Goal: Task Accomplishment & Management: Use online tool/utility

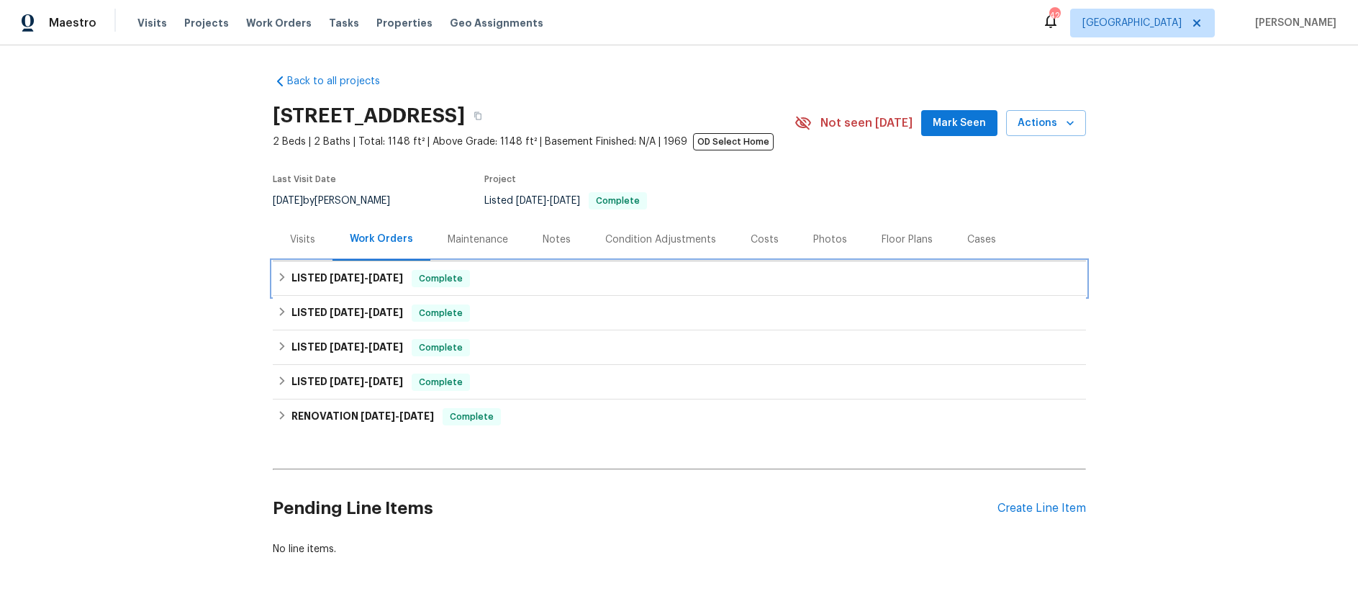
click at [346, 275] on span "7/17/25" at bounding box center [347, 278] width 35 height 10
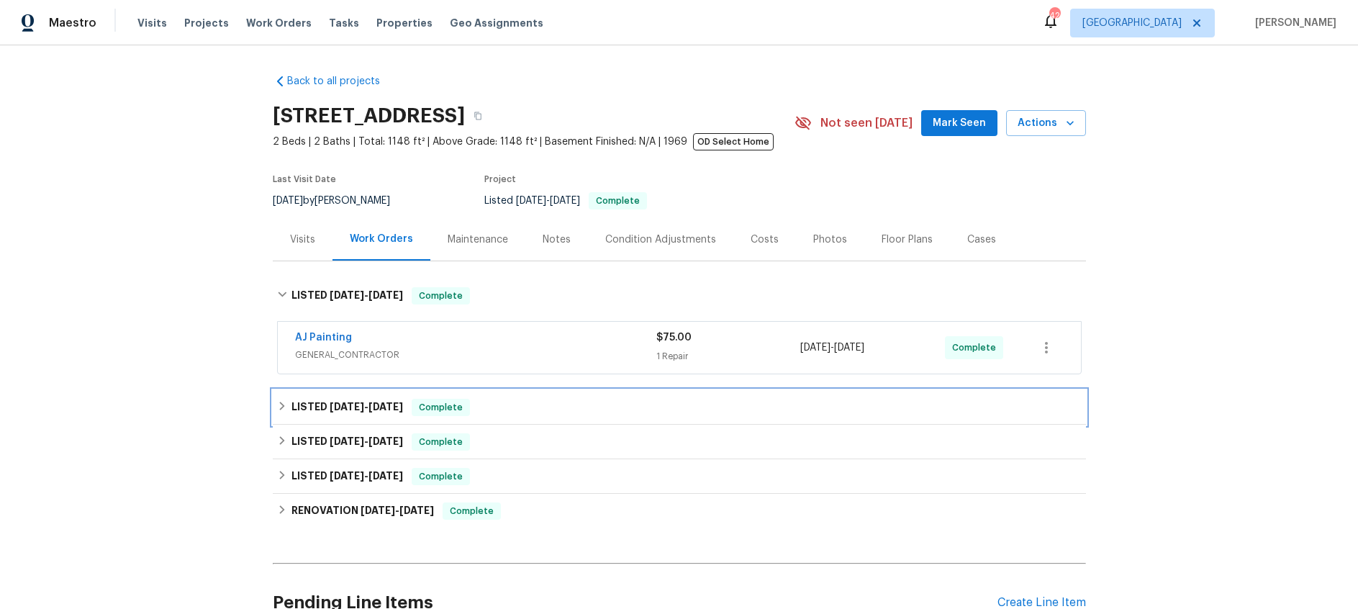
click at [375, 405] on span "6/30/25 - 7/2/25" at bounding box center [366, 407] width 73 height 10
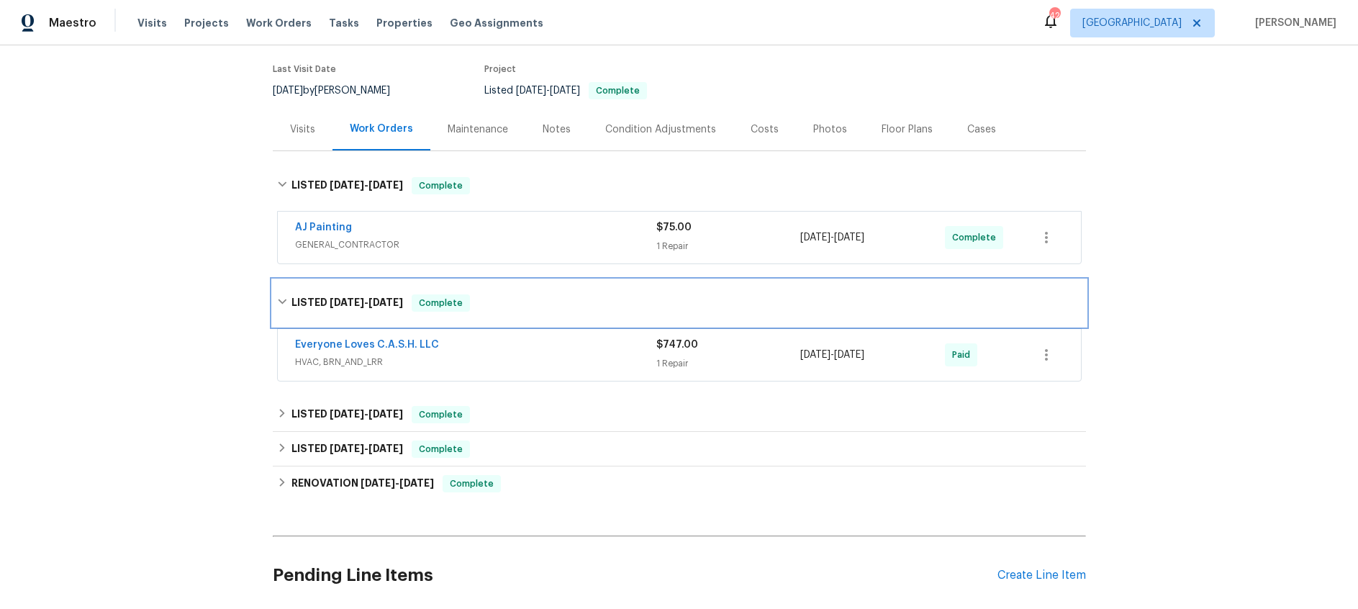
scroll to position [123, 0]
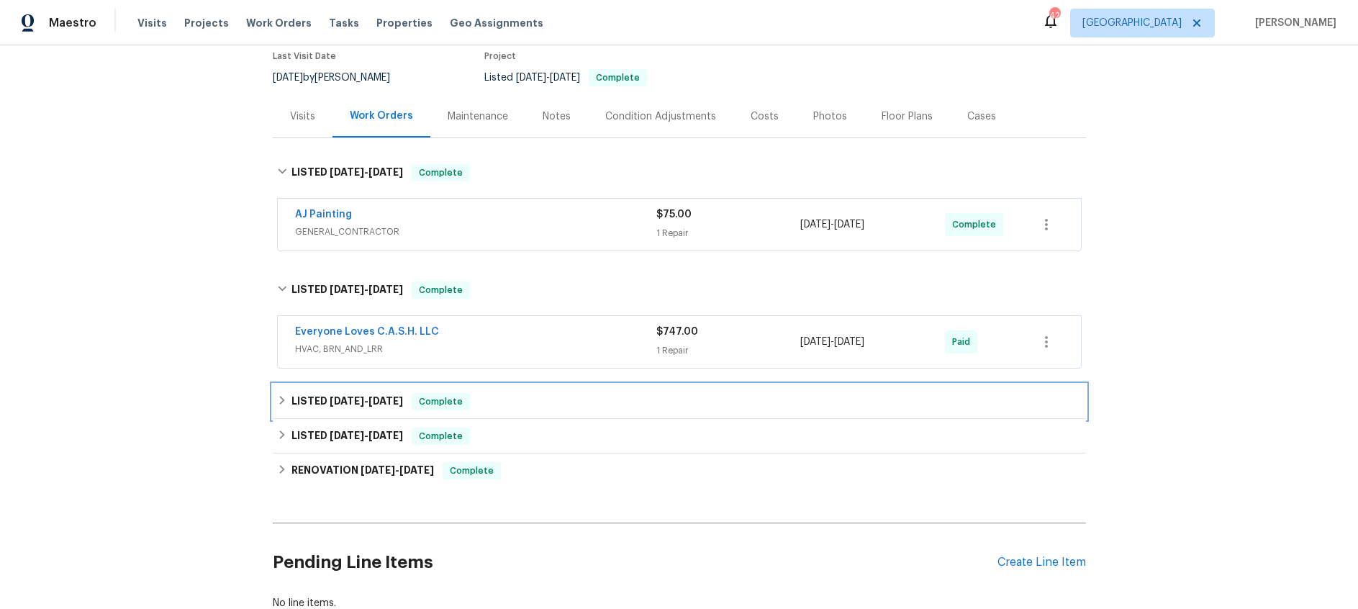
click at [378, 402] on span "5/21/25" at bounding box center [385, 401] width 35 height 10
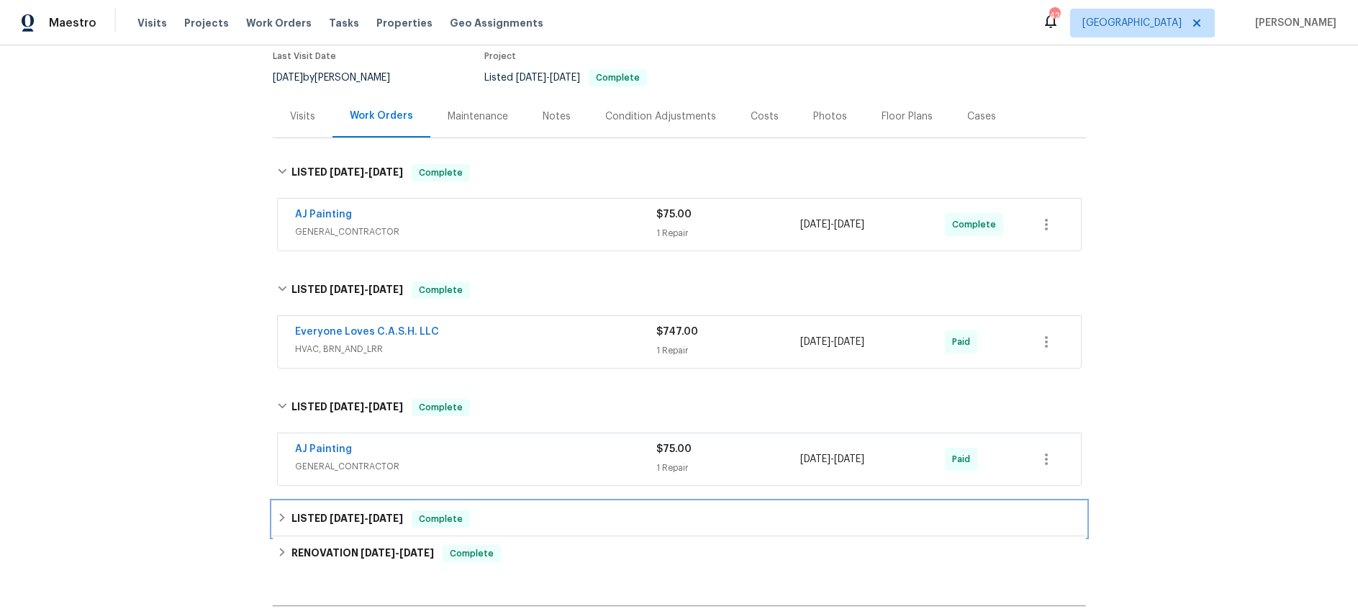
click at [369, 520] on span "1/16/25 - 1/24/25" at bounding box center [366, 518] width 73 height 10
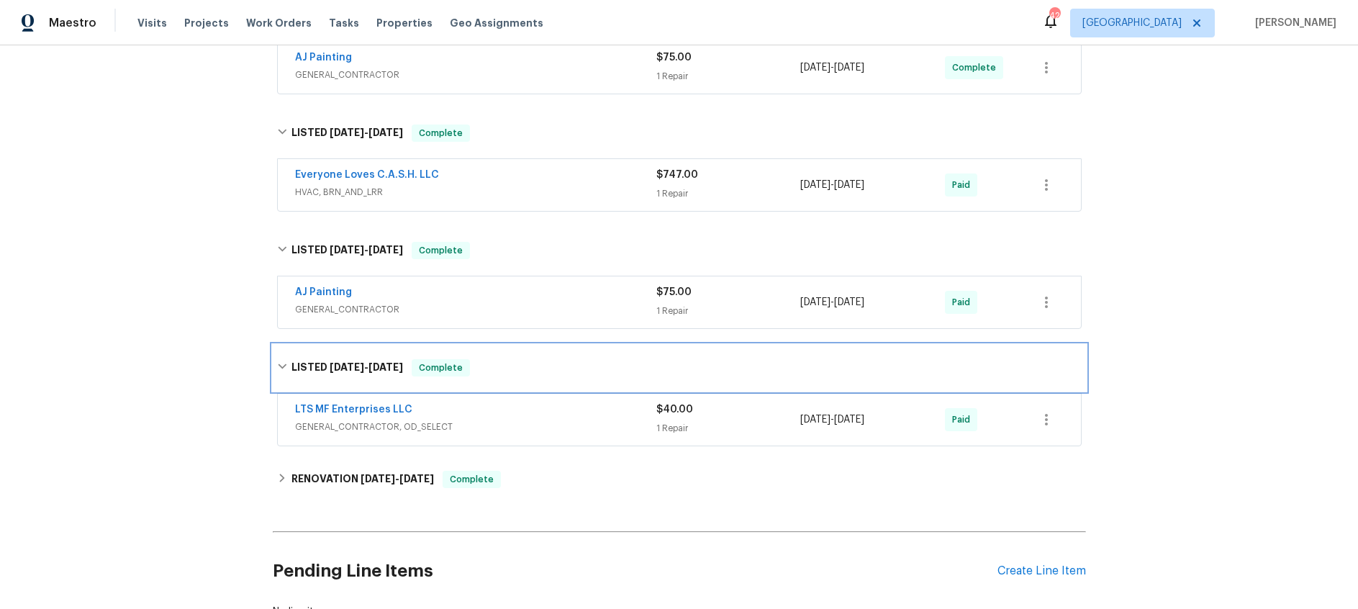
scroll to position [282, 0]
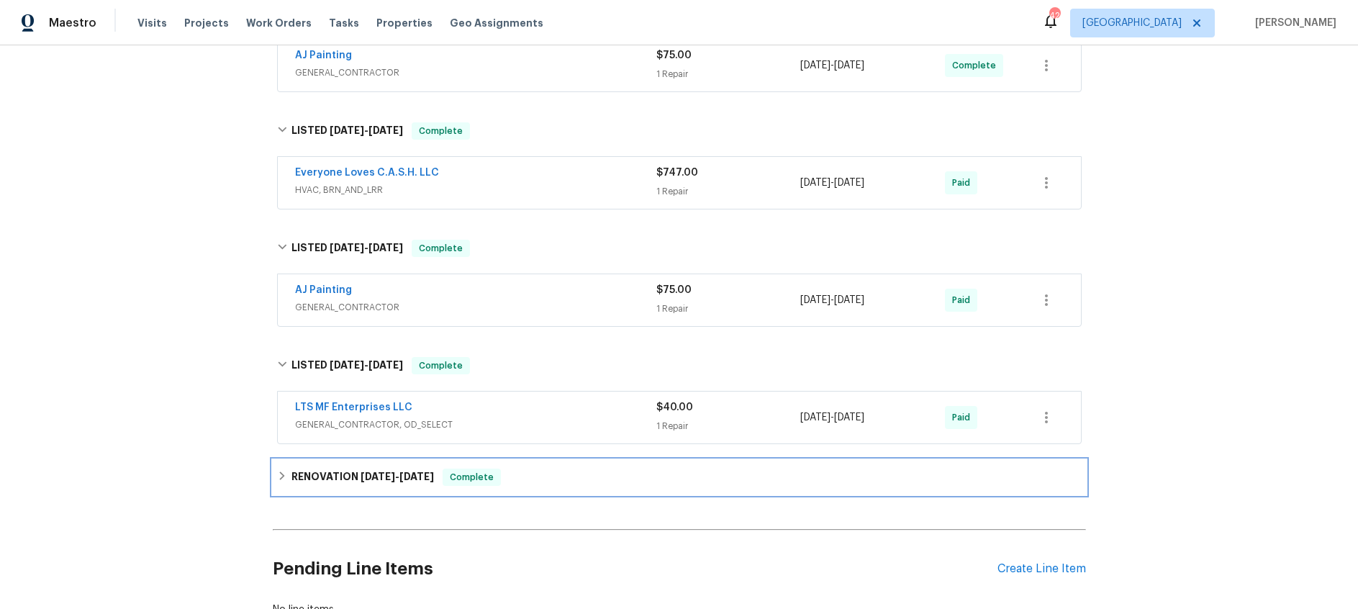
click at [389, 480] on span "2/21/24" at bounding box center [378, 476] width 35 height 10
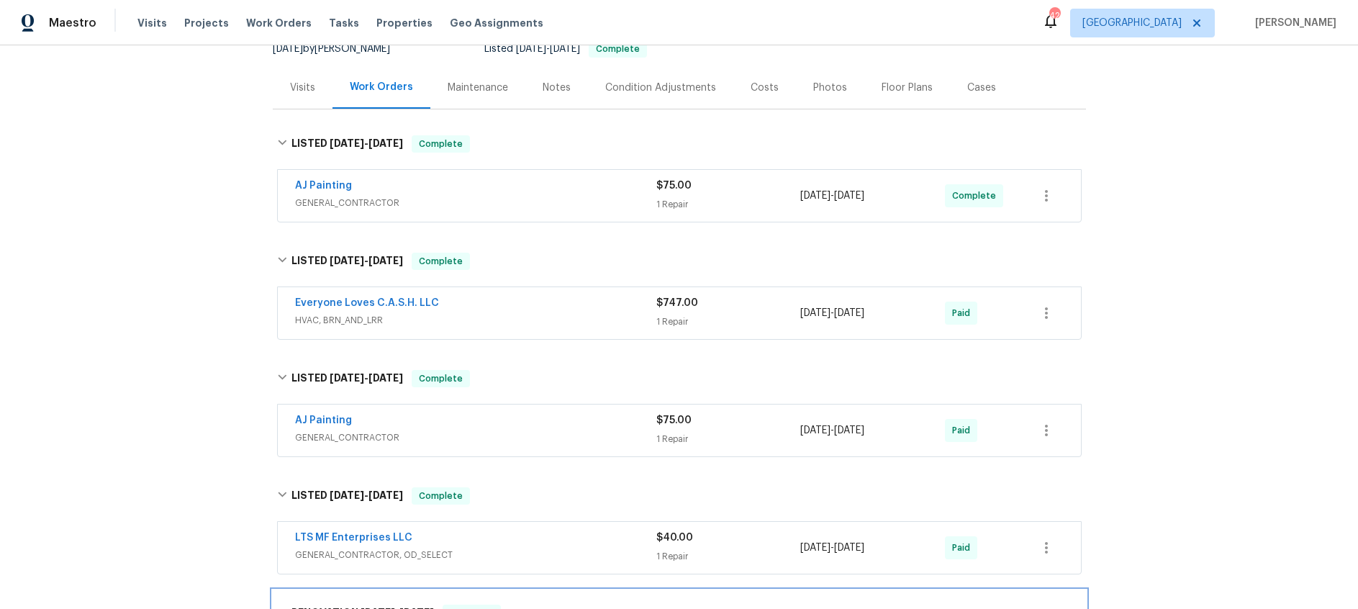
scroll to position [0, 0]
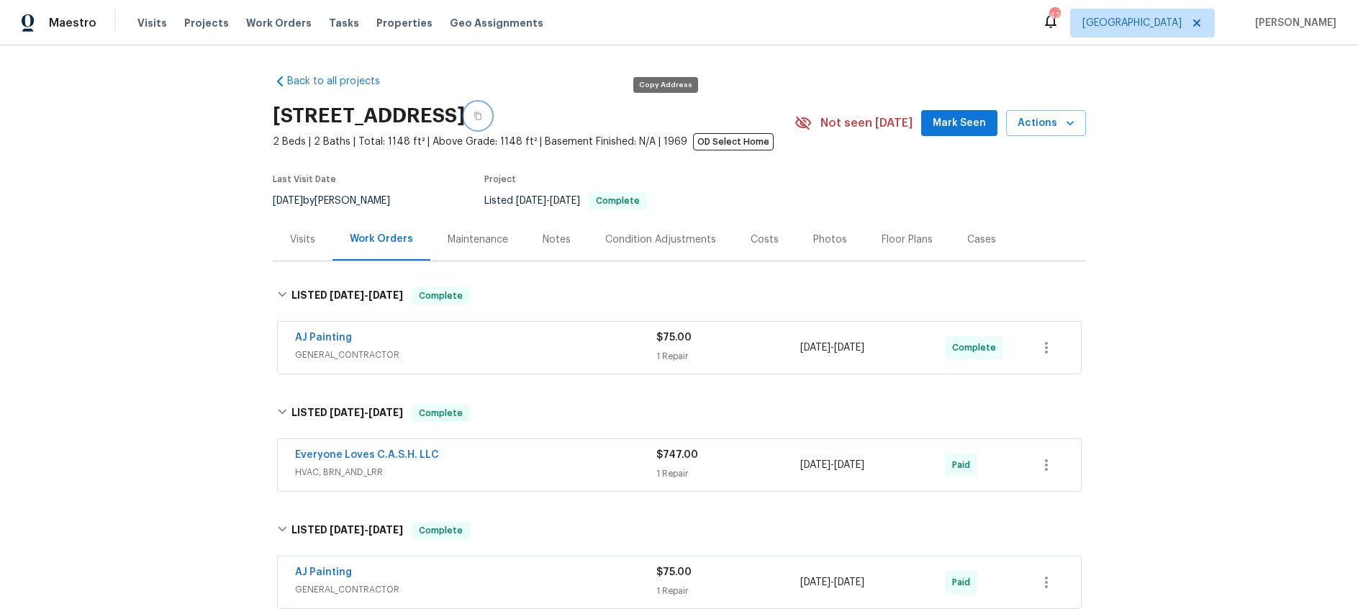
click at [491, 120] on button "button" at bounding box center [478, 116] width 26 height 26
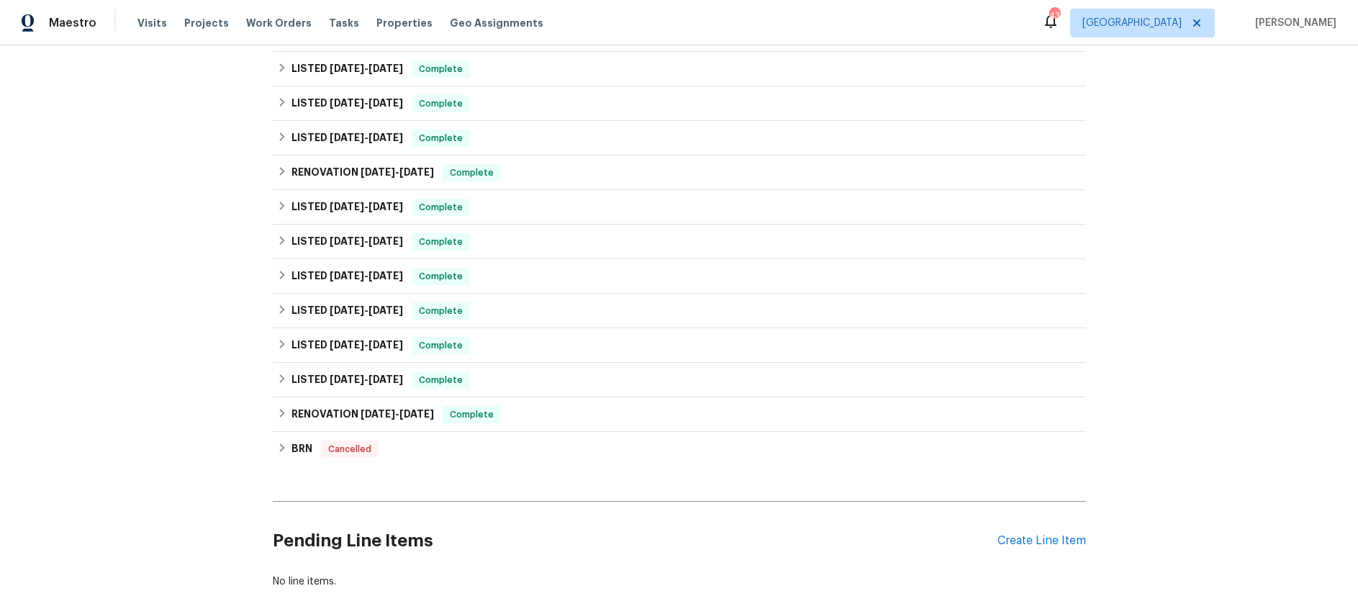
scroll to position [463, 0]
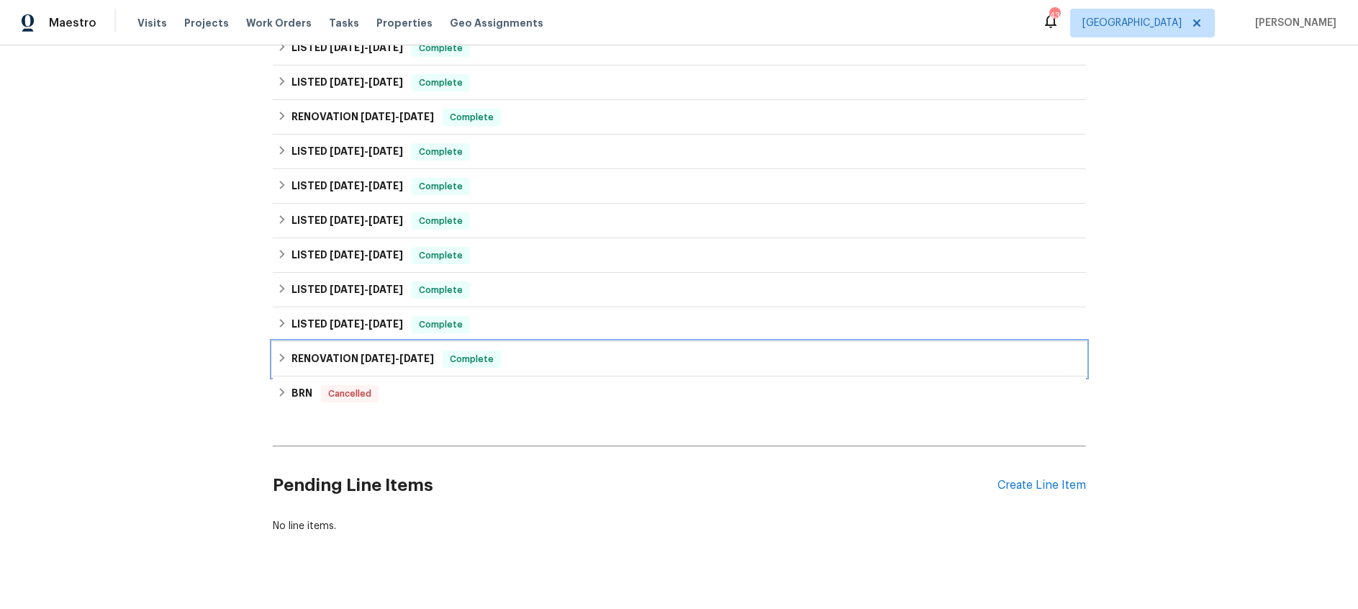
click at [336, 358] on h6 "RENOVATION 4/19/24 - 5/3/24" at bounding box center [362, 358] width 142 height 17
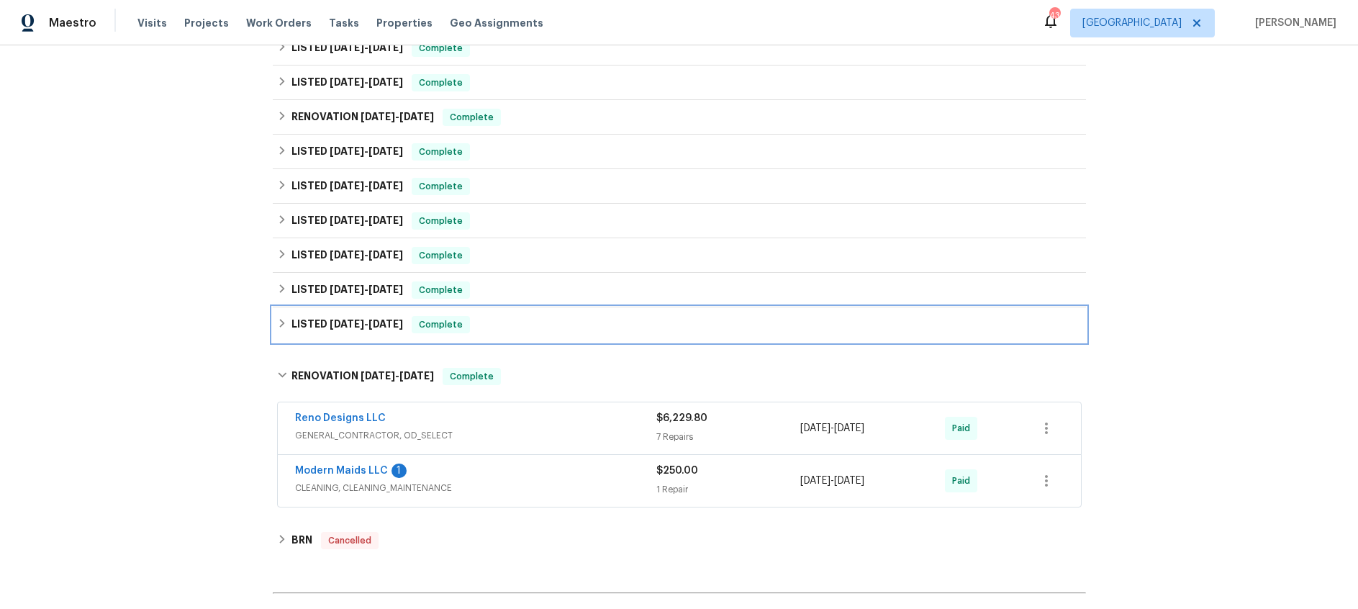
click at [345, 326] on span "4/30/24" at bounding box center [347, 324] width 35 height 10
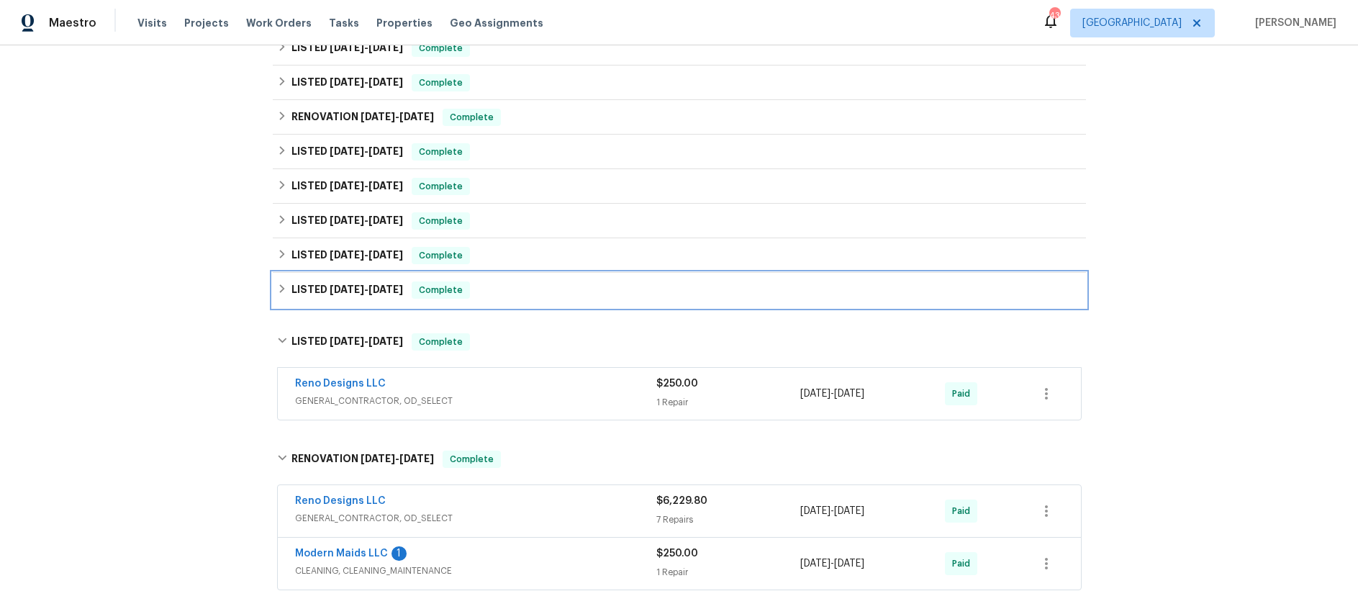
click at [354, 294] on h6 "LISTED 5/17/24 - 5/18/24" at bounding box center [347, 289] width 112 height 17
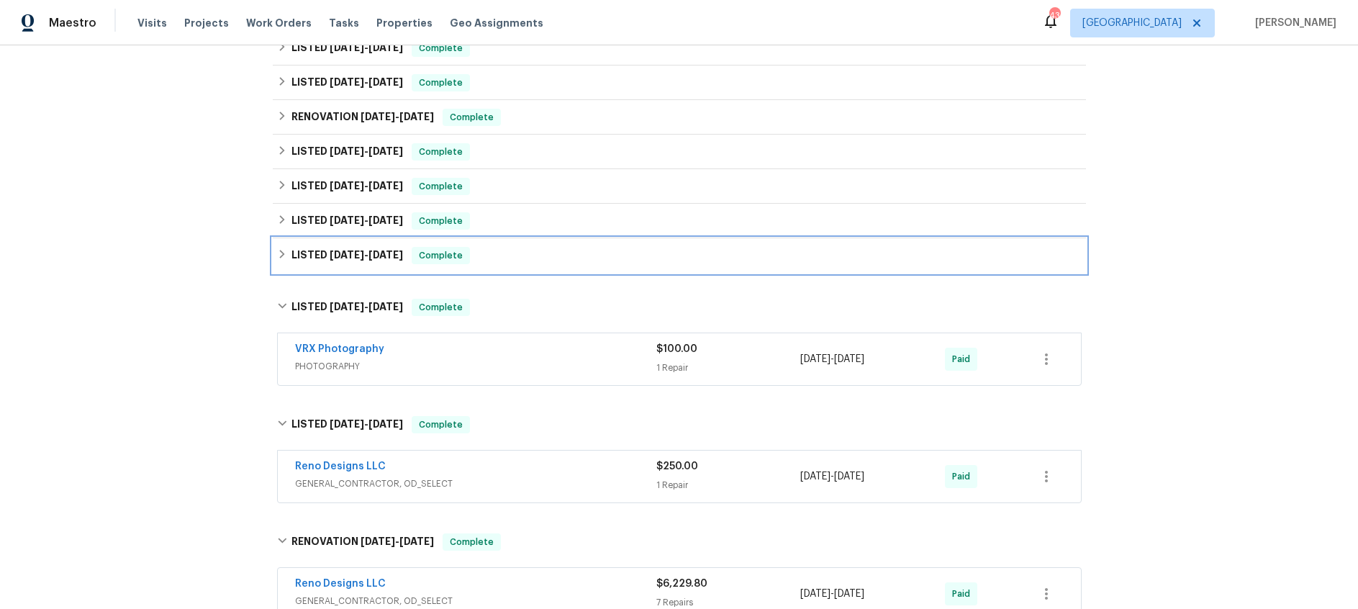
click at [355, 253] on span "7/25/24" at bounding box center [347, 255] width 35 height 10
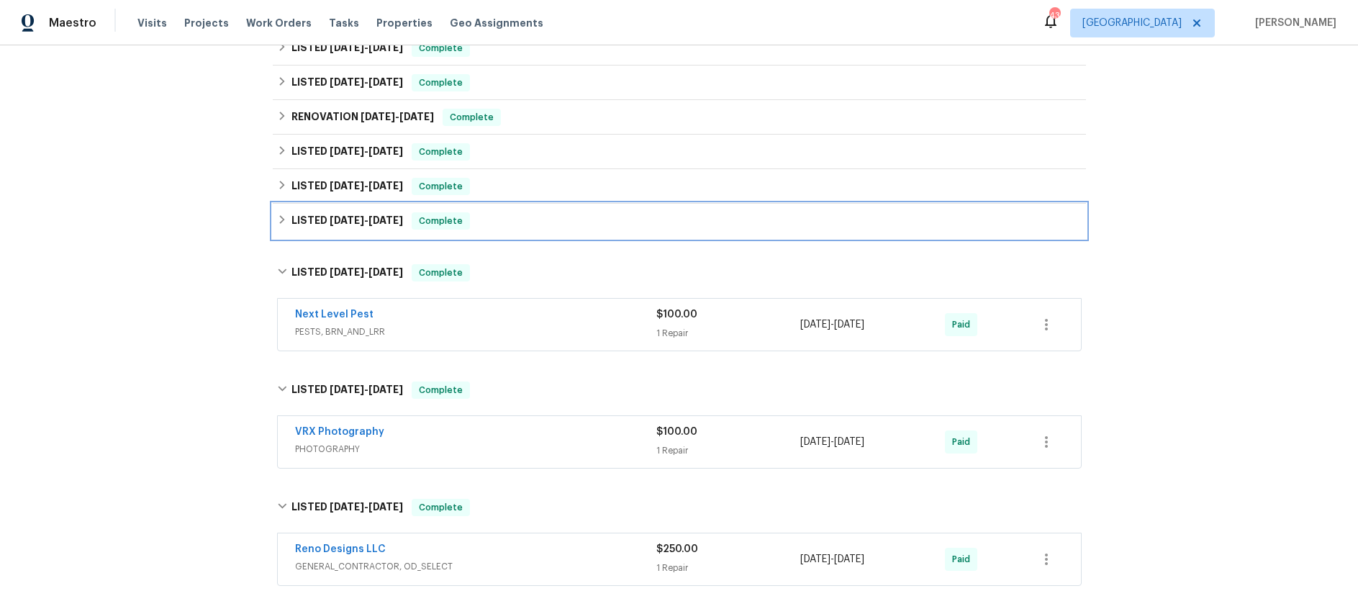
click at [349, 228] on h6 "LISTED 8/27/24 - 11/20/24" at bounding box center [347, 220] width 112 height 17
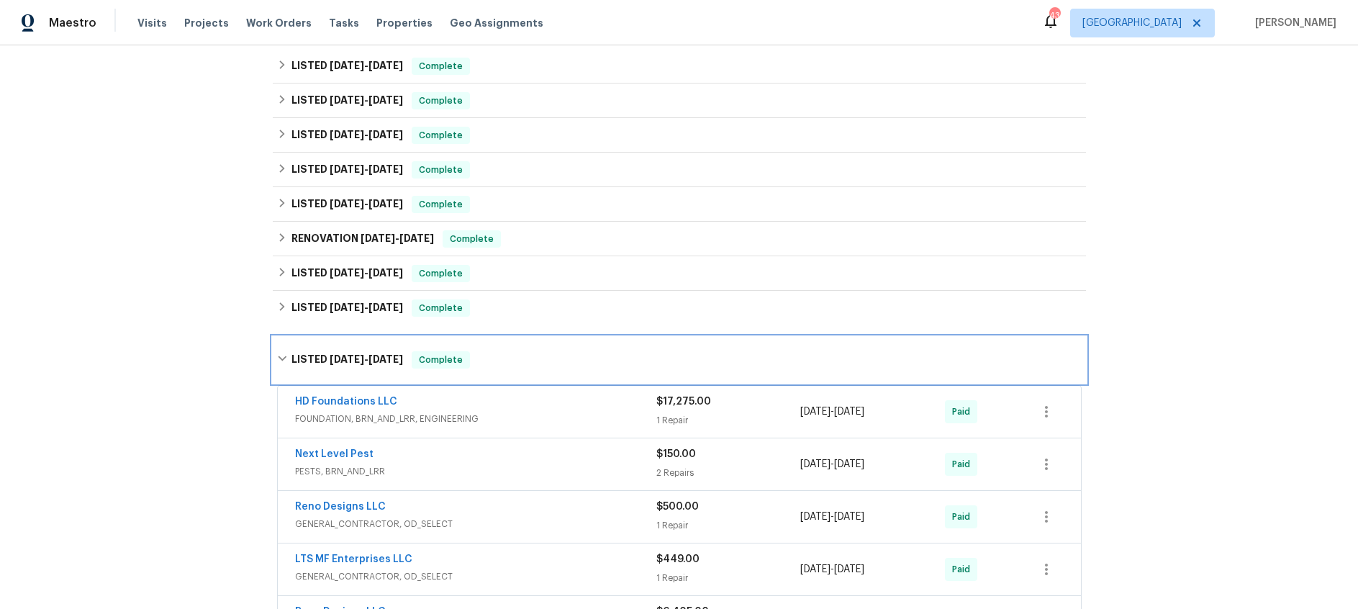
scroll to position [339, 0]
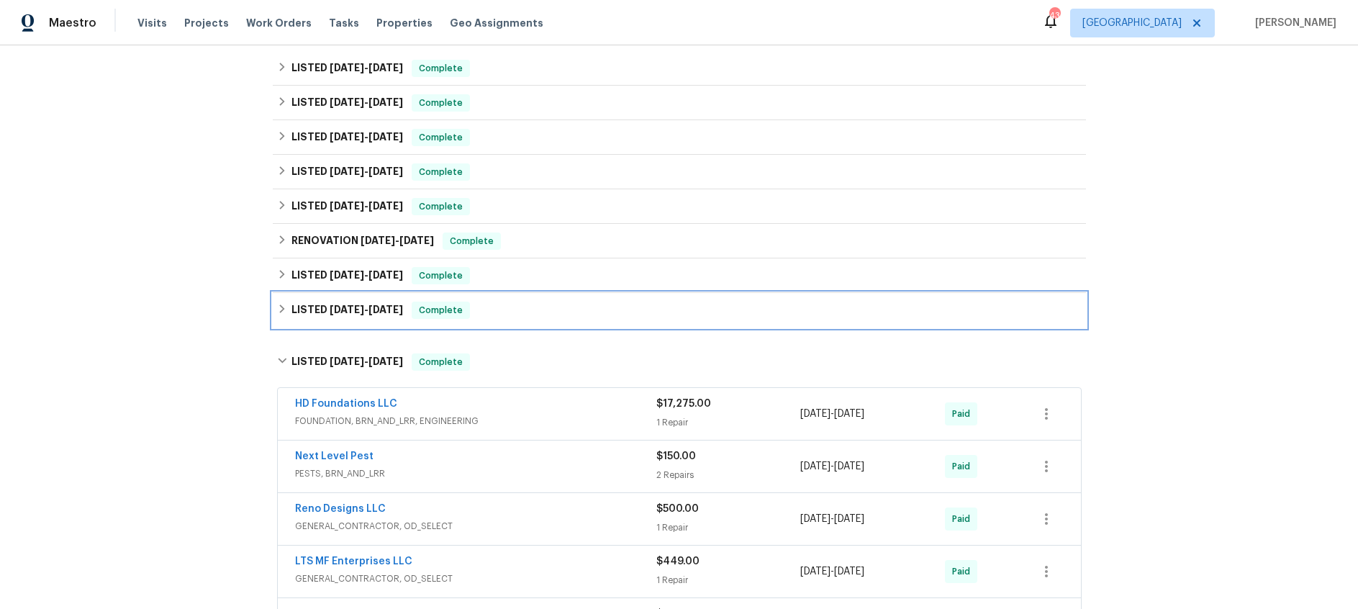
click at [378, 307] on span "12/13/24" at bounding box center [385, 309] width 35 height 10
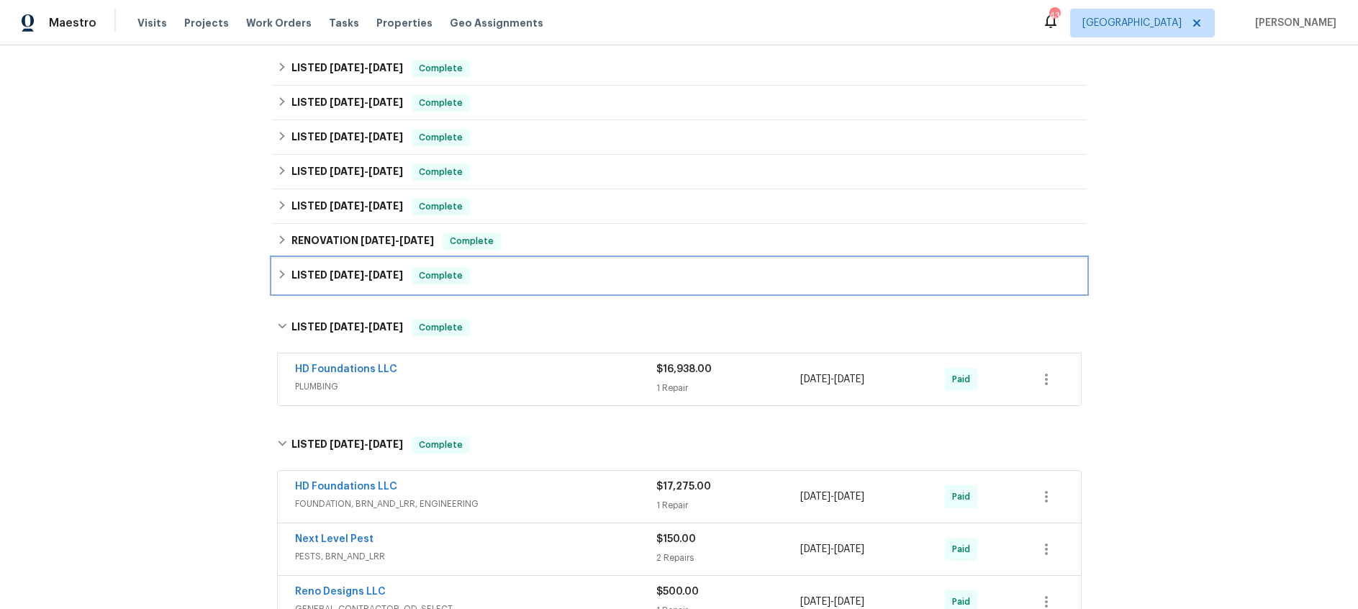
click at [322, 273] on h6 "LISTED 1/29/25 - 1/29/25" at bounding box center [347, 275] width 112 height 17
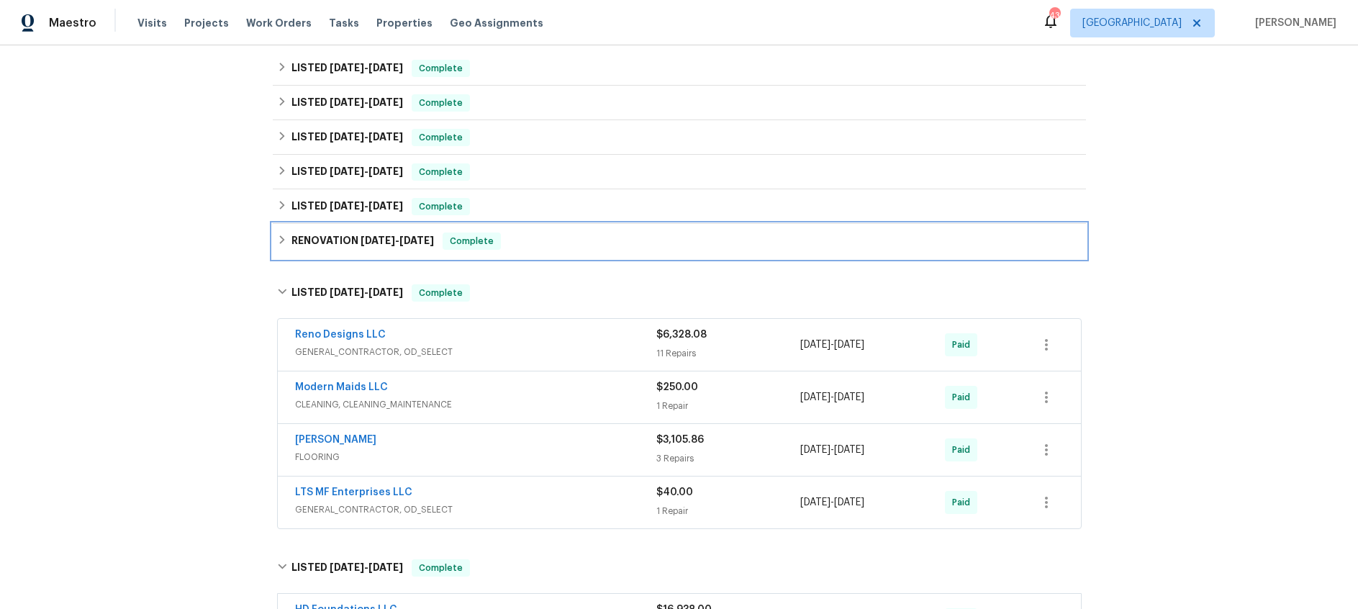
click at [340, 224] on div "RENOVATION 1/29/25 - 2/21/25 Complete" at bounding box center [679, 241] width 813 height 35
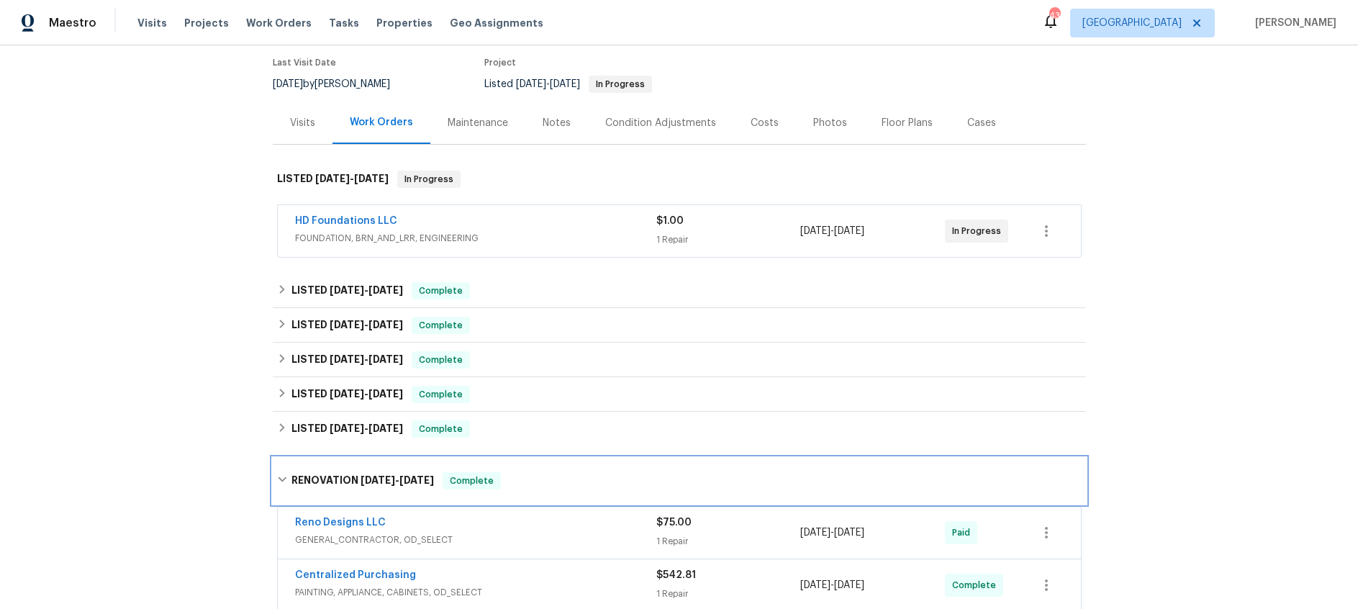
scroll to position [0, 0]
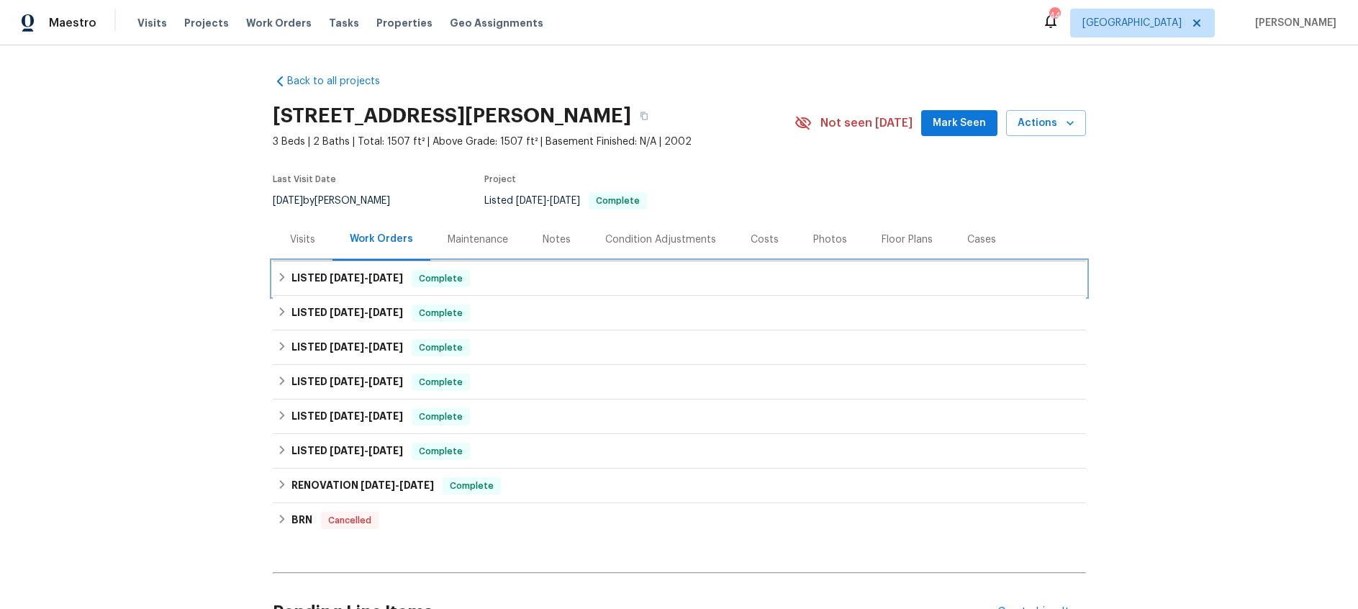
click at [347, 279] on span "8/14/25" at bounding box center [347, 278] width 35 height 10
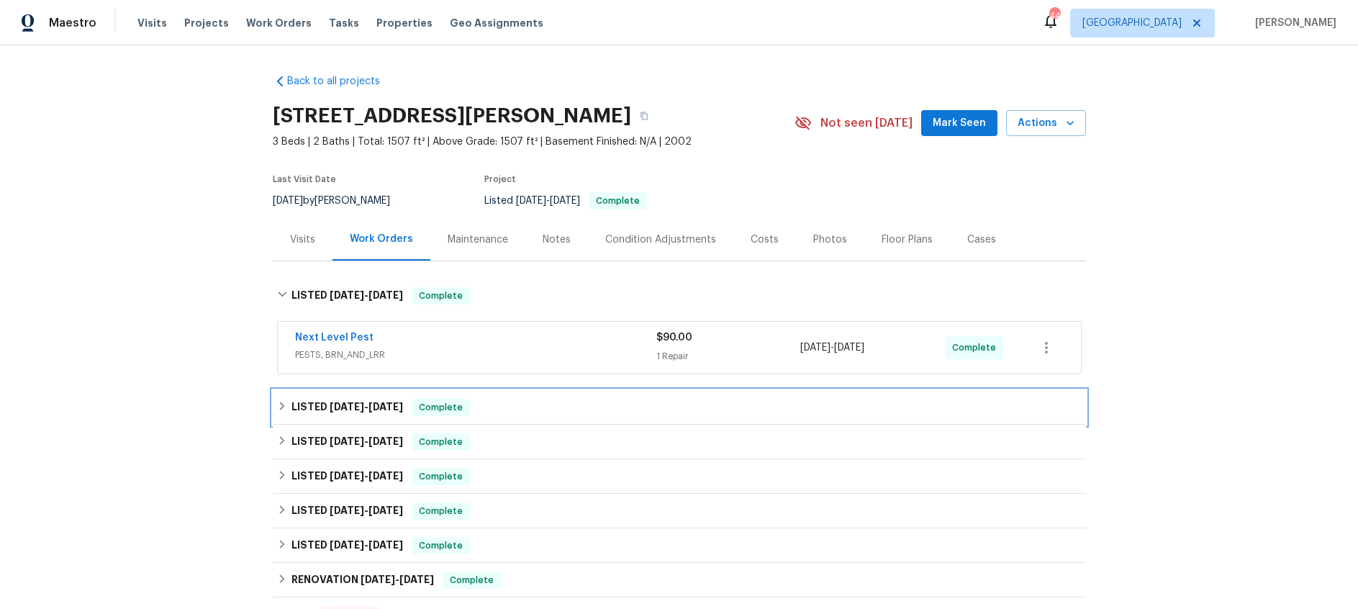
click at [379, 407] on span "5/27/25" at bounding box center [385, 407] width 35 height 10
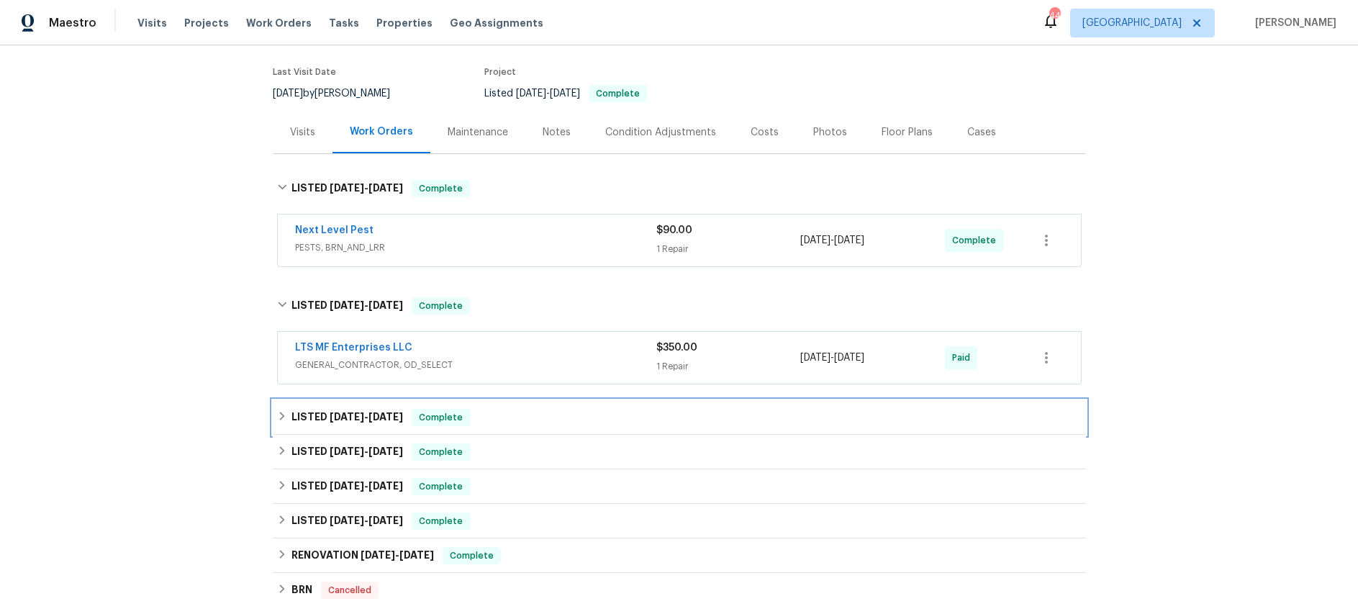
click at [369, 409] on h6 "LISTED 4/21/25 - 4/26/25" at bounding box center [347, 417] width 112 height 17
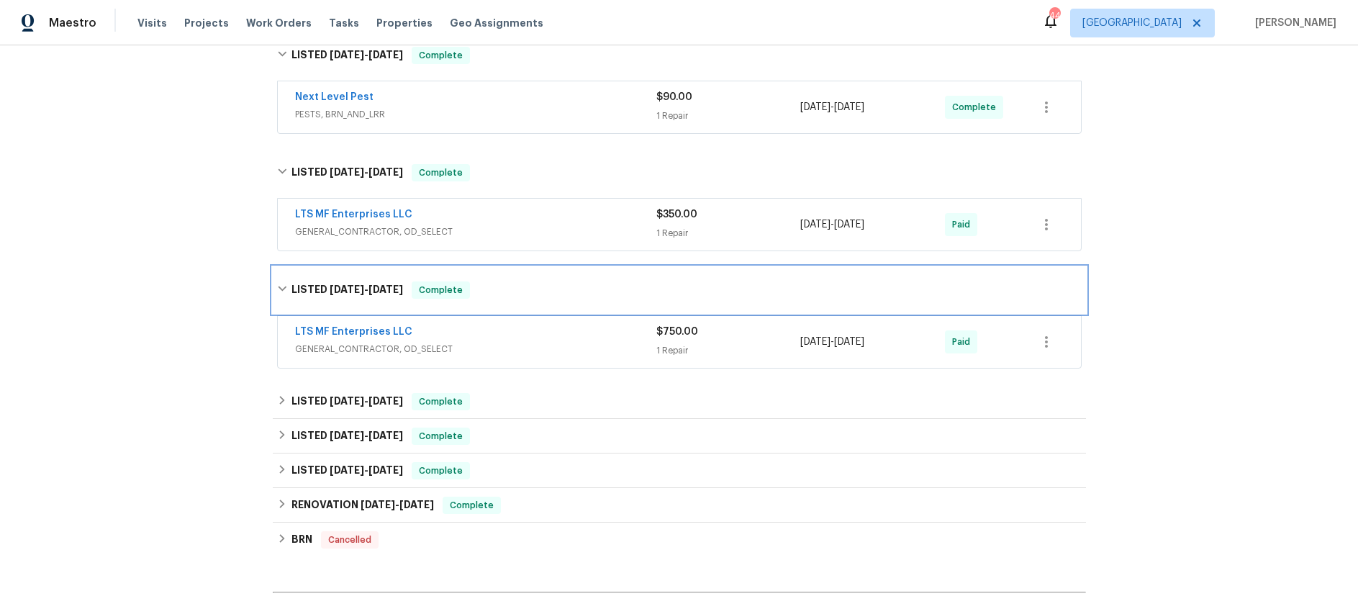
scroll to position [243, 0]
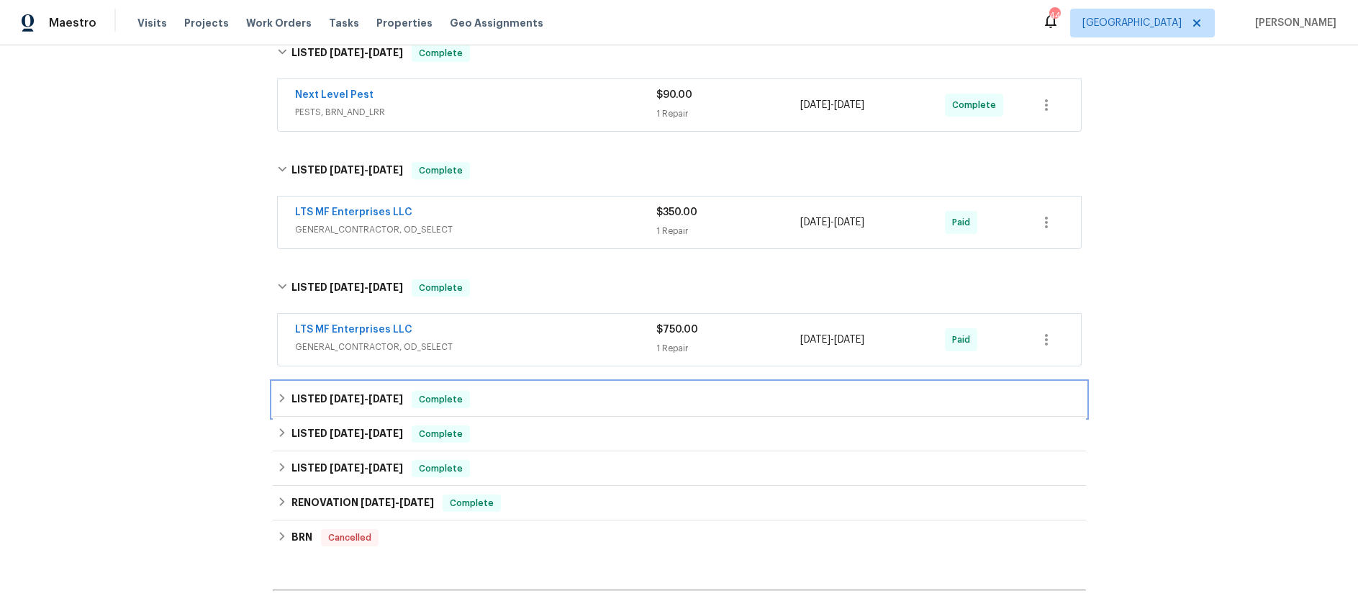
click at [371, 399] on span "[DATE]" at bounding box center [385, 399] width 35 height 10
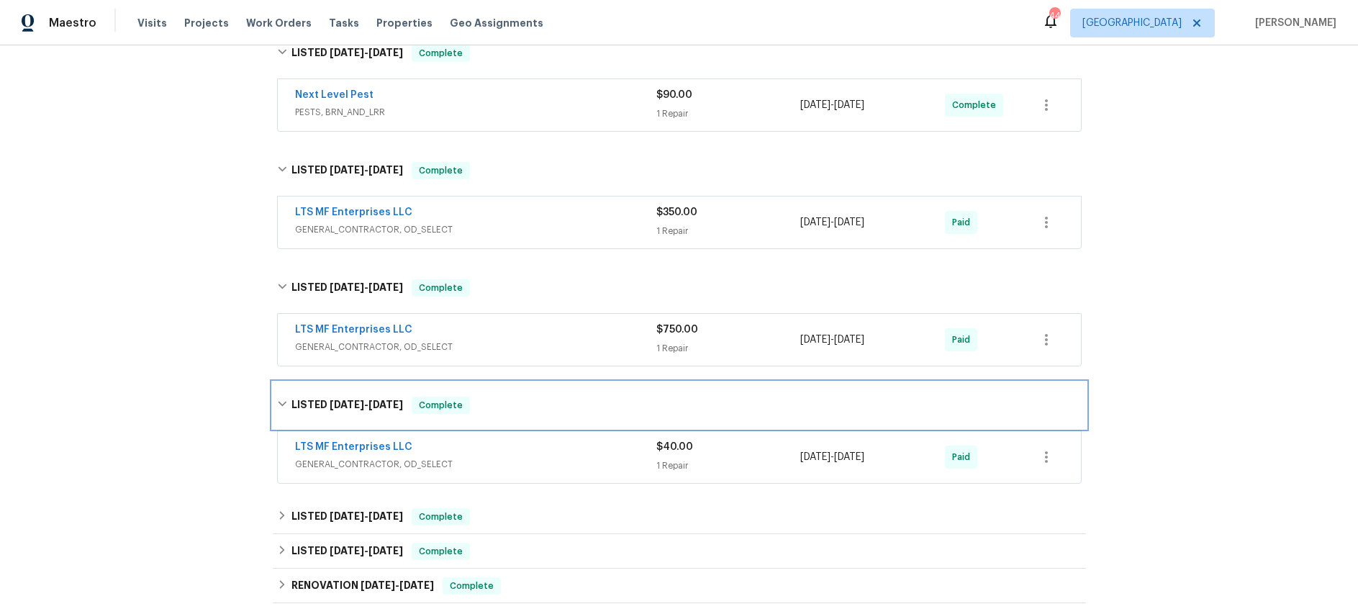
scroll to position [363, 0]
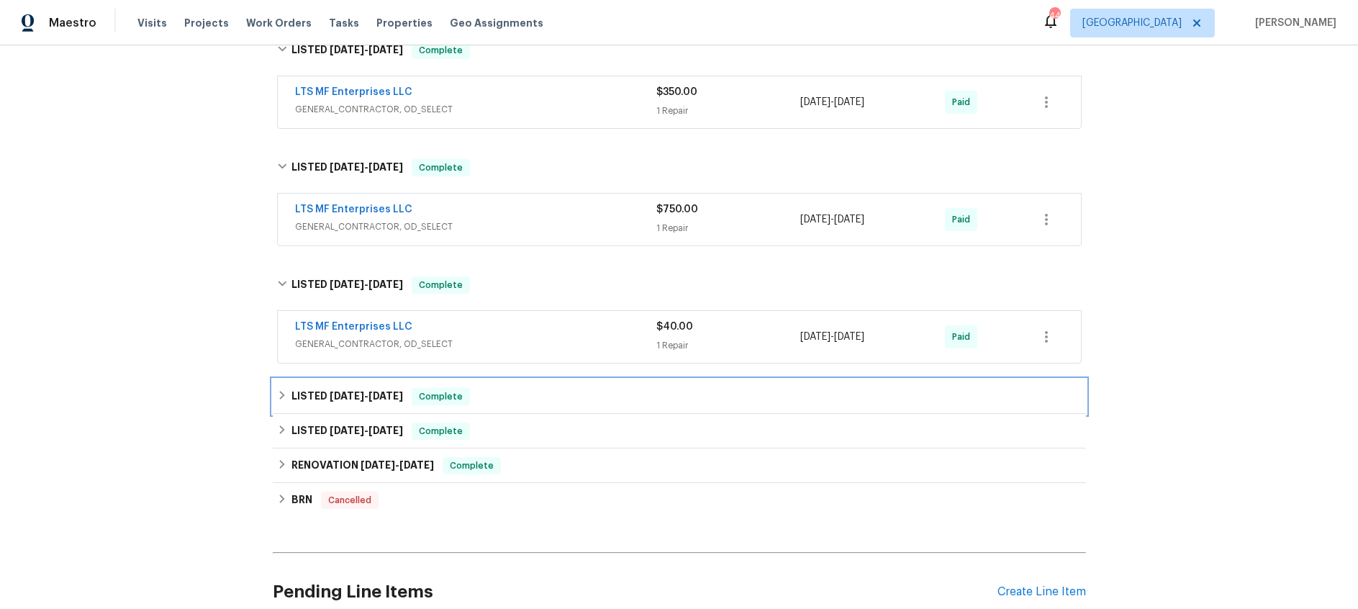
click at [372, 395] on span "10/7/24 - 10/9/24" at bounding box center [366, 396] width 73 height 10
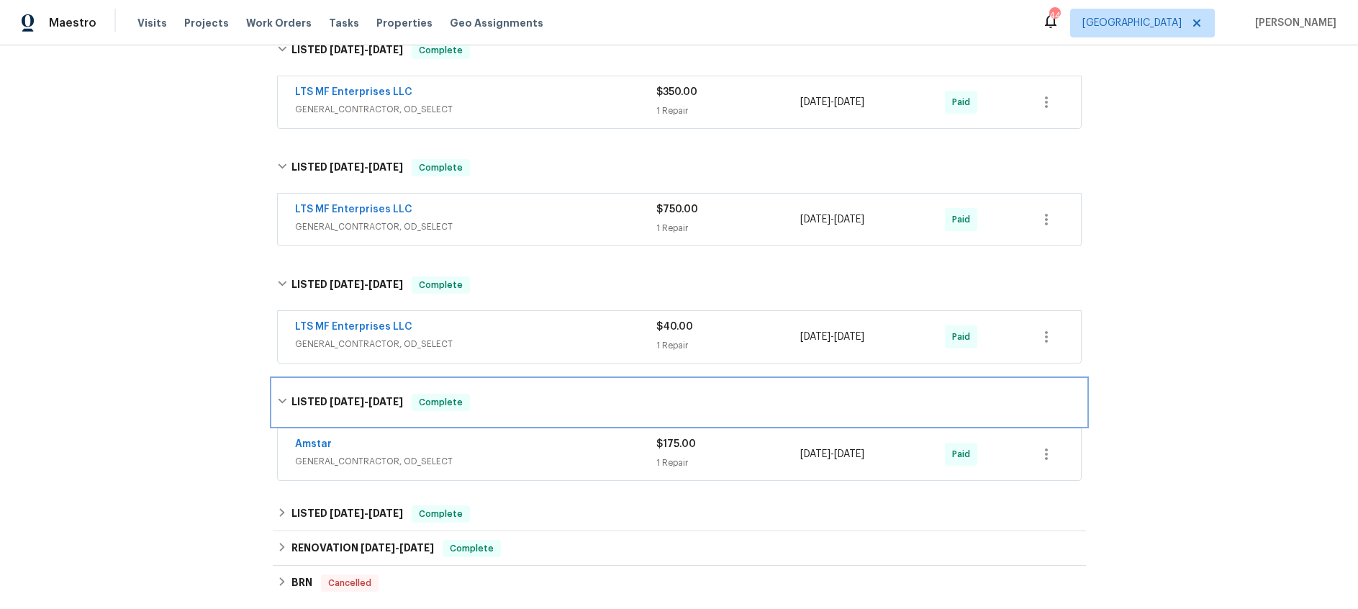
scroll to position [467, 0]
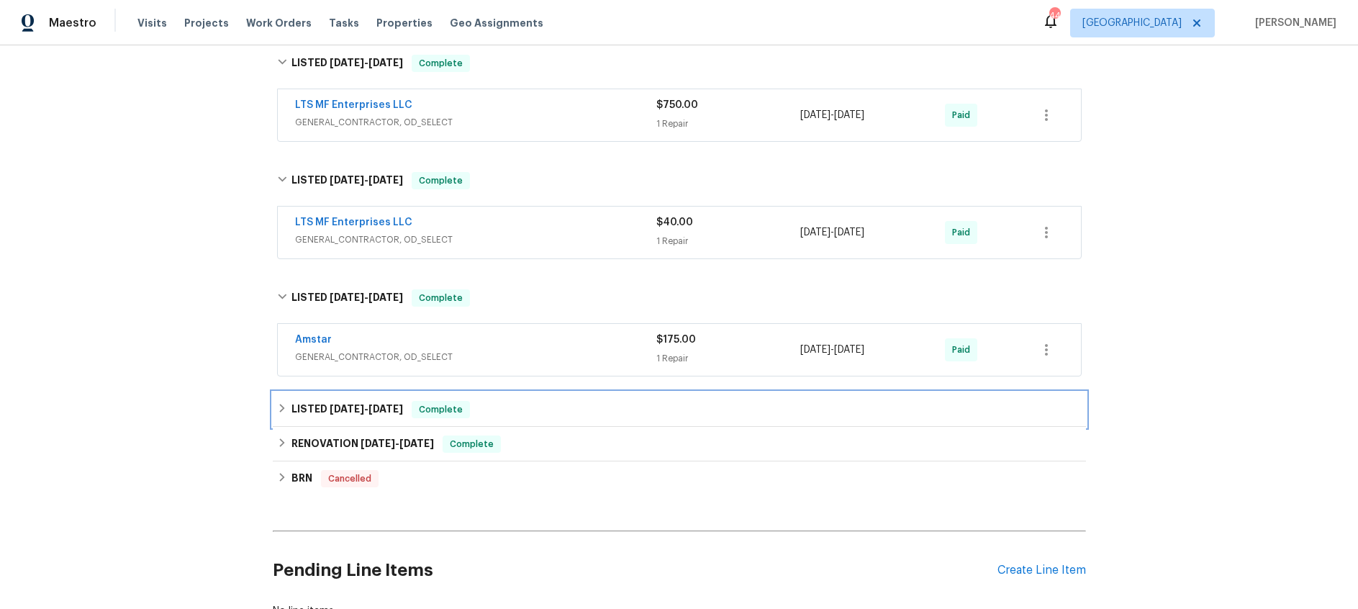
click at [372, 410] on span "5/27/24 - 7/10/24" at bounding box center [366, 409] width 73 height 10
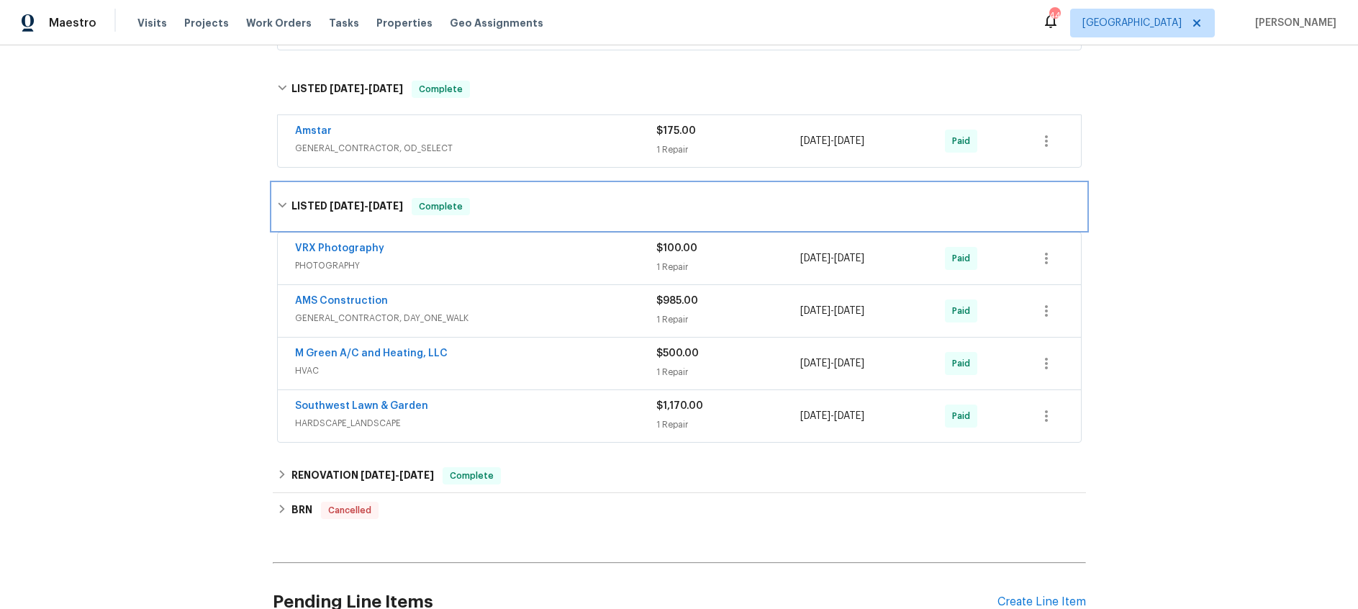
scroll to position [679, 0]
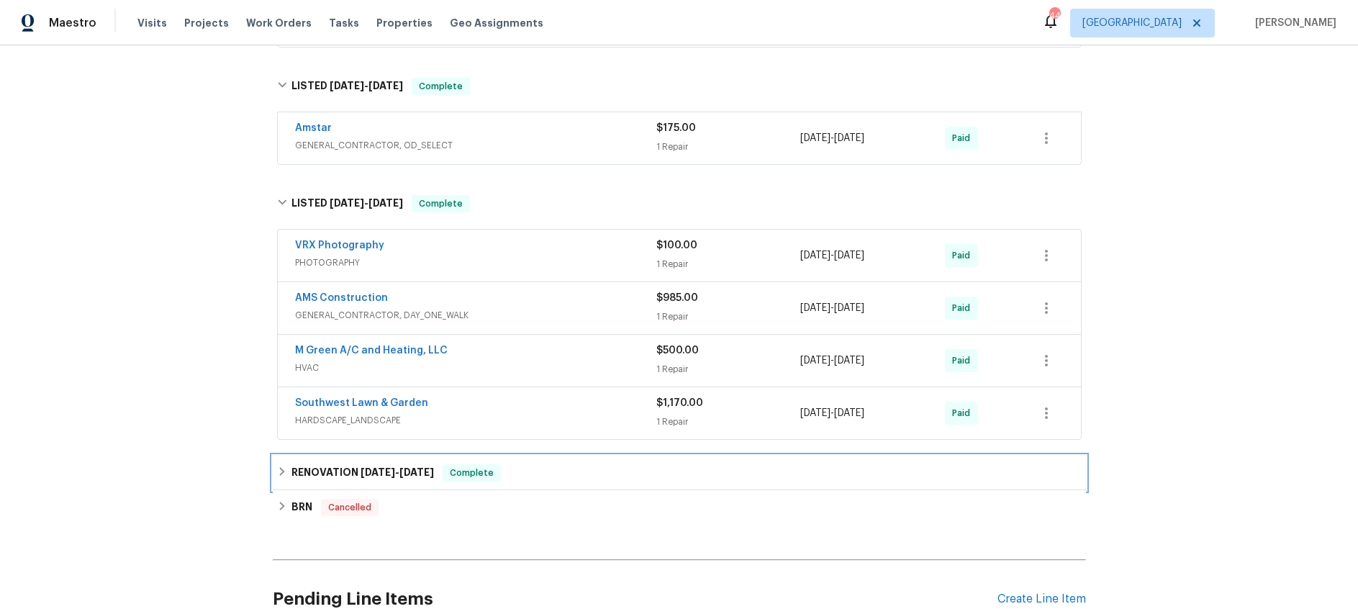
click at [384, 474] on span "5/1/24" at bounding box center [378, 472] width 35 height 10
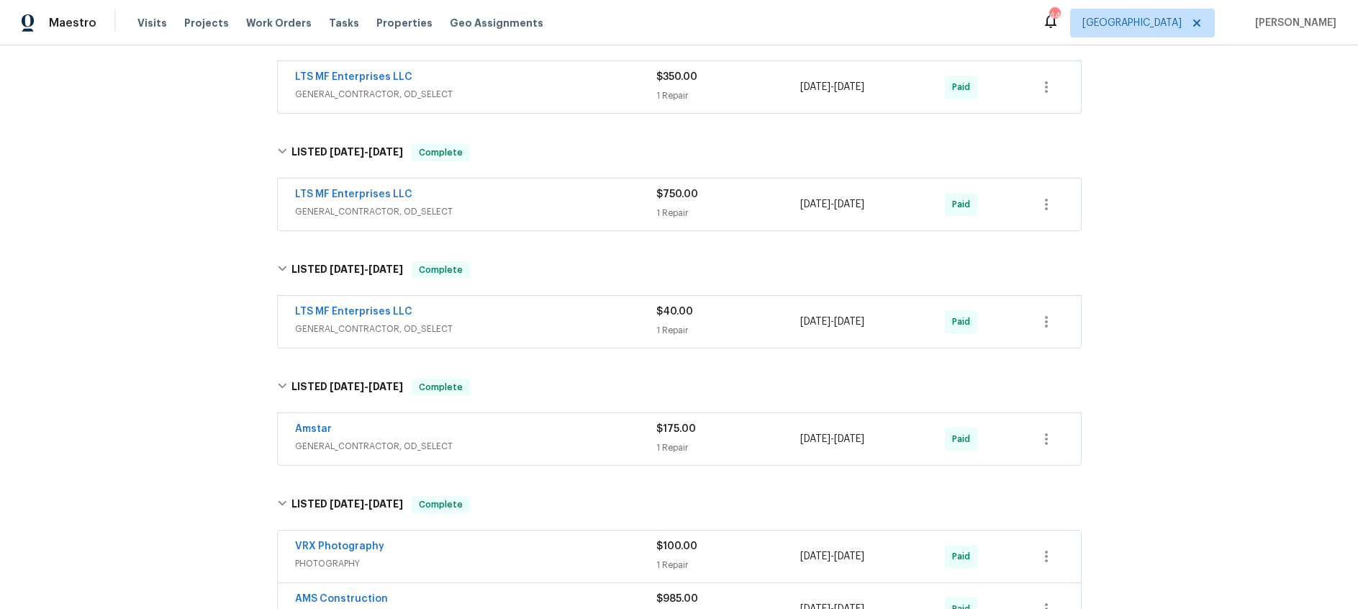
scroll to position [348, 0]
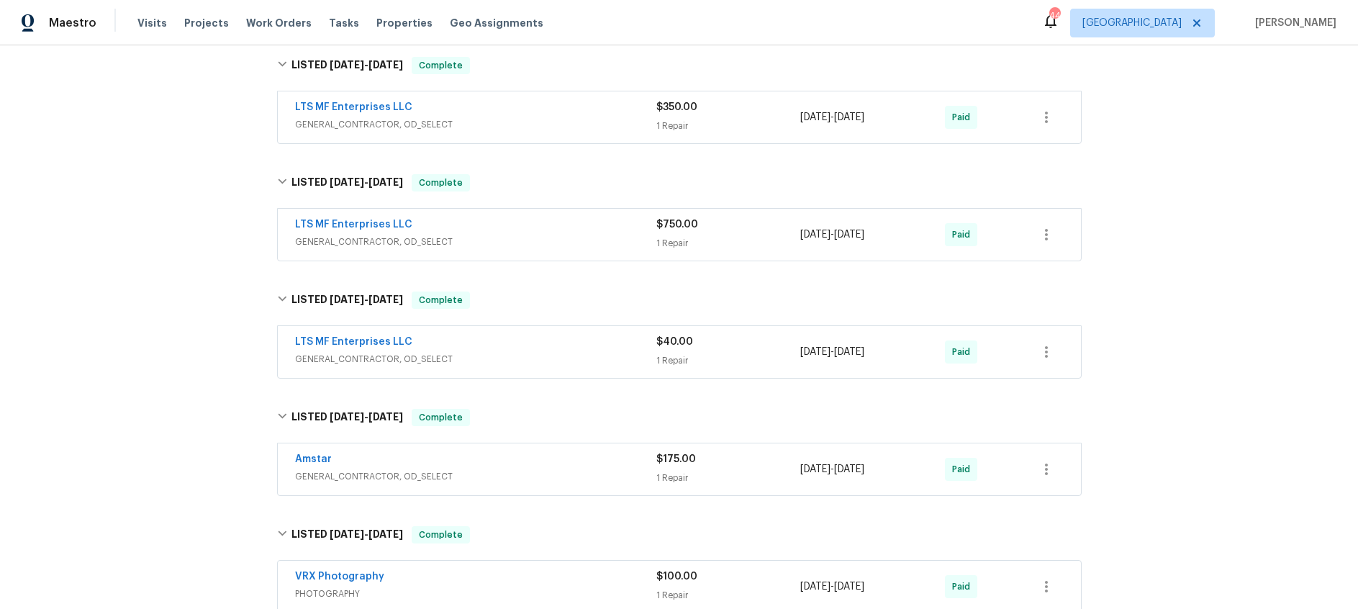
click at [564, 238] on span "GENERAL_CONTRACTOR, OD_SELECT" at bounding box center [475, 242] width 361 height 14
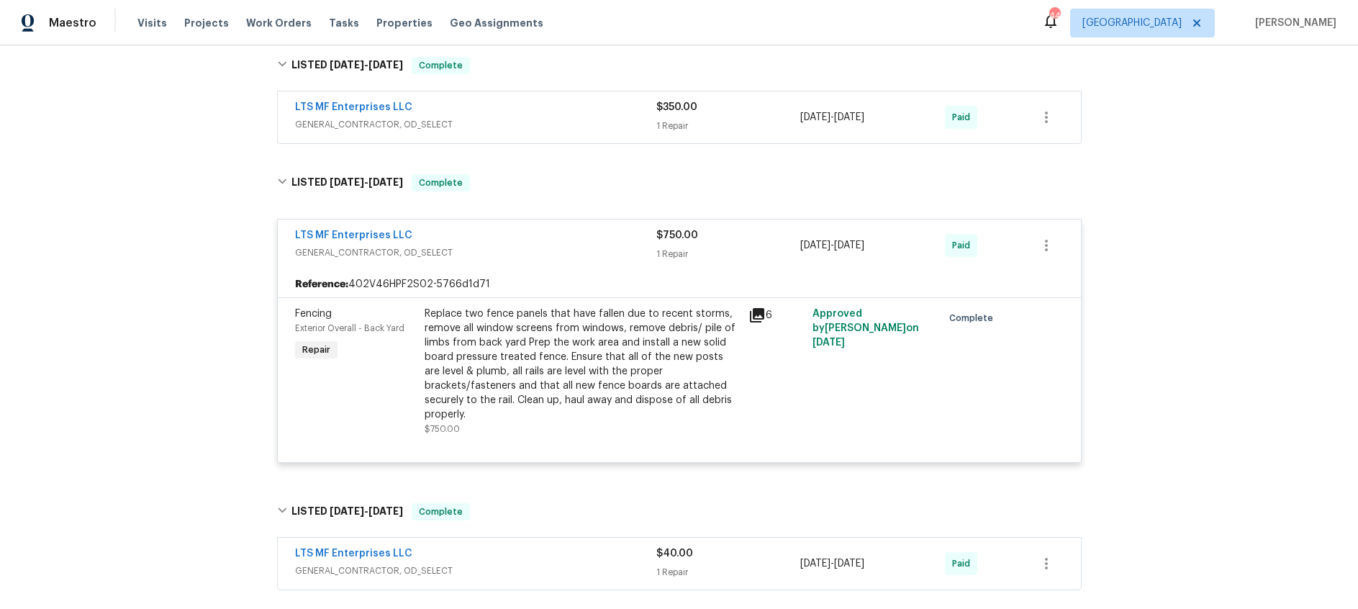
click at [756, 313] on icon at bounding box center [757, 315] width 14 height 14
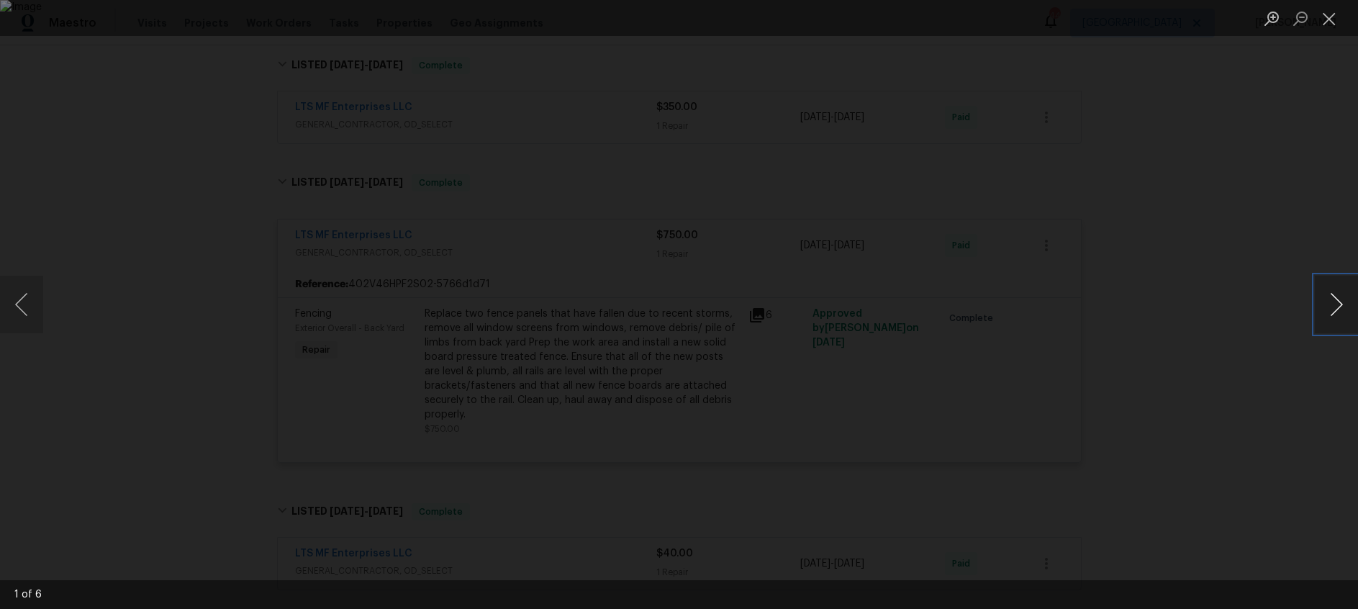
click at [1328, 305] on button "Next image" at bounding box center [1336, 305] width 43 height 58
click at [1333, 21] on button "Close lightbox" at bounding box center [1329, 18] width 29 height 25
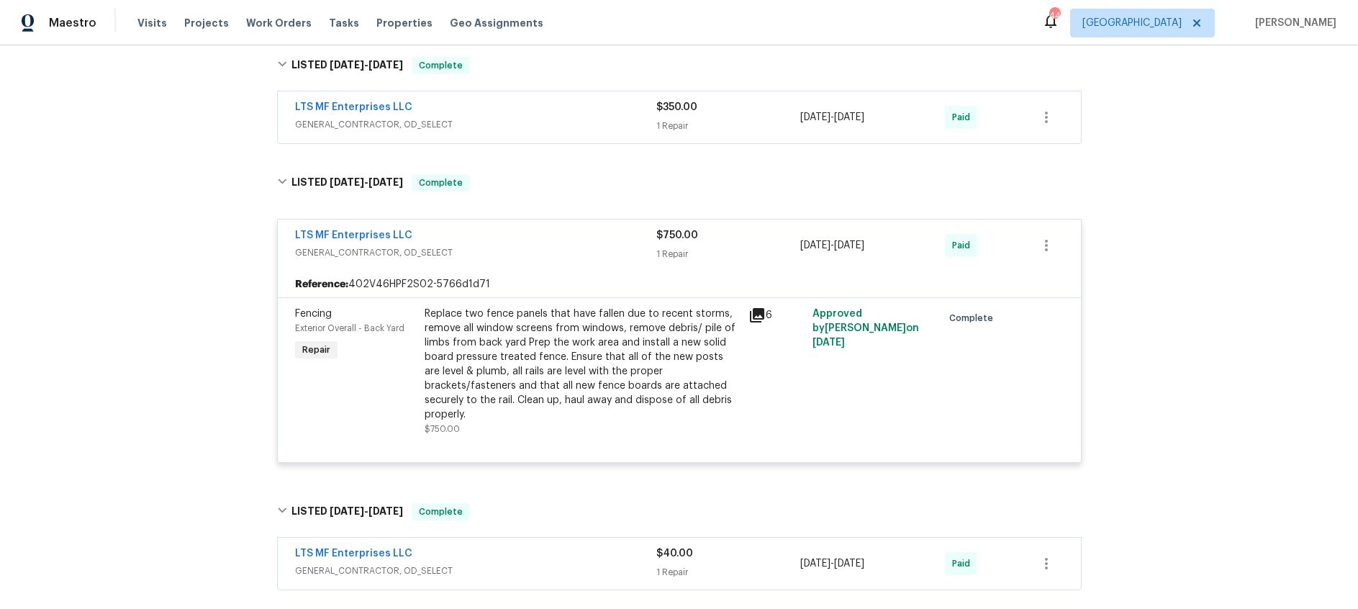
click at [542, 107] on div "LTS MF Enterprises LLC" at bounding box center [475, 108] width 361 height 17
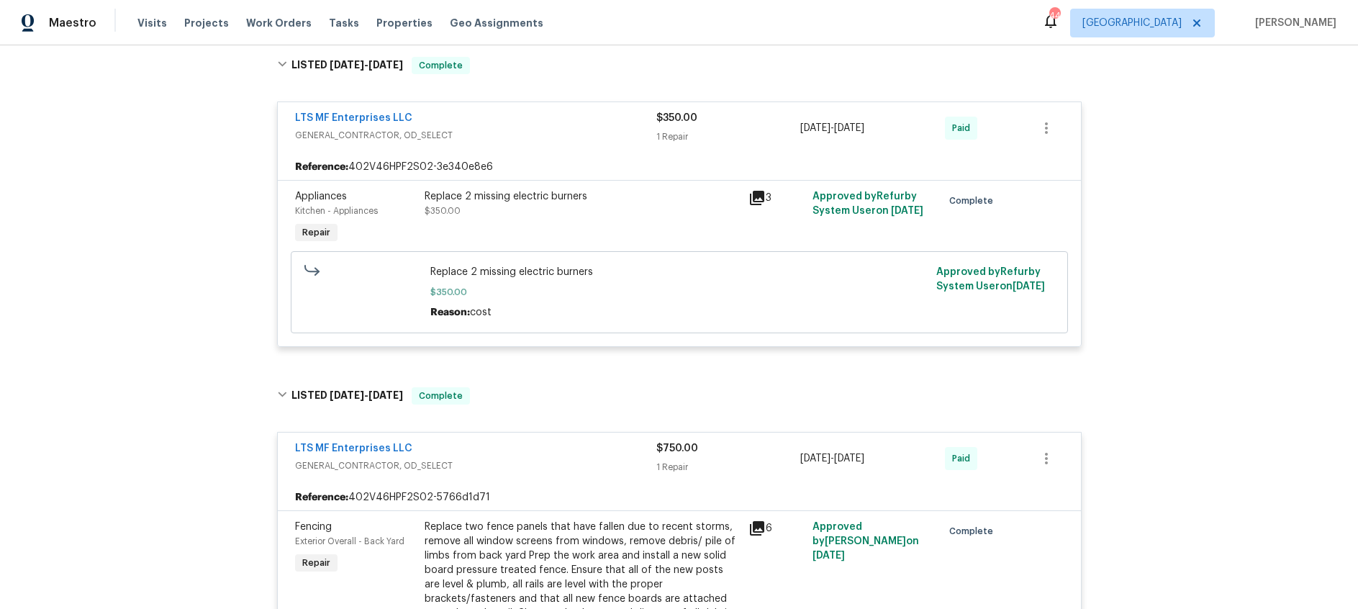
click at [754, 196] on icon at bounding box center [757, 198] width 14 height 14
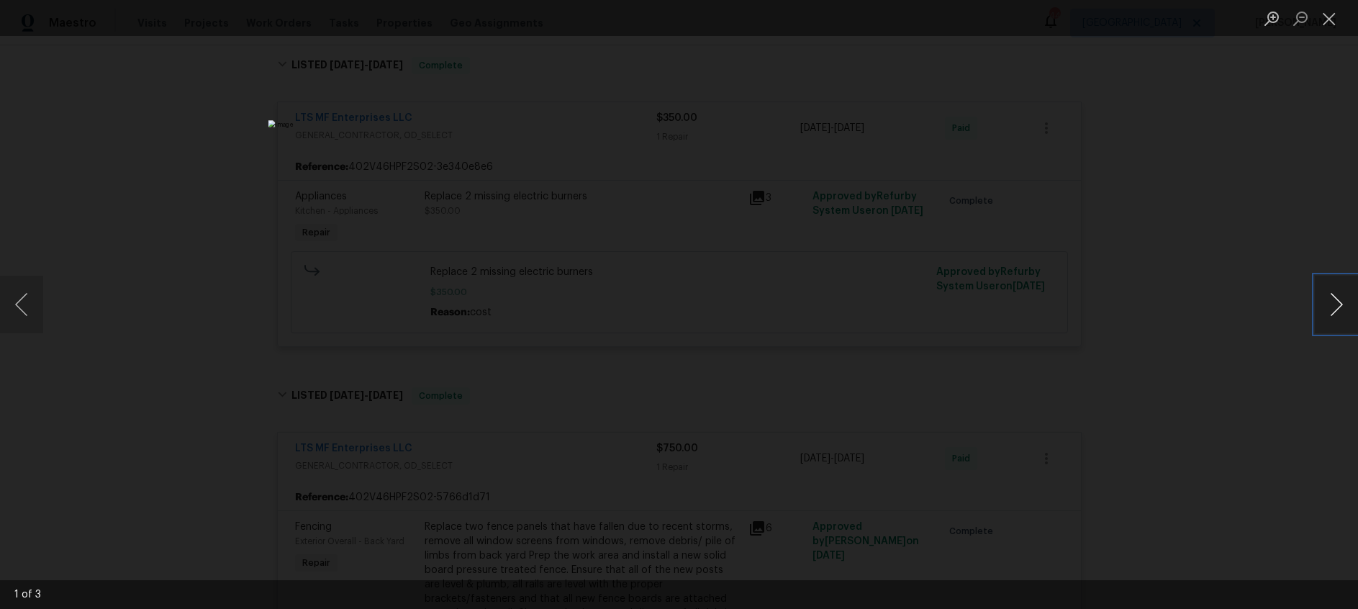
click at [1339, 310] on button "Next image" at bounding box center [1336, 305] width 43 height 58
click at [1323, 22] on button "Close lightbox" at bounding box center [1329, 18] width 29 height 25
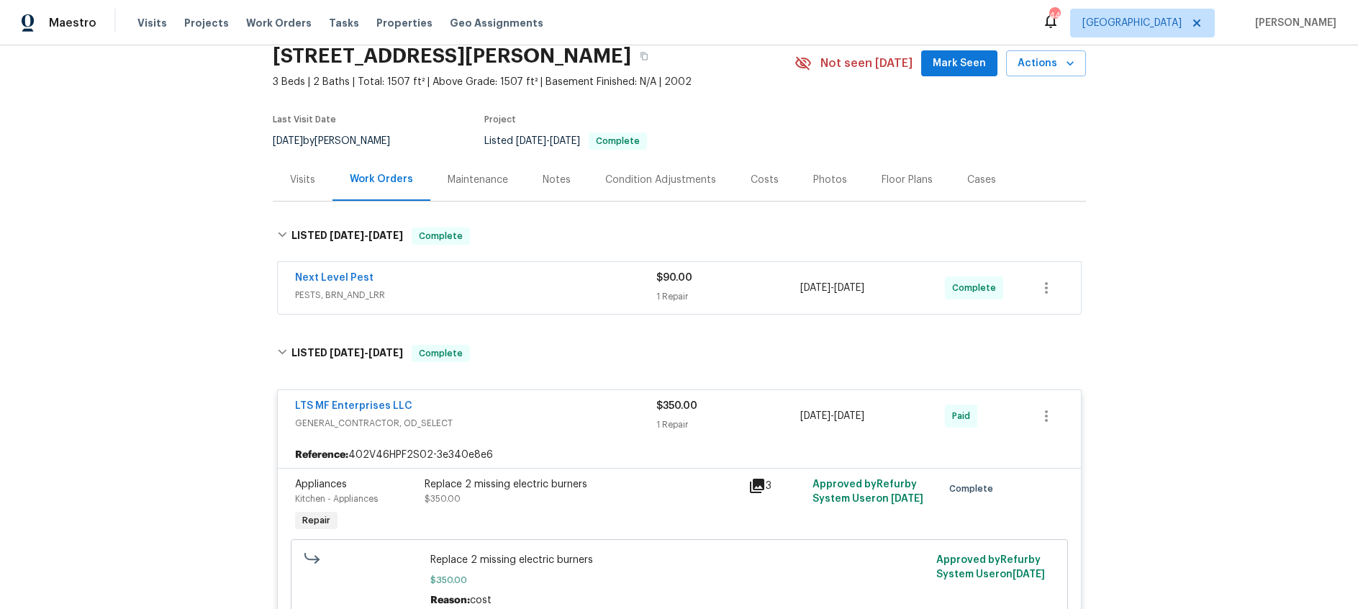
scroll to position [62, 0]
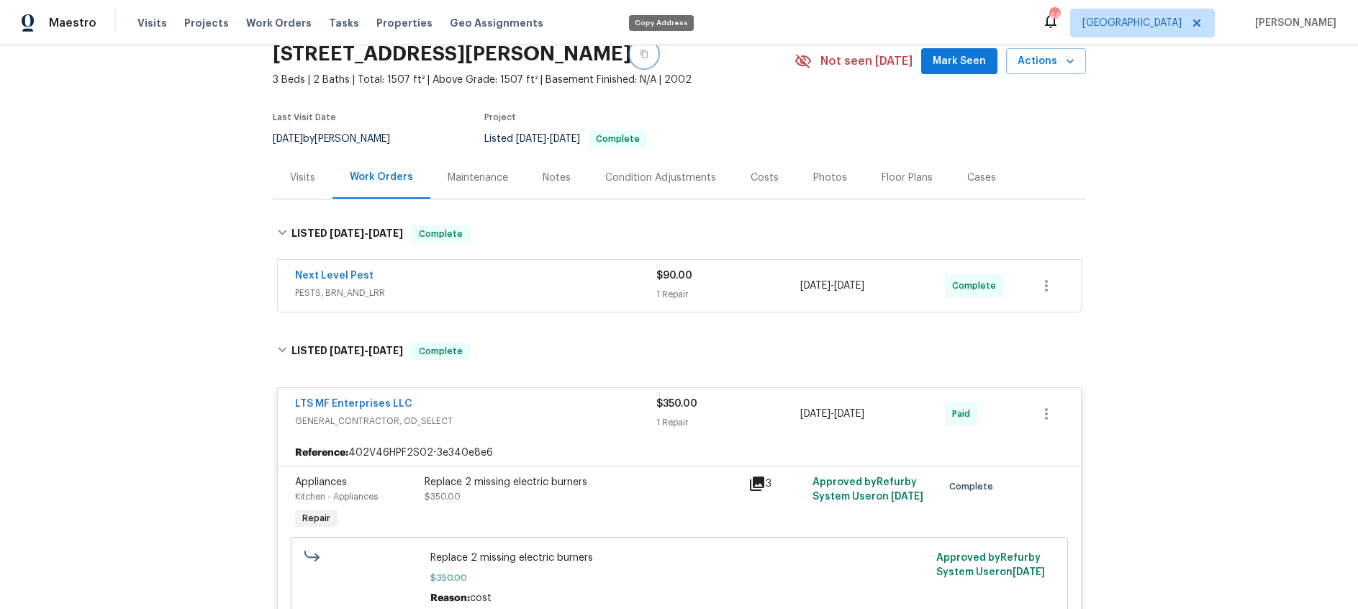
click at [648, 55] on icon "button" at bounding box center [644, 54] width 9 height 9
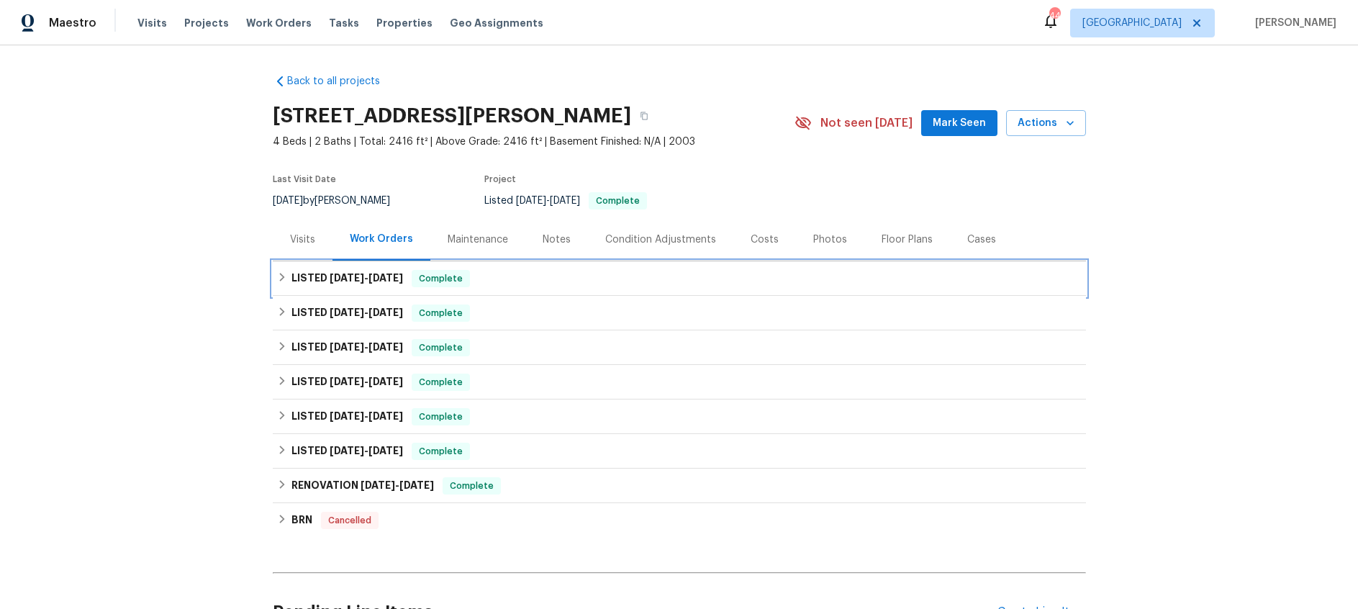
click at [365, 271] on h6 "LISTED [DATE] - [DATE]" at bounding box center [347, 278] width 112 height 17
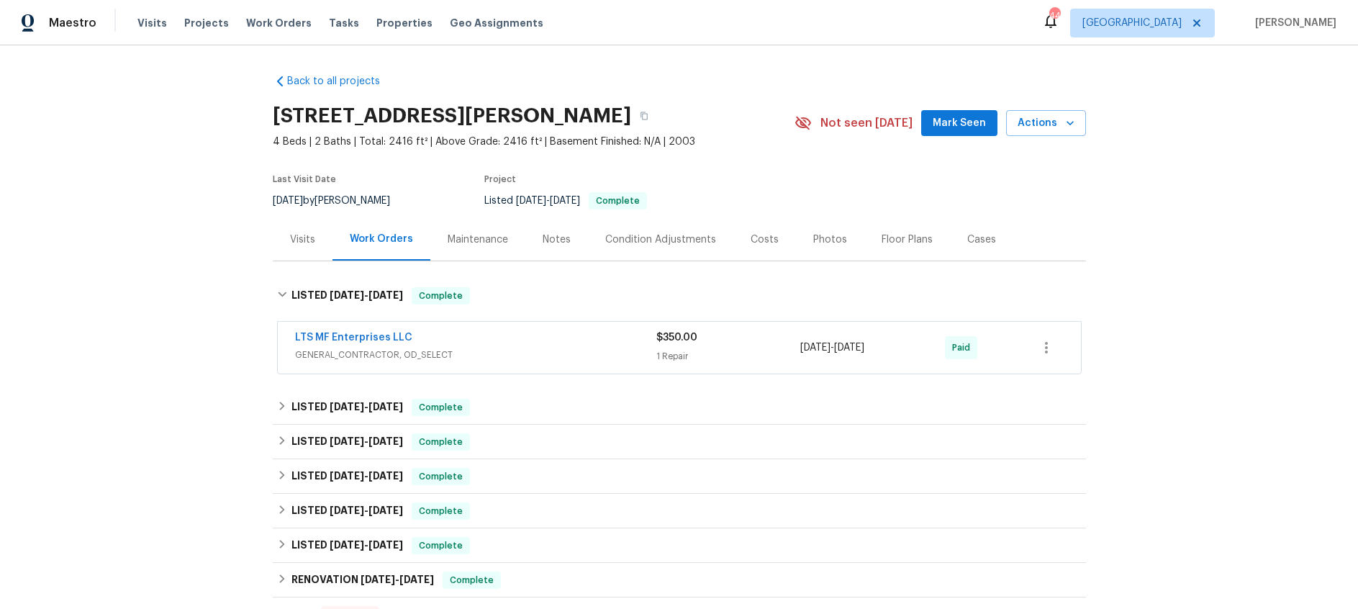
click at [501, 346] on div "LTS MF Enterprises LLC" at bounding box center [475, 338] width 361 height 17
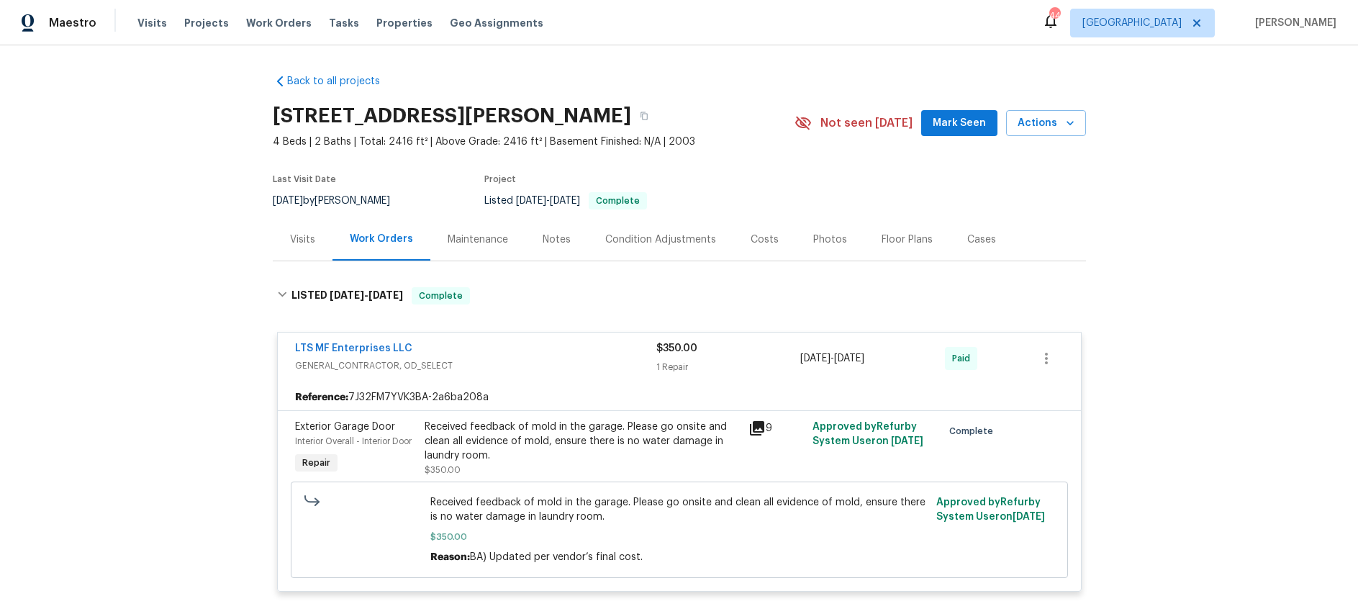
click at [756, 424] on icon at bounding box center [757, 428] width 14 height 14
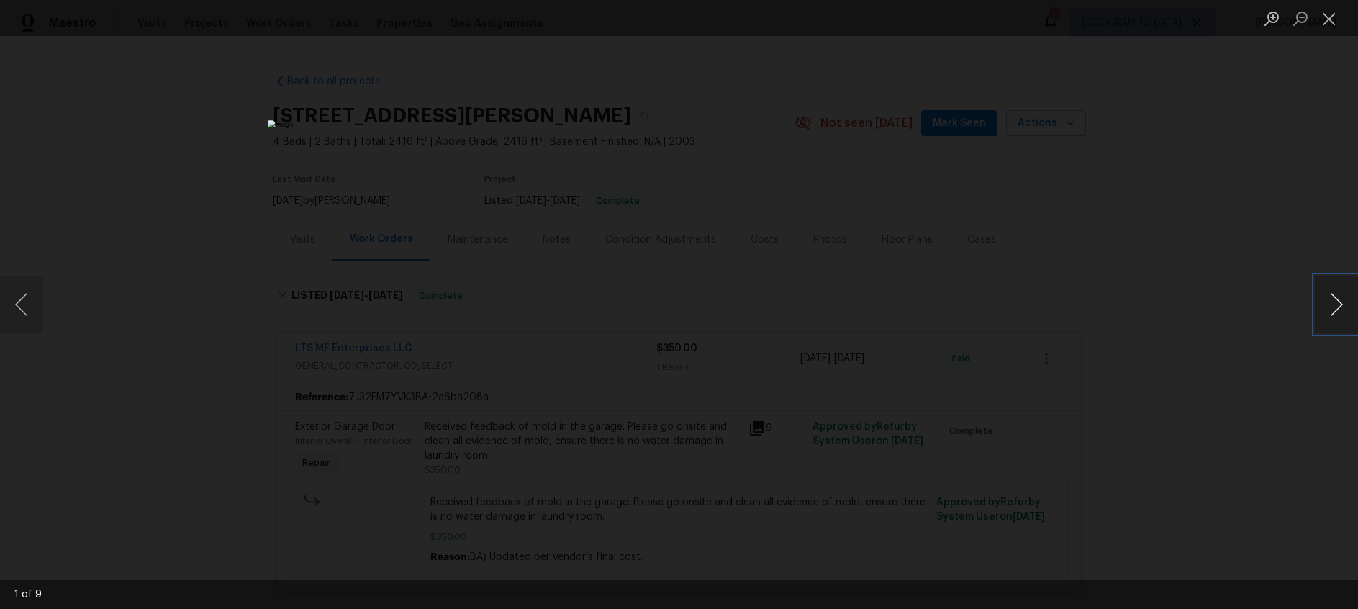
click at [1328, 299] on button "Next image" at bounding box center [1336, 305] width 43 height 58
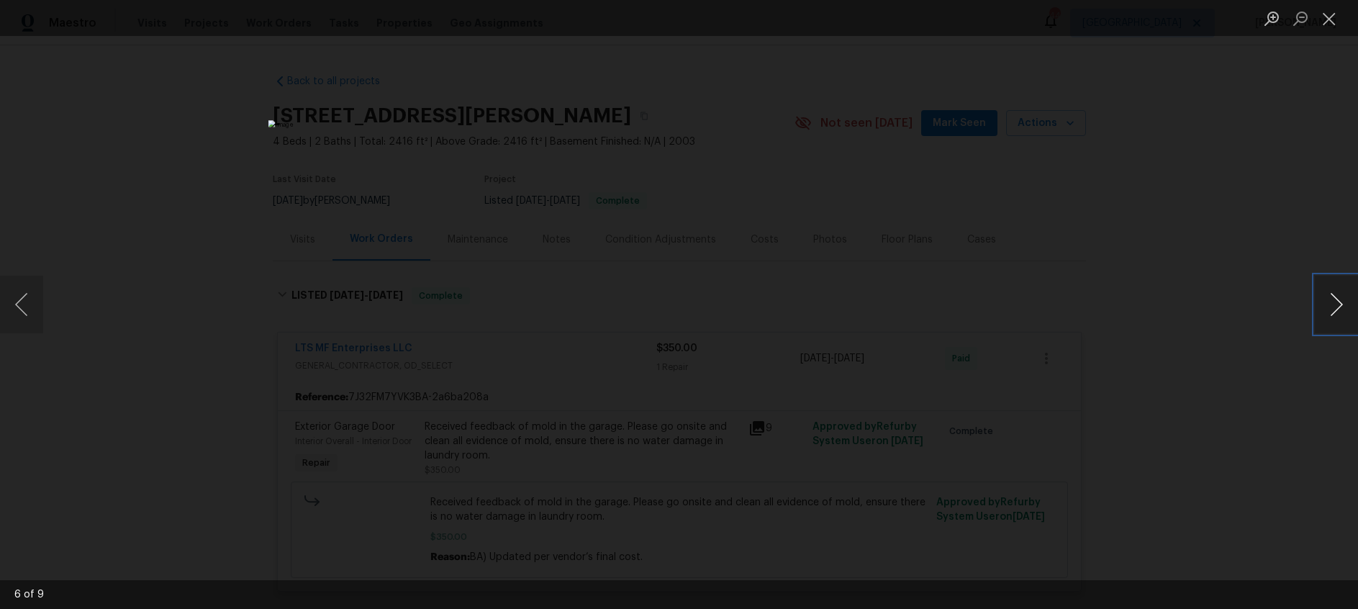
click at [1328, 299] on button "Next image" at bounding box center [1336, 305] width 43 height 58
click at [1323, 22] on button "Close lightbox" at bounding box center [1329, 18] width 29 height 25
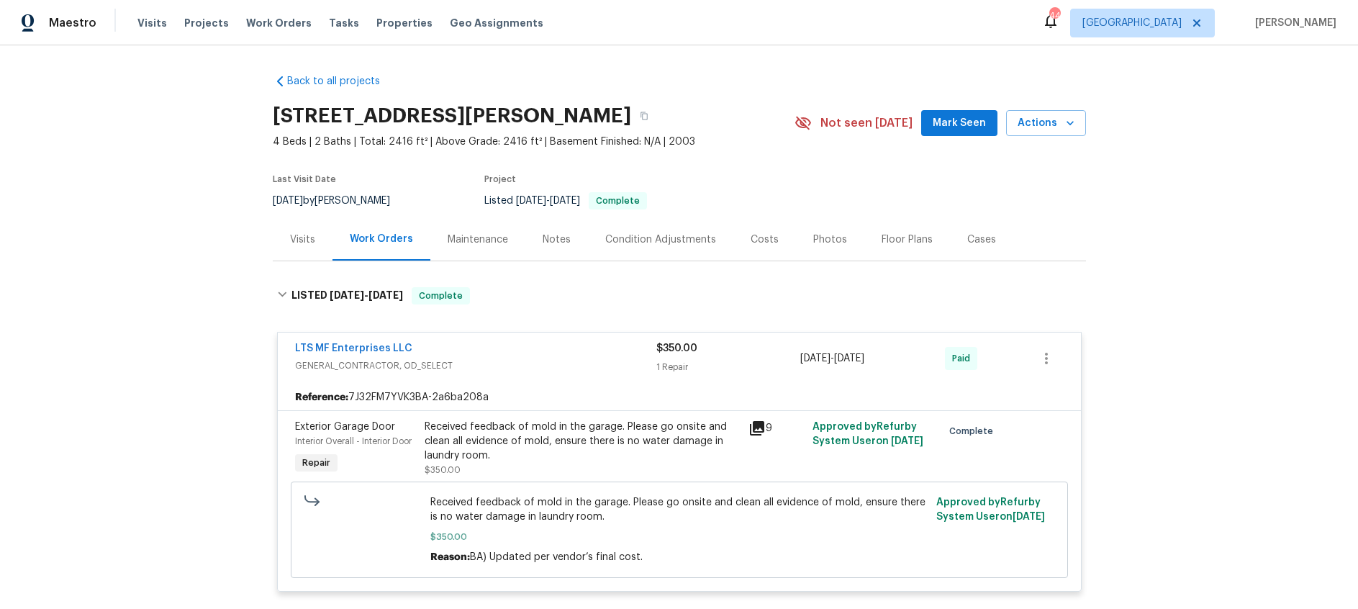
click at [551, 349] on div "LTS MF Enterprises LLC" at bounding box center [475, 349] width 361 height 17
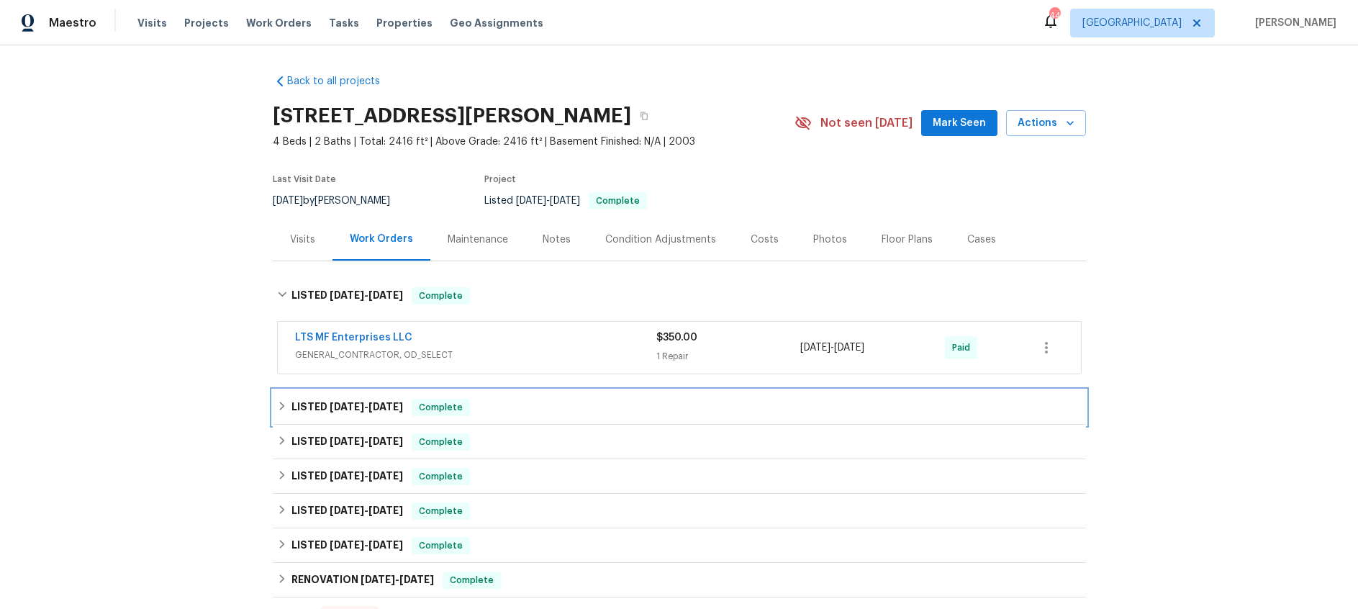
click at [510, 409] on div "LISTED [DATE] - [DATE] Complete" at bounding box center [679, 407] width 805 height 17
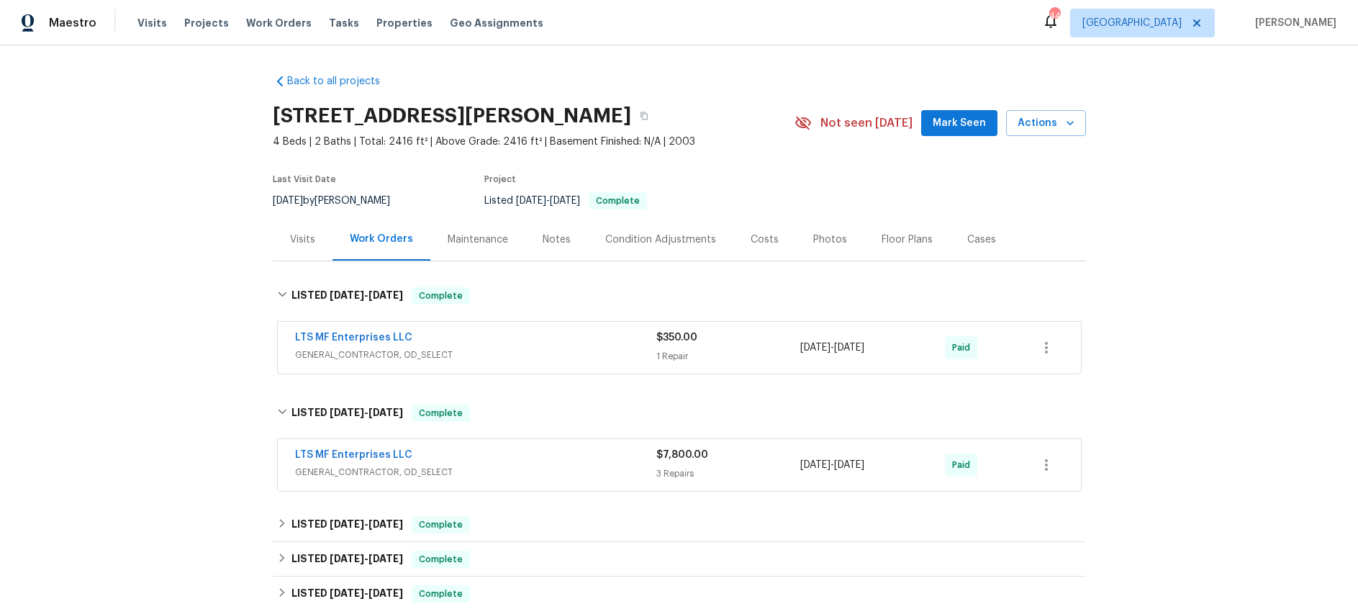
click at [552, 463] on div "LTS MF Enterprises LLC" at bounding box center [475, 456] width 361 height 17
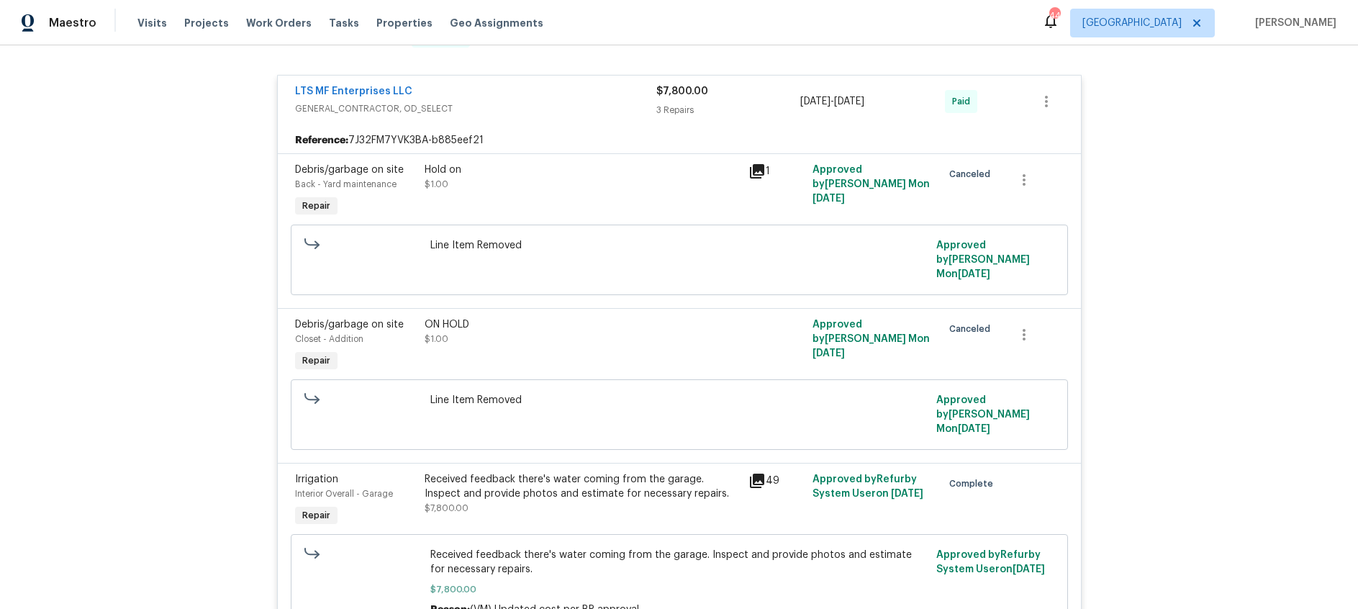
scroll to position [453, 0]
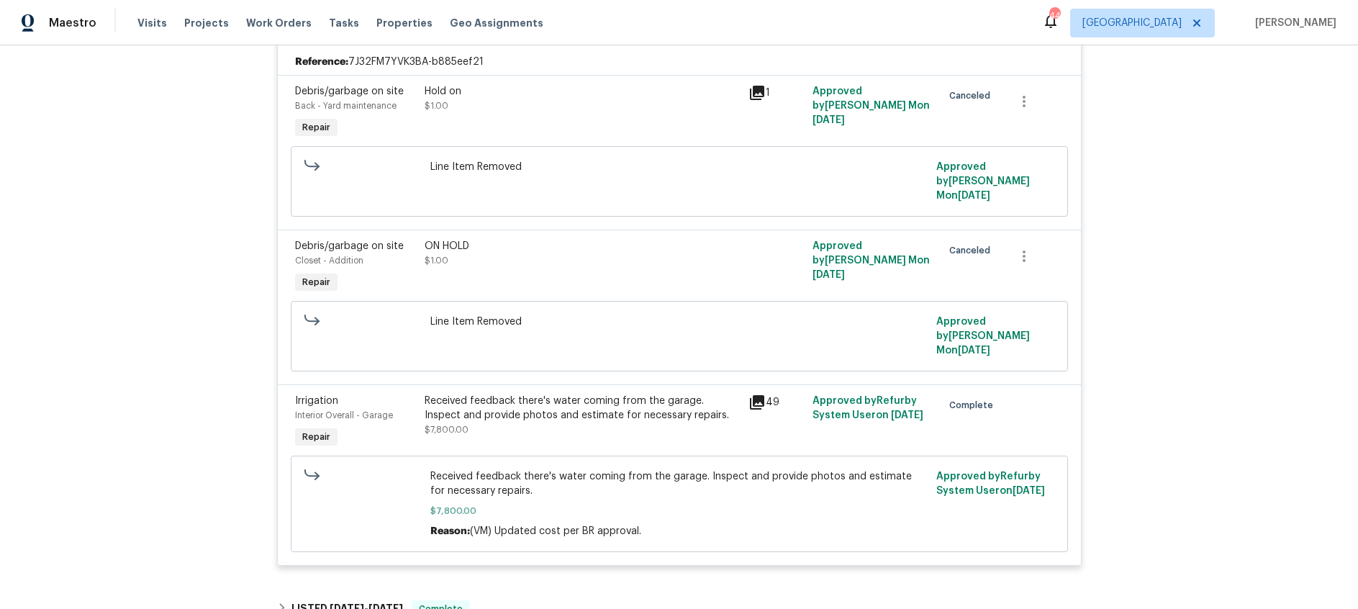
click at [757, 395] on icon at bounding box center [757, 402] width 14 height 14
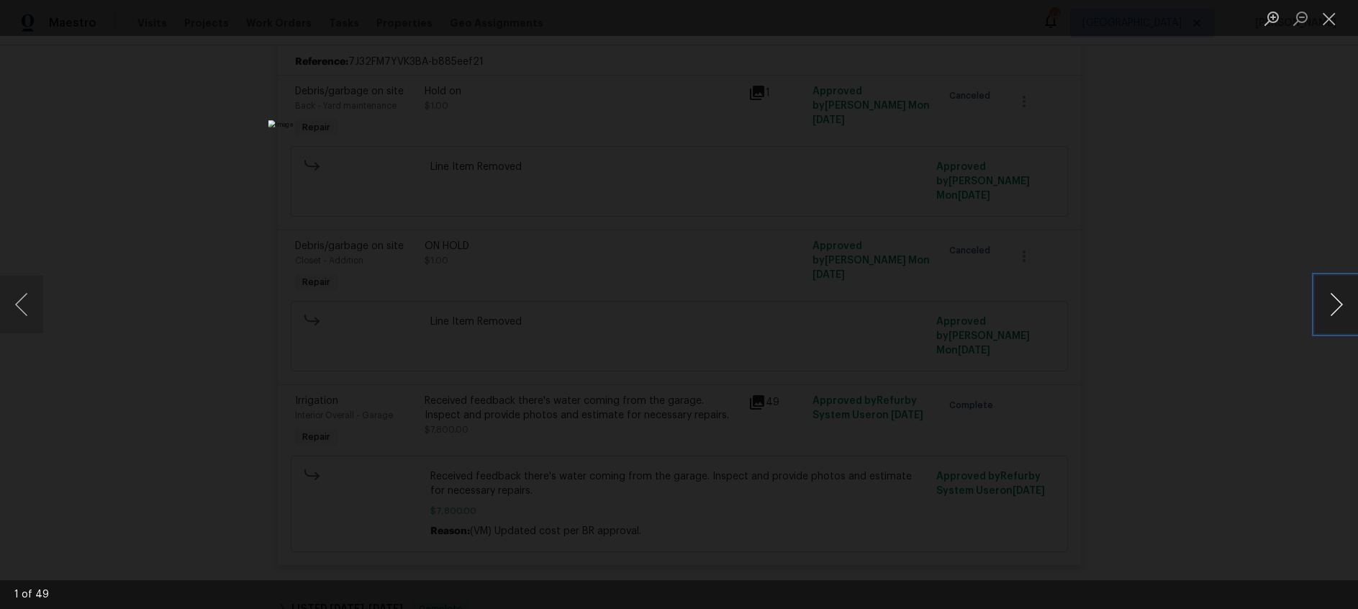
click at [1331, 309] on button "Next image" at bounding box center [1336, 305] width 43 height 58
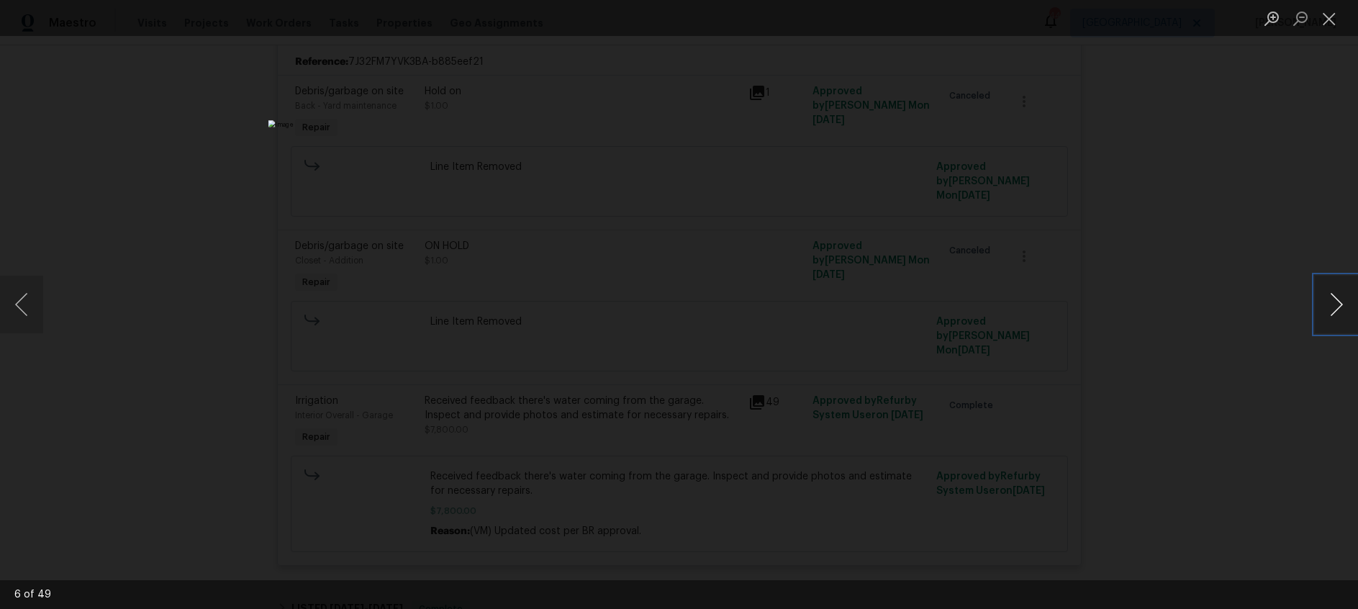
click at [1331, 309] on button "Next image" at bounding box center [1336, 305] width 43 height 58
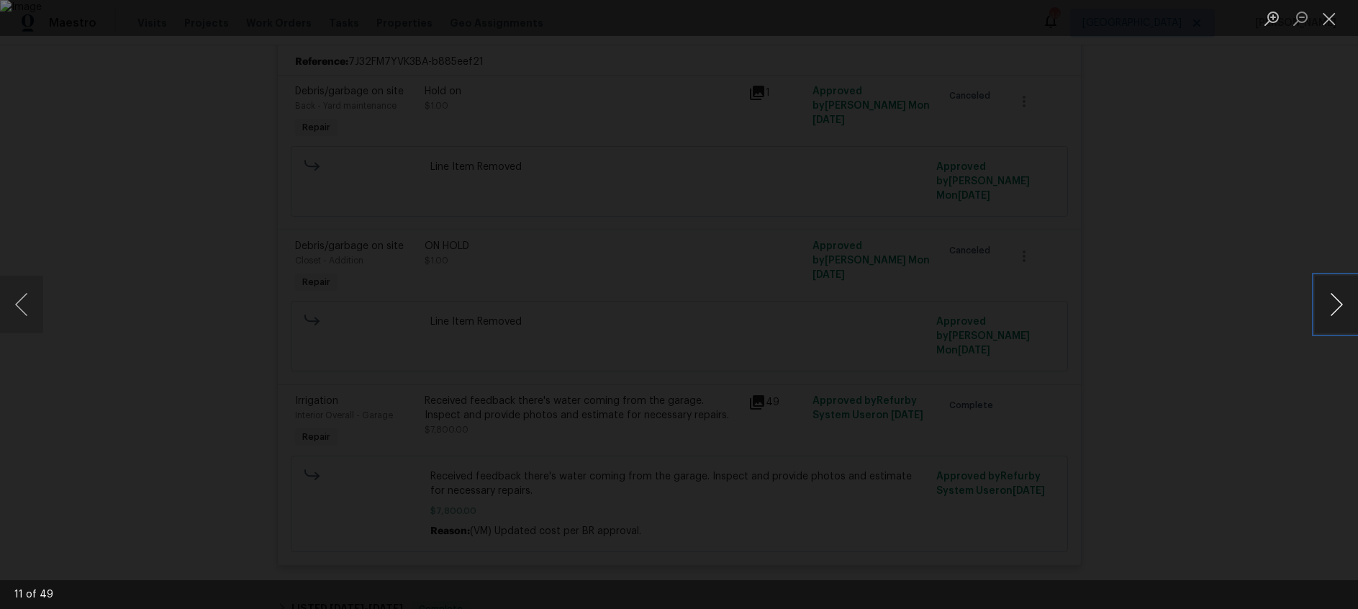
click at [1331, 309] on button "Next image" at bounding box center [1336, 305] width 43 height 58
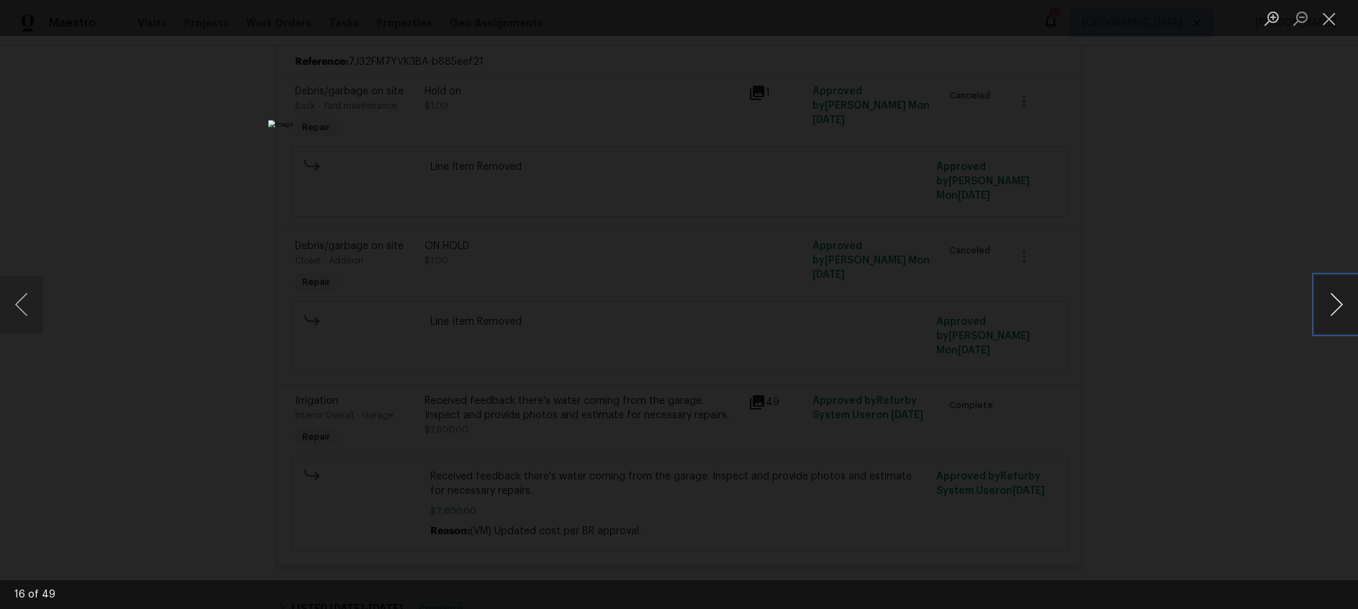
click at [1331, 309] on button "Next image" at bounding box center [1336, 305] width 43 height 58
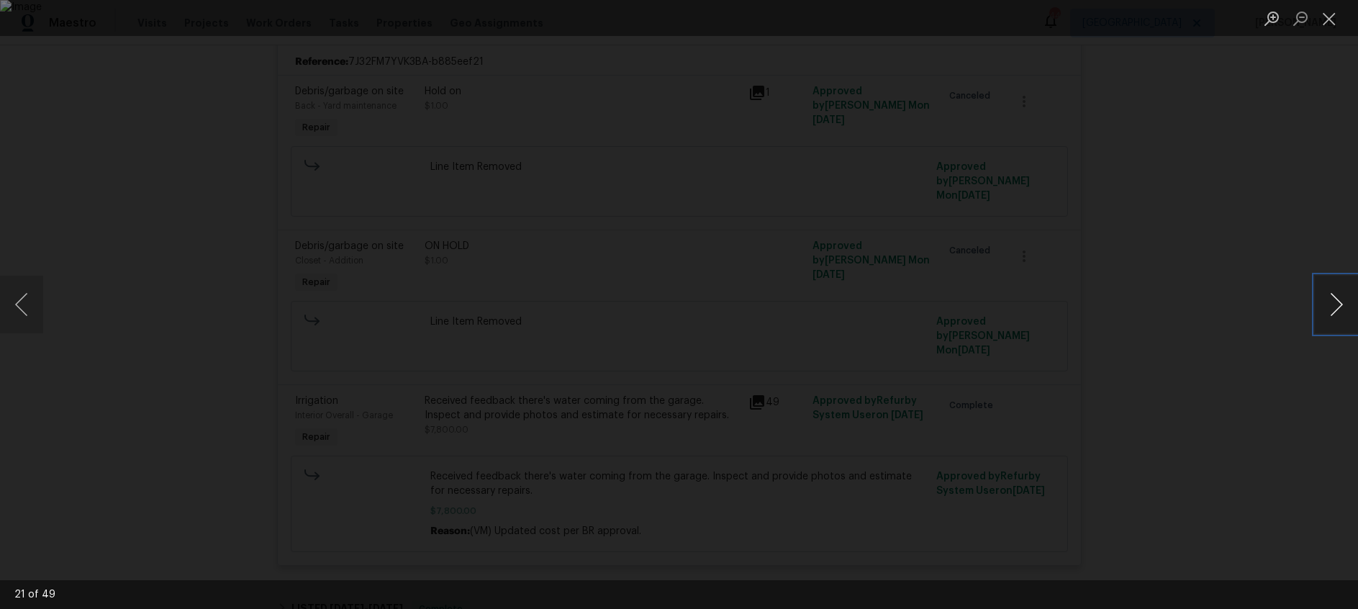
click at [1331, 309] on button "Next image" at bounding box center [1336, 305] width 43 height 58
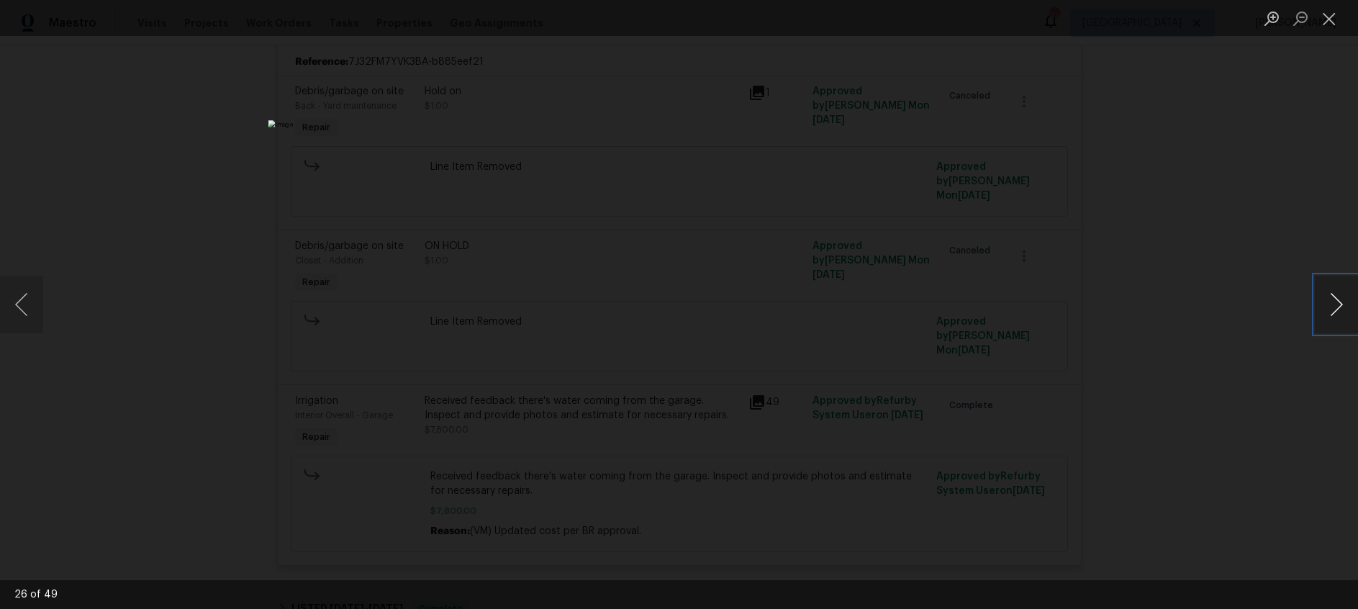
click at [1331, 309] on button "Next image" at bounding box center [1336, 305] width 43 height 58
click at [1320, 21] on button "Close lightbox" at bounding box center [1329, 18] width 29 height 25
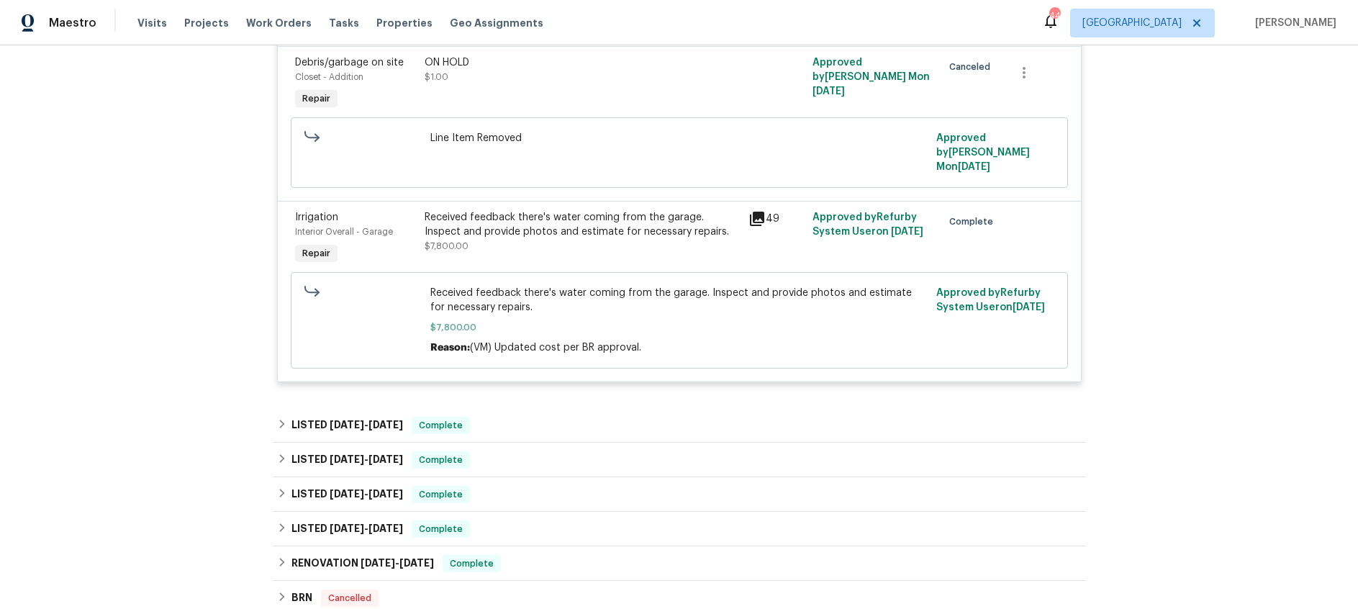
scroll to position [638, 0]
click at [351, 418] on span "4/8/25" at bounding box center [347, 423] width 35 height 10
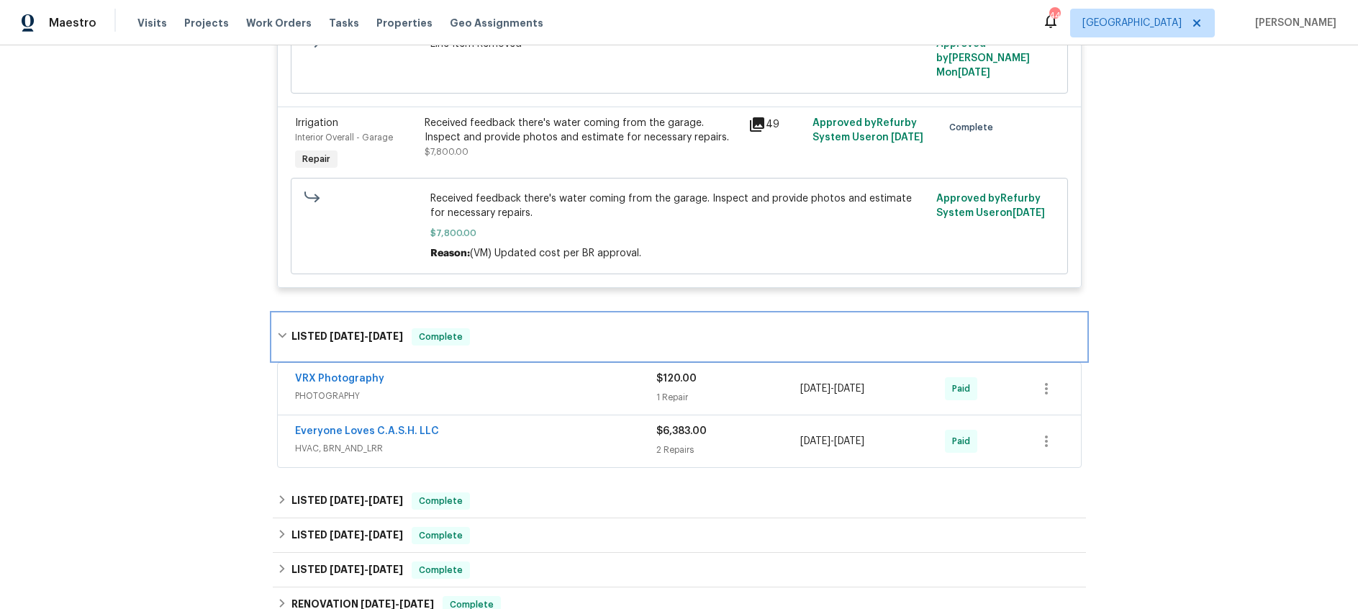
scroll to position [731, 0]
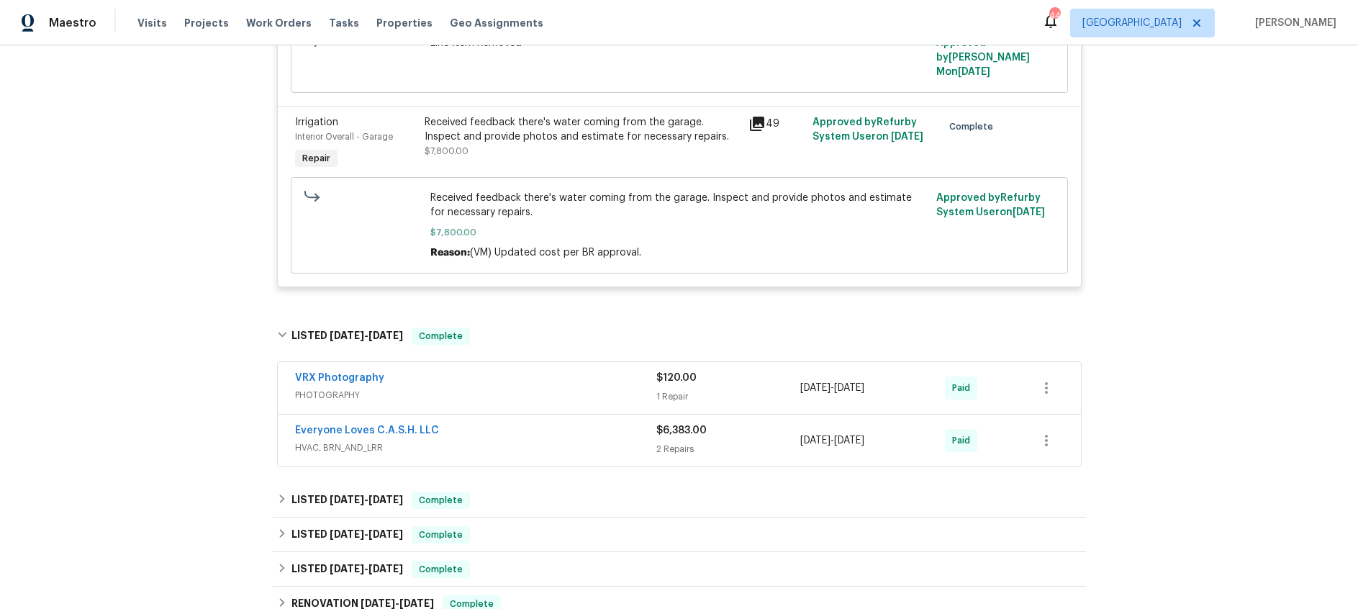
click at [504, 423] on div "Everyone Loves C.A.S.H. LLC" at bounding box center [475, 431] width 361 height 17
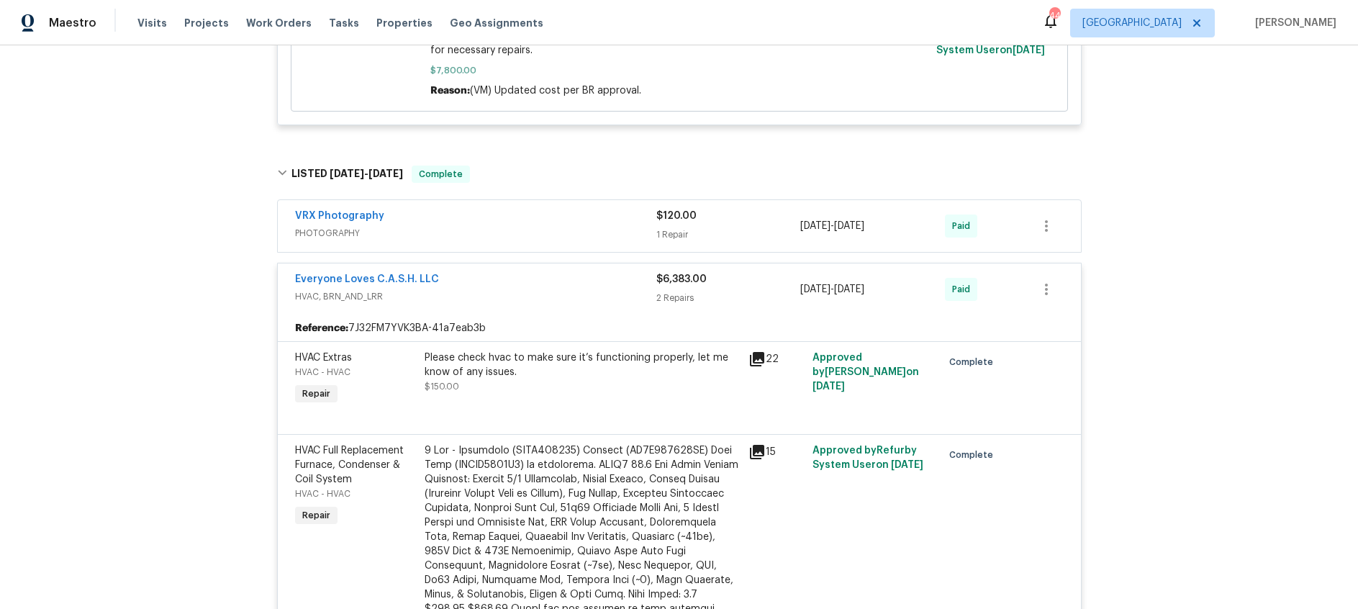
scroll to position [895, 0]
click at [760, 350] on icon at bounding box center [757, 357] width 14 height 14
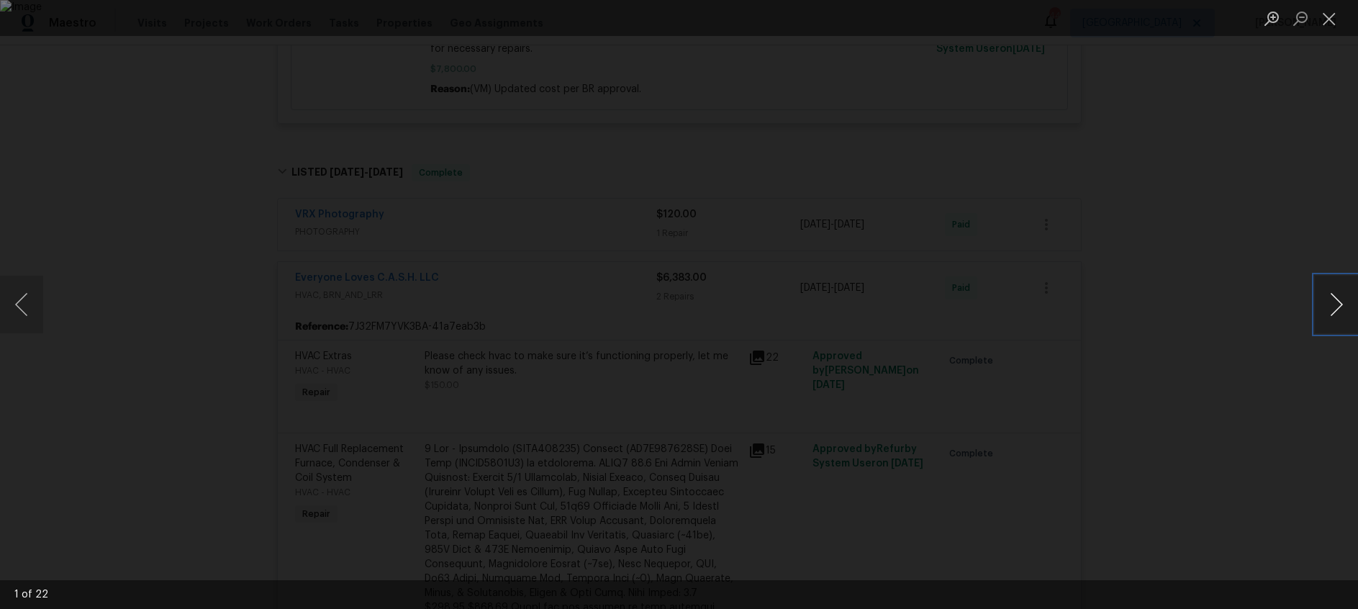
click at [1334, 304] on button "Next image" at bounding box center [1336, 305] width 43 height 58
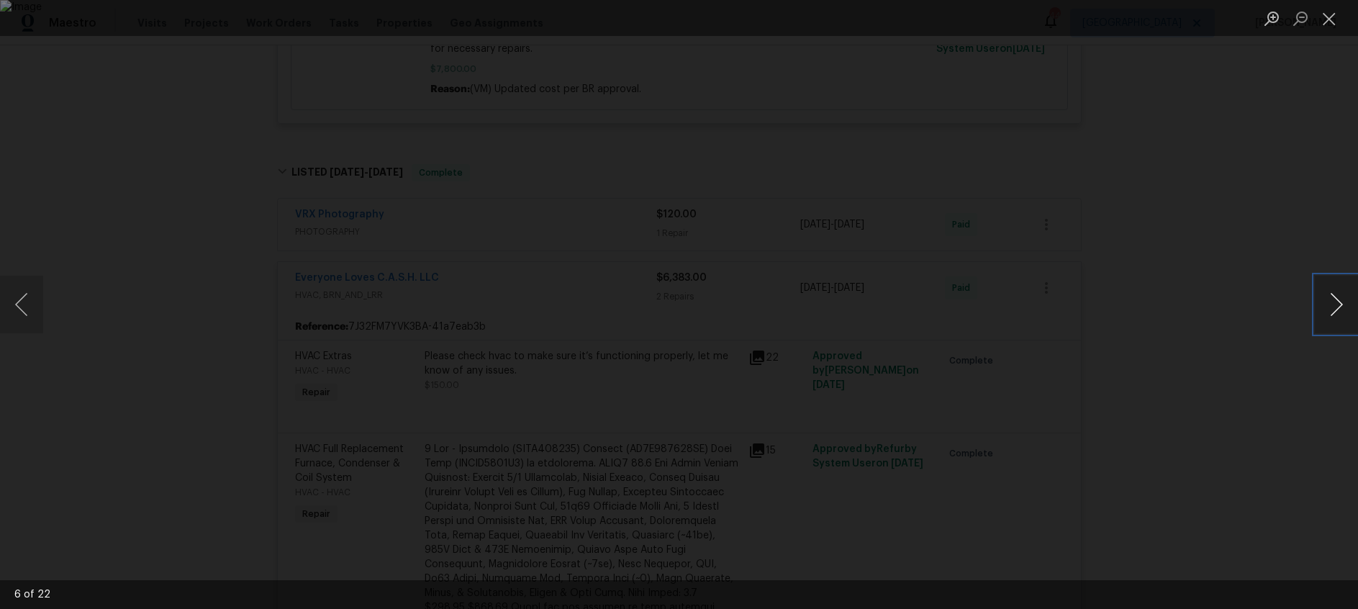
click at [1334, 304] on button "Next image" at bounding box center [1336, 305] width 43 height 58
click at [1328, 20] on button "Close lightbox" at bounding box center [1329, 18] width 29 height 25
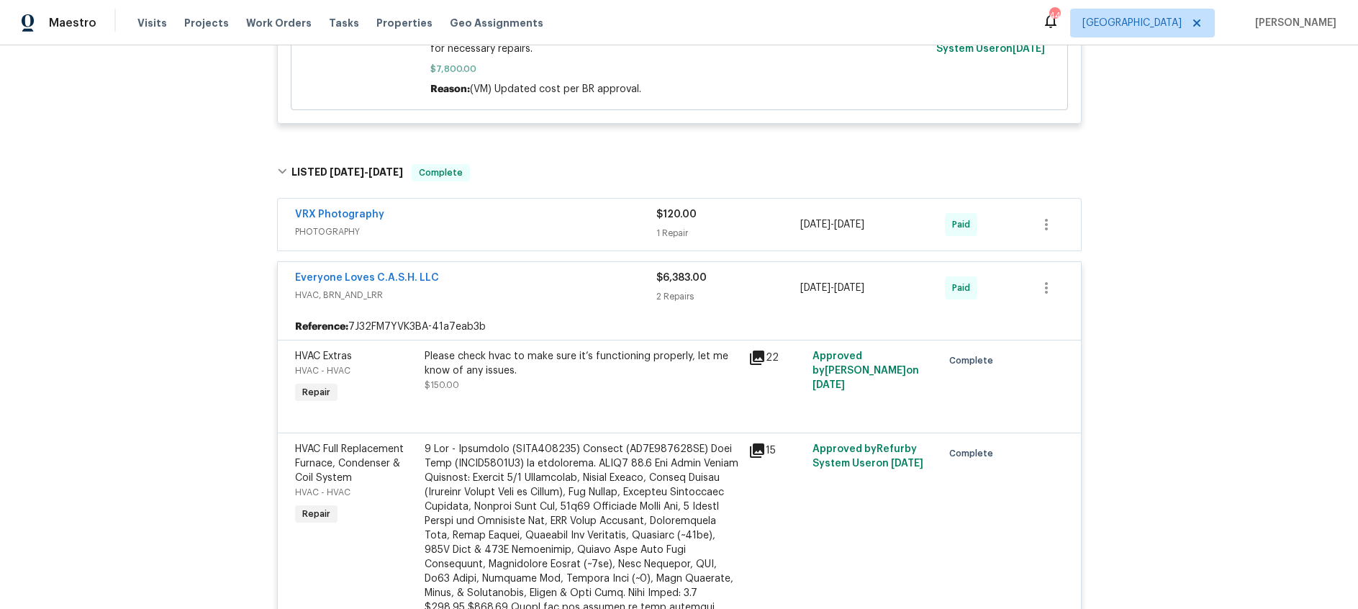
click at [535, 288] on span "HVAC, BRN_AND_LRR" at bounding box center [475, 295] width 361 height 14
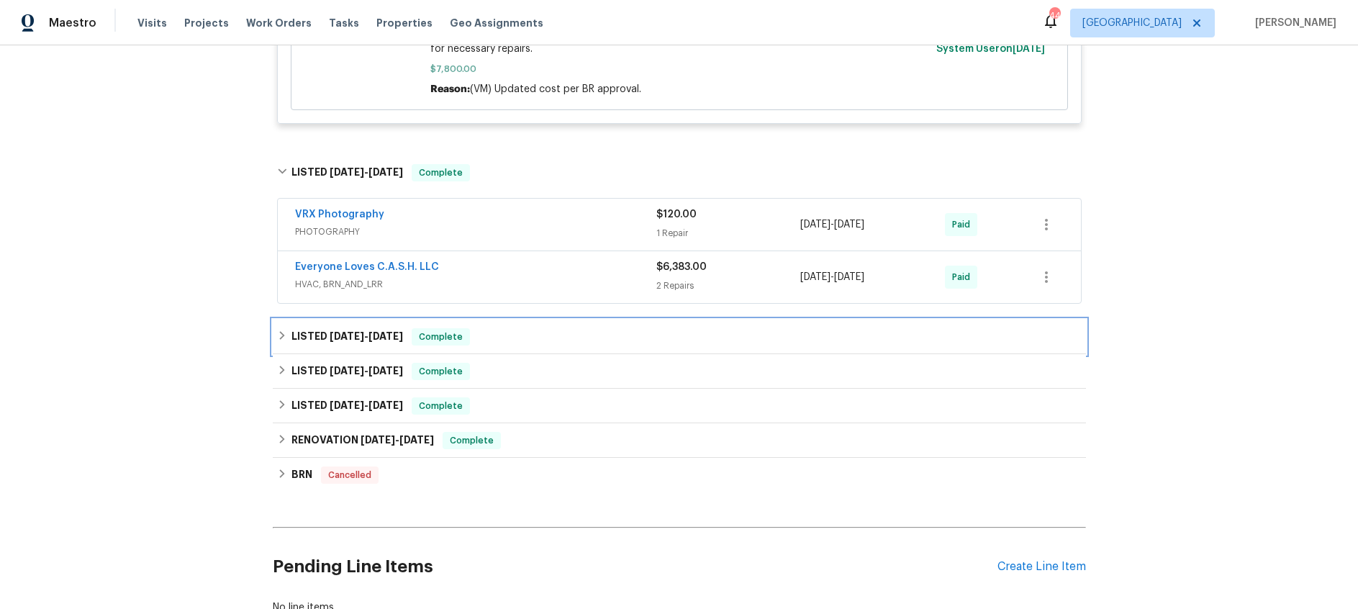
click at [358, 328] on h6 "LISTED 1/16/25 - 1/20/25" at bounding box center [347, 336] width 112 height 17
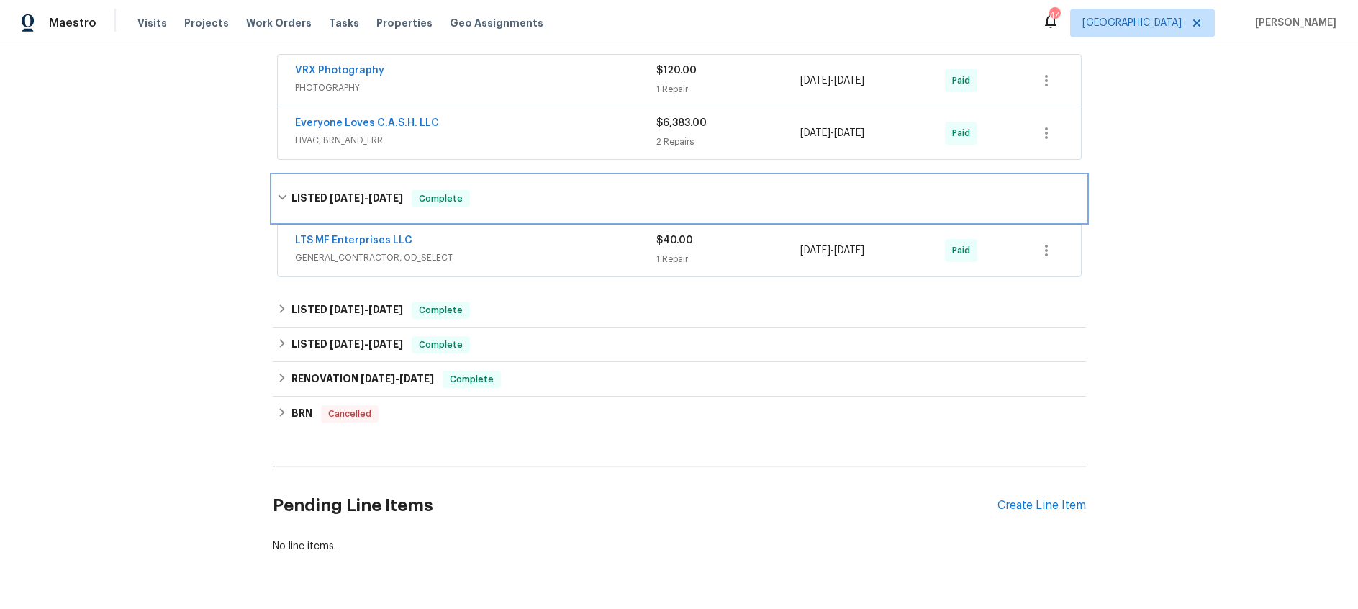
scroll to position [1041, 0]
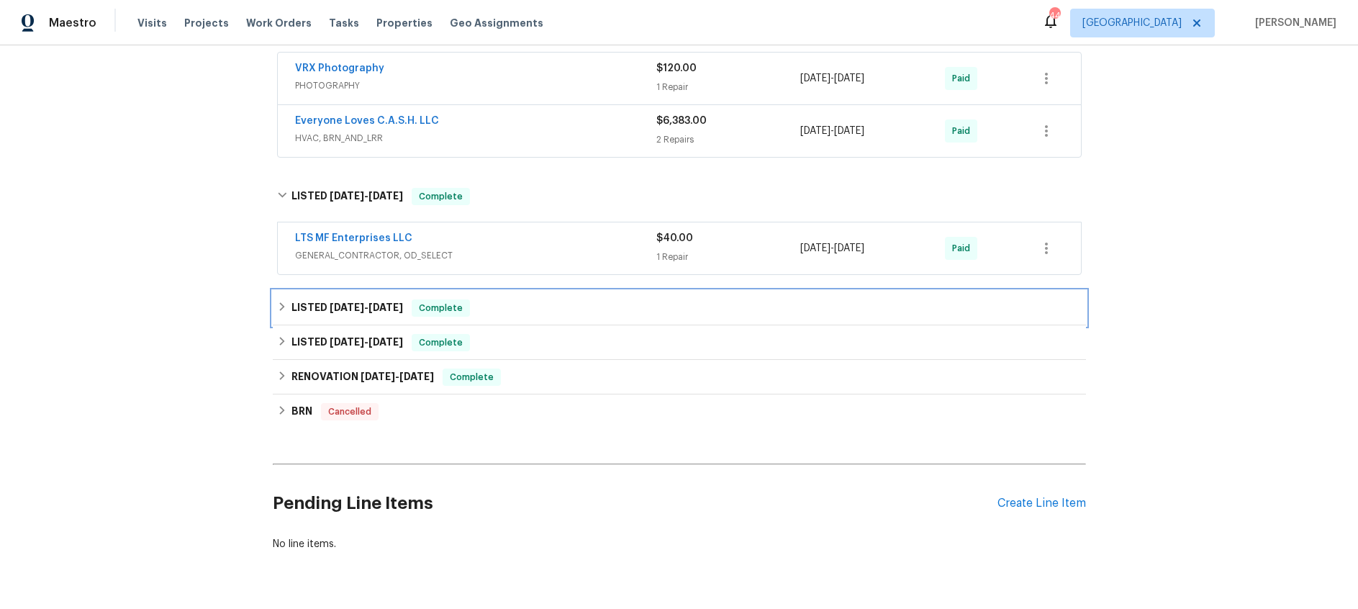
click at [349, 302] on span "8/23/24" at bounding box center [347, 307] width 35 height 10
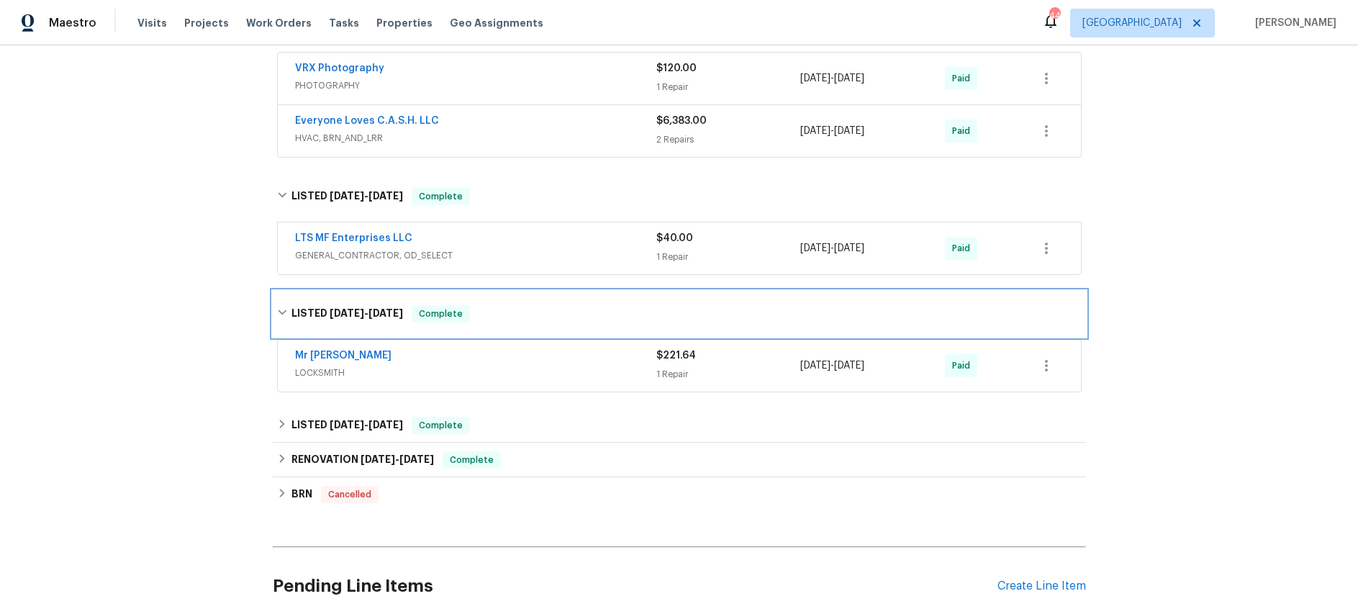
click at [356, 308] on span "8/23/24" at bounding box center [347, 313] width 35 height 10
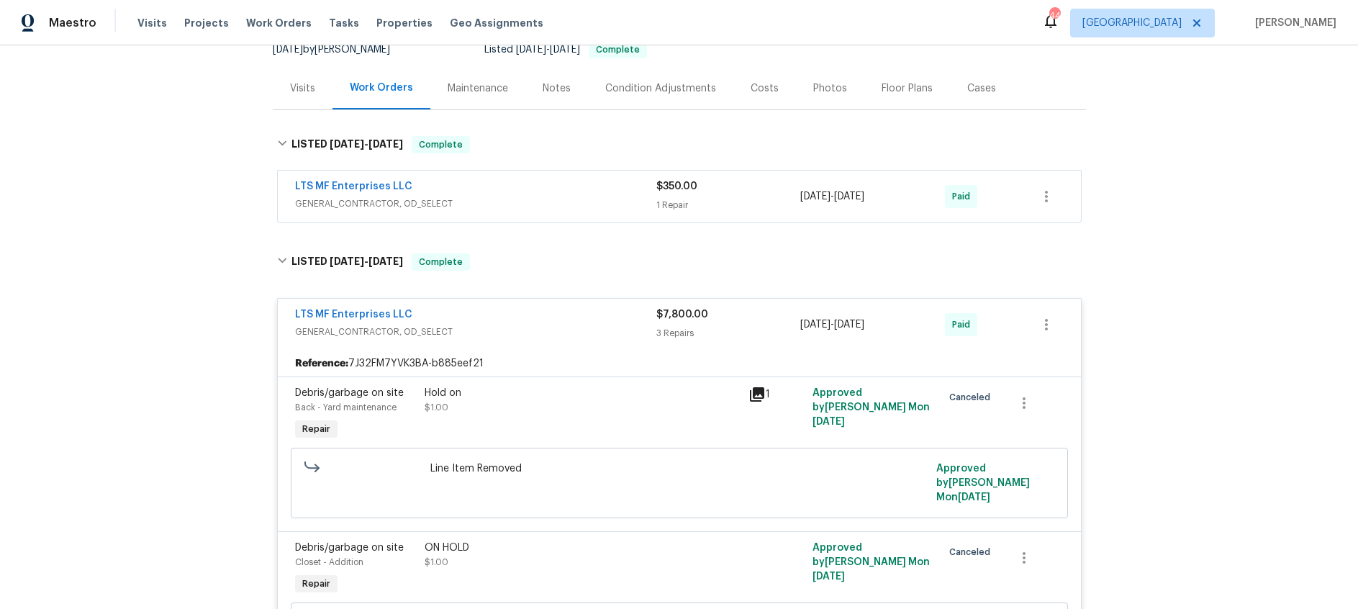
scroll to position [17, 0]
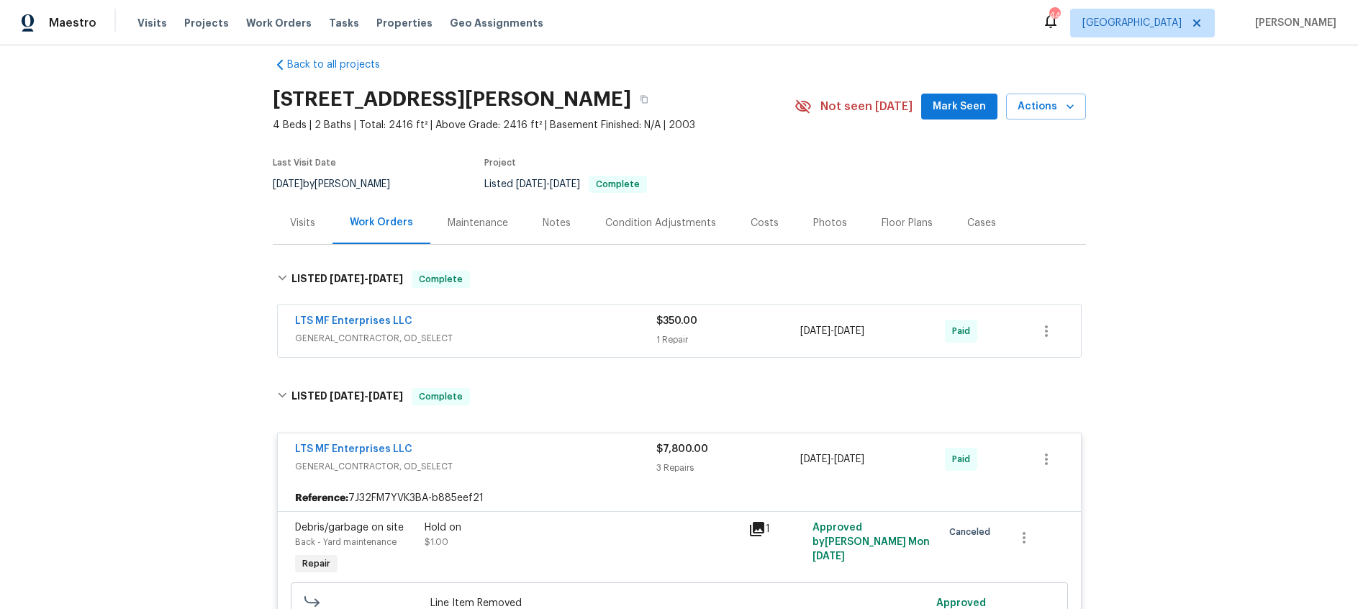
click at [304, 222] on div "Visits" at bounding box center [302, 223] width 25 height 14
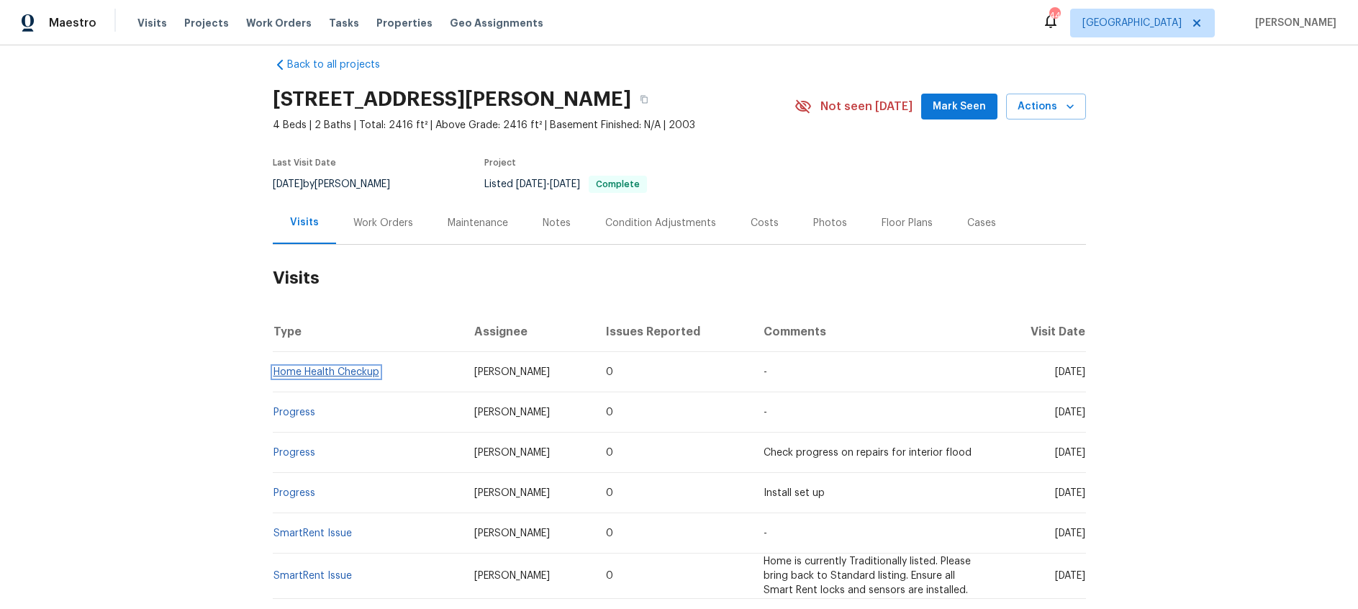
click at [371, 373] on link "Home Health Checkup" at bounding box center [326, 372] width 106 height 10
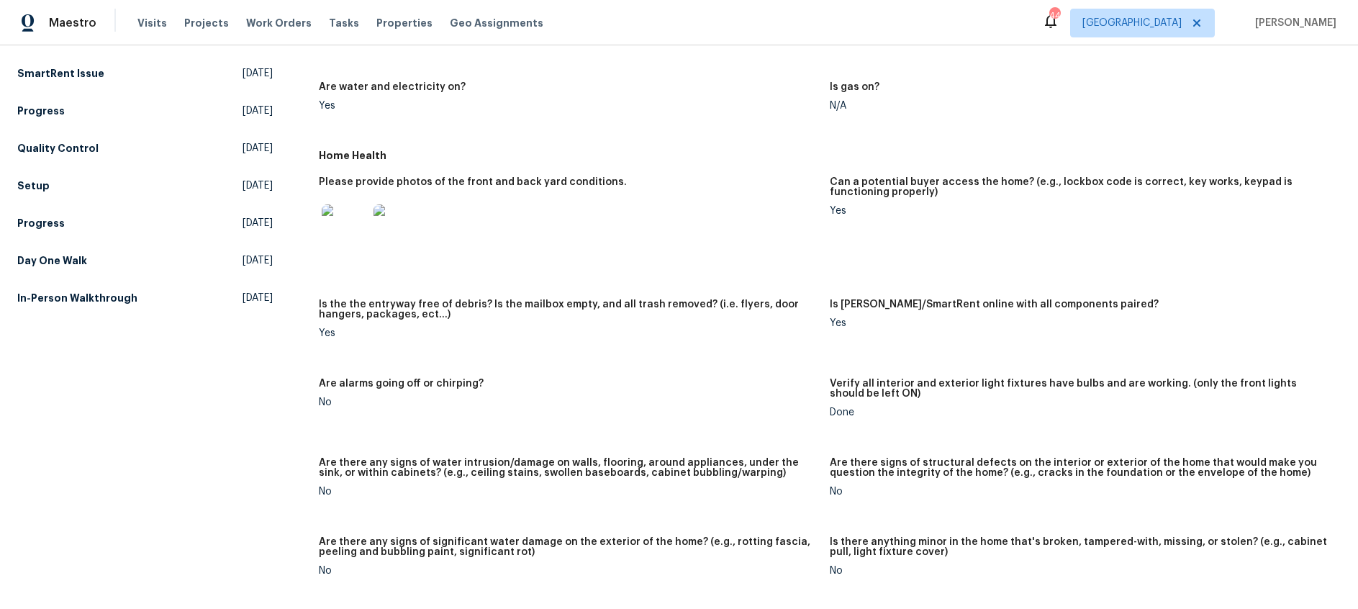
scroll to position [488, 0]
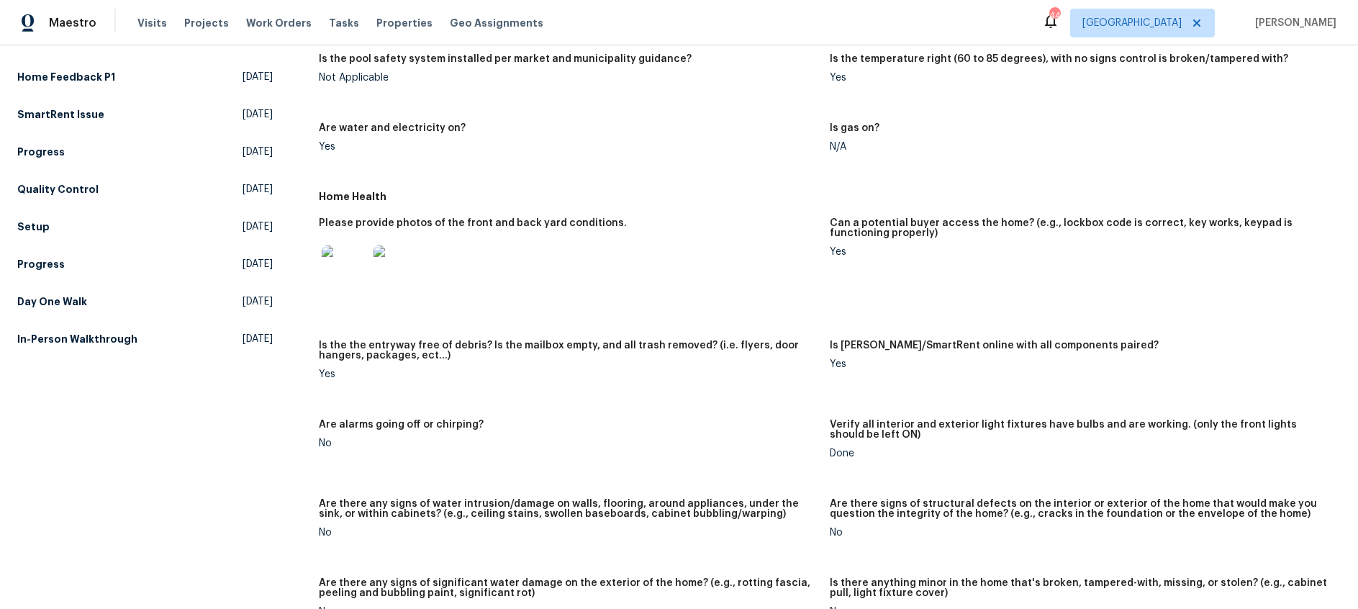
click at [349, 266] on img at bounding box center [345, 268] width 46 height 46
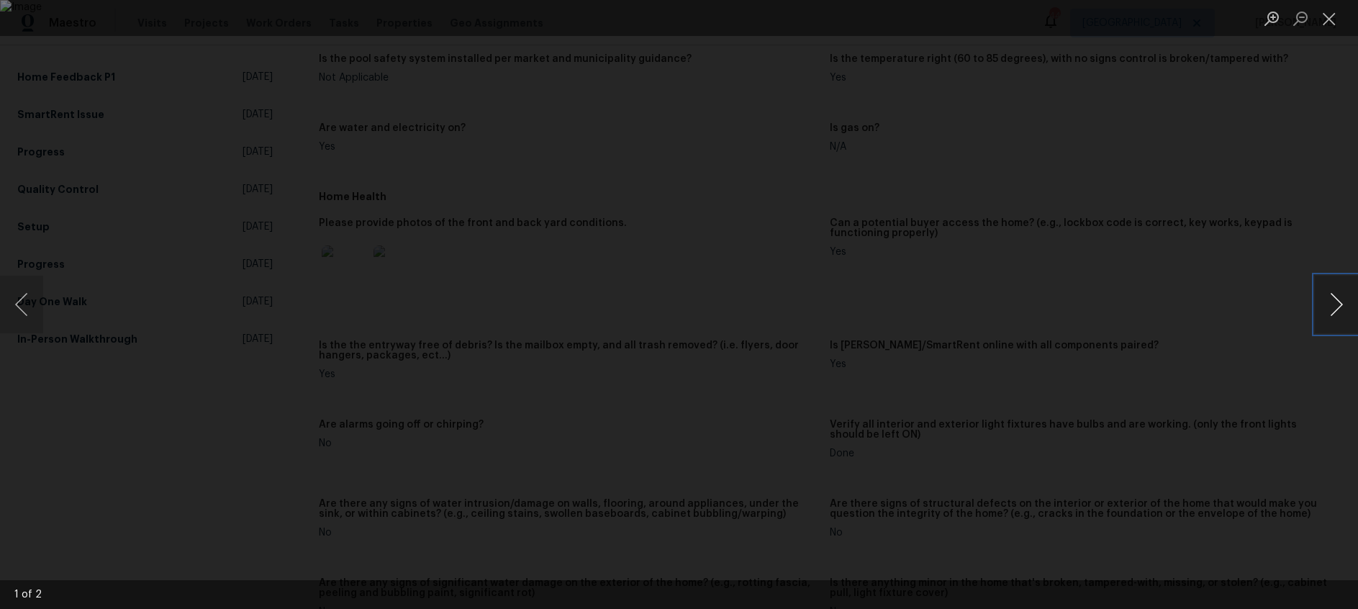
click at [1326, 309] on button "Next image" at bounding box center [1336, 305] width 43 height 58
click at [1331, 22] on button "Close lightbox" at bounding box center [1329, 18] width 29 height 25
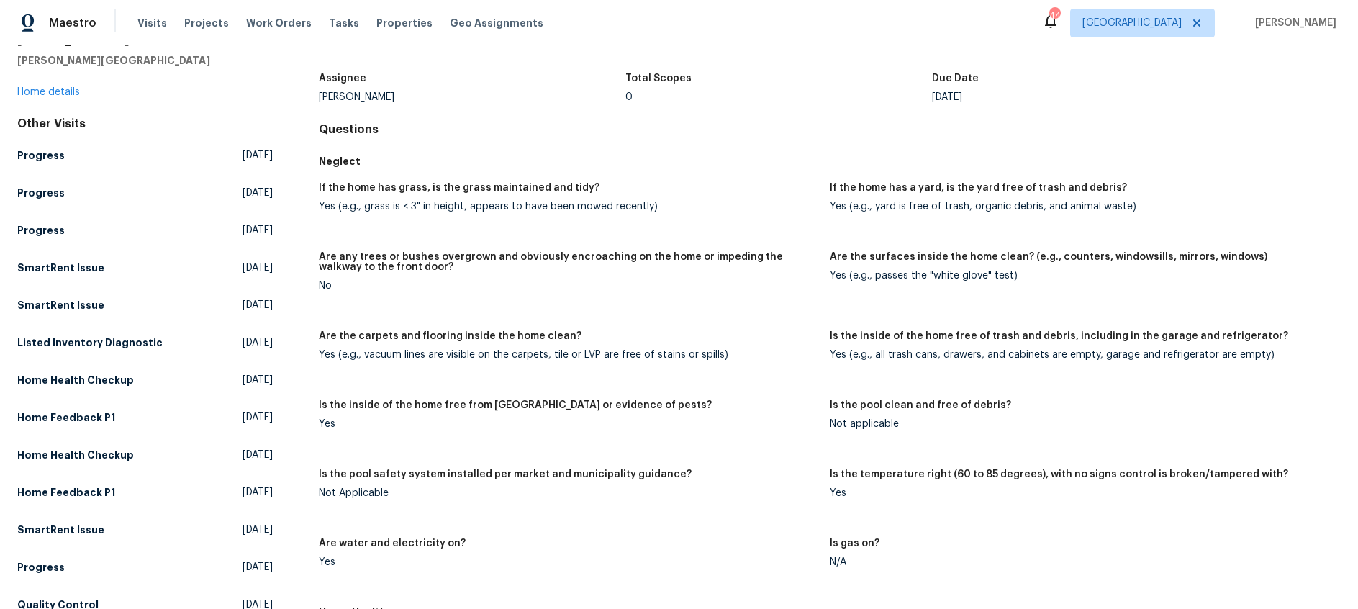
scroll to position [0, 0]
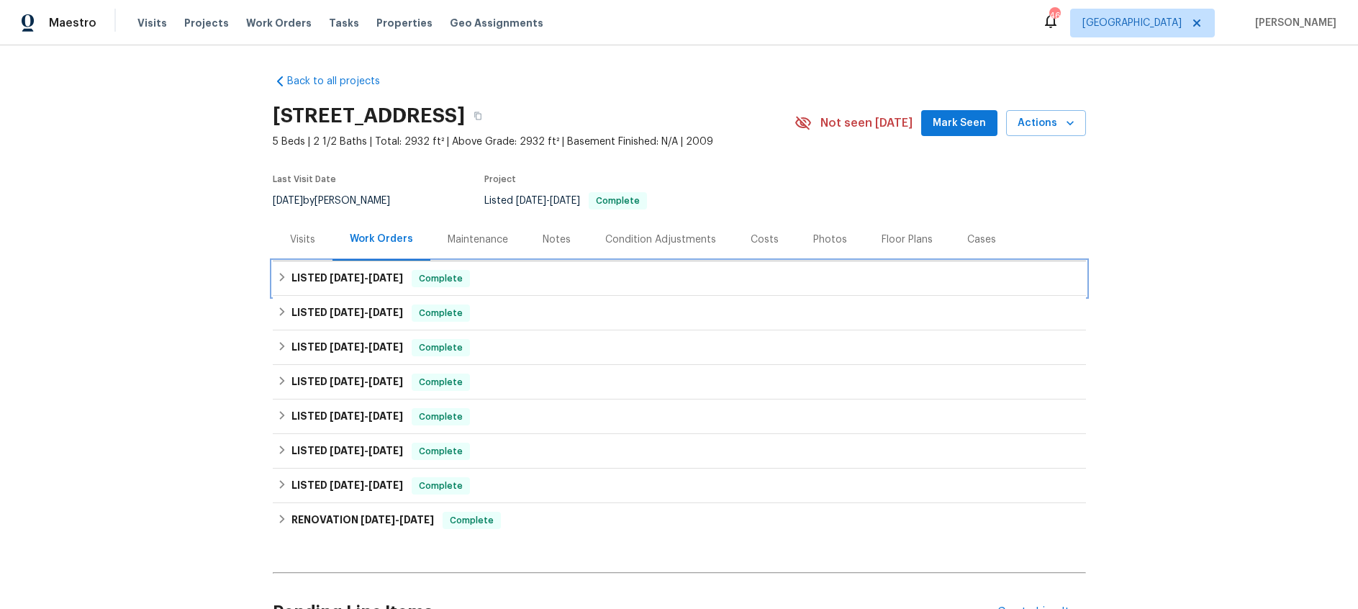
click at [382, 271] on h6 "LISTED 5/20/25 - 5/28/25" at bounding box center [347, 278] width 112 height 17
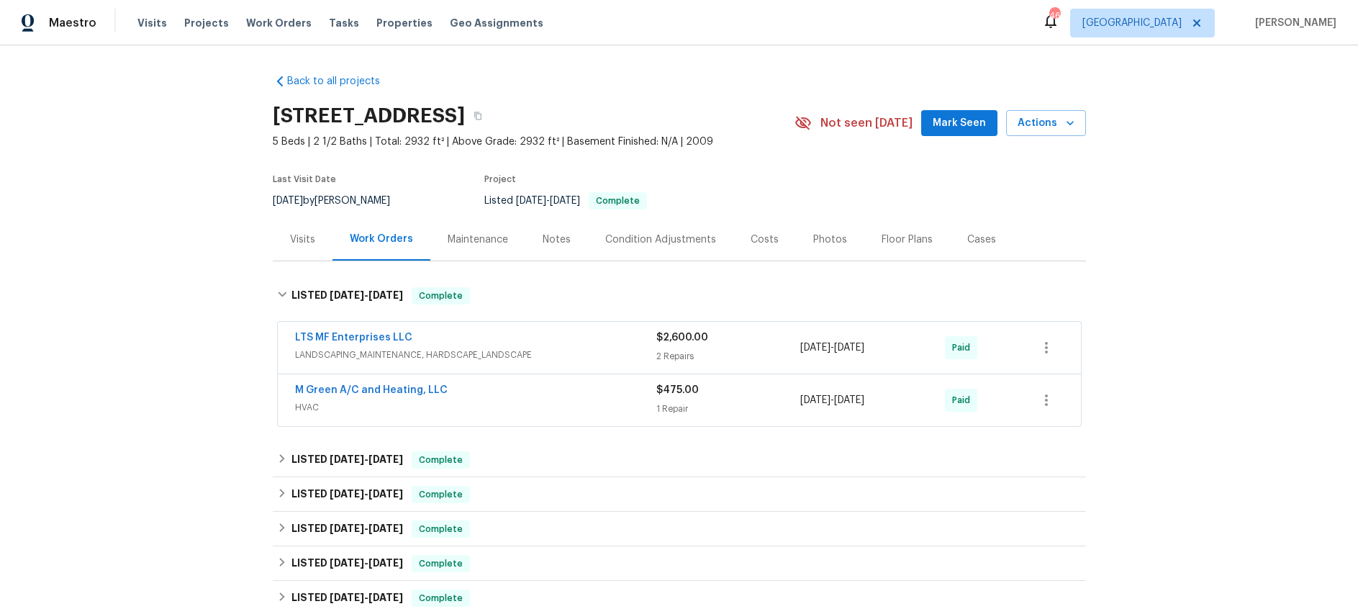
click at [580, 336] on div "LTS MF Enterprises LLC" at bounding box center [475, 338] width 361 height 17
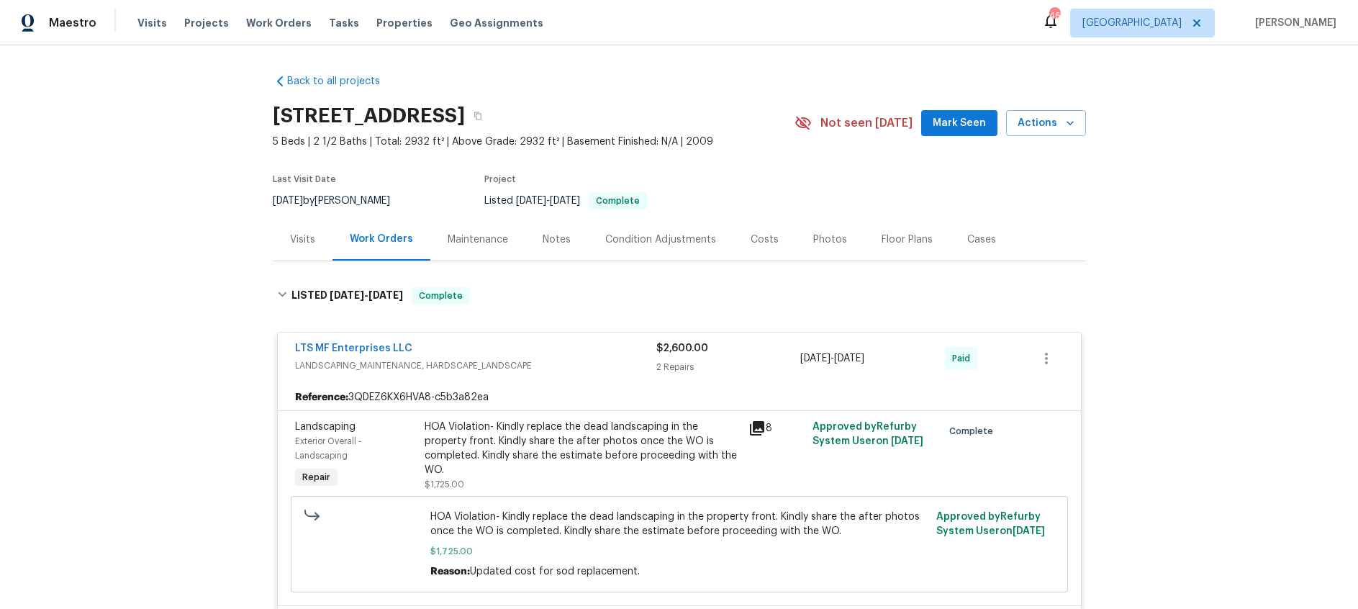
click at [759, 433] on icon at bounding box center [756, 428] width 17 height 17
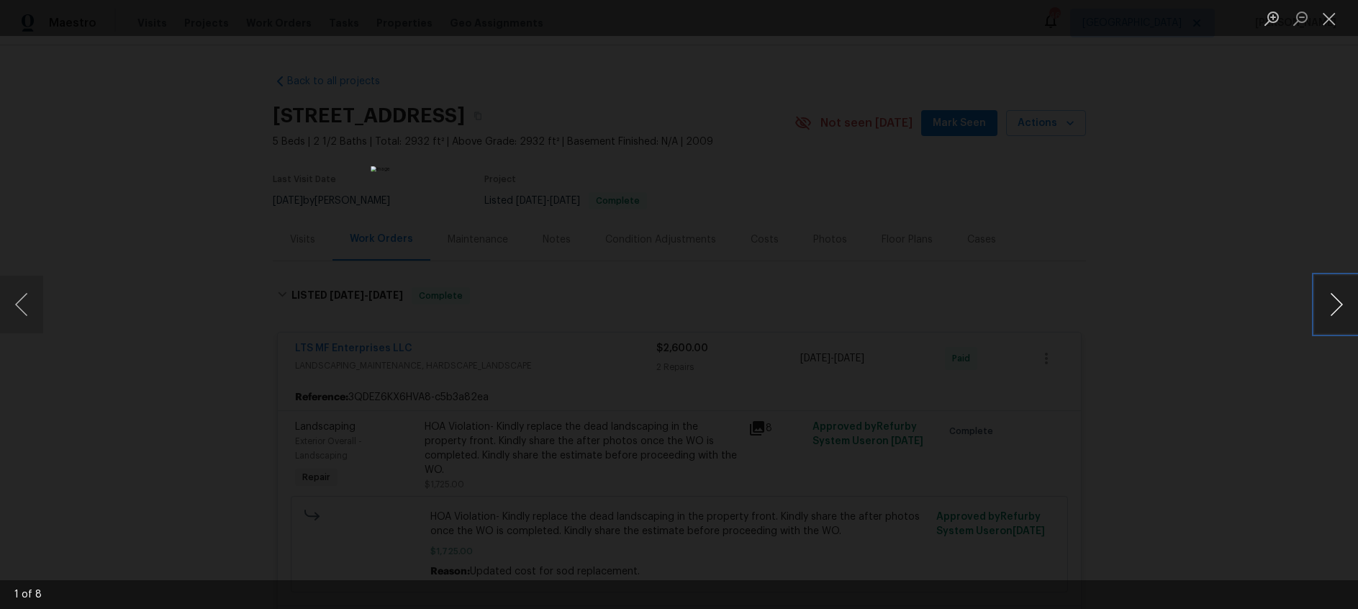
click at [1340, 306] on button "Next image" at bounding box center [1336, 305] width 43 height 58
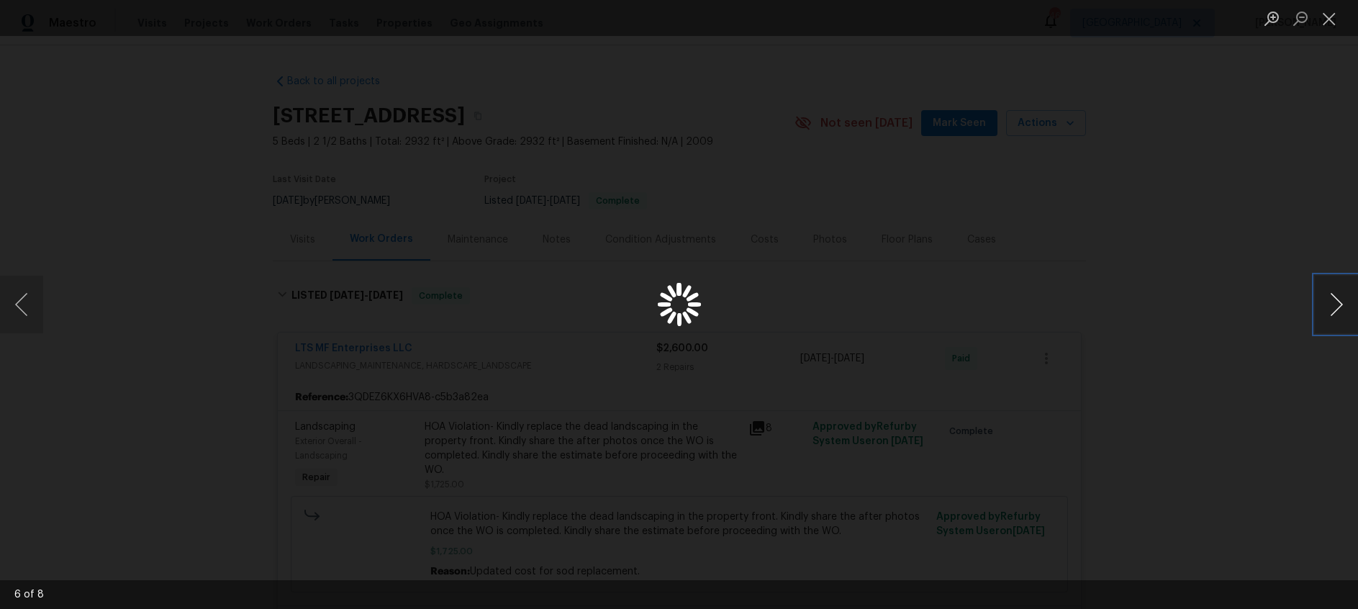
click at [1340, 306] on button "Next image" at bounding box center [1336, 305] width 43 height 58
click at [1340, 305] on button "Next image" at bounding box center [1336, 305] width 43 height 58
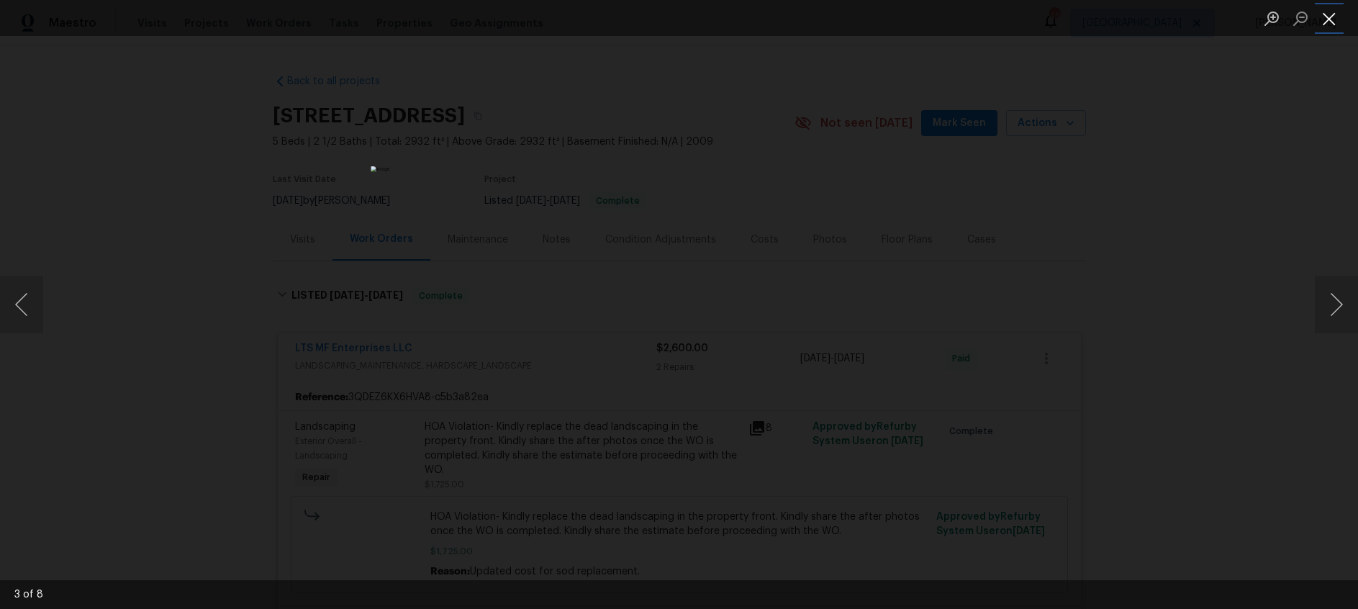
click at [1323, 20] on button "Close lightbox" at bounding box center [1329, 18] width 29 height 25
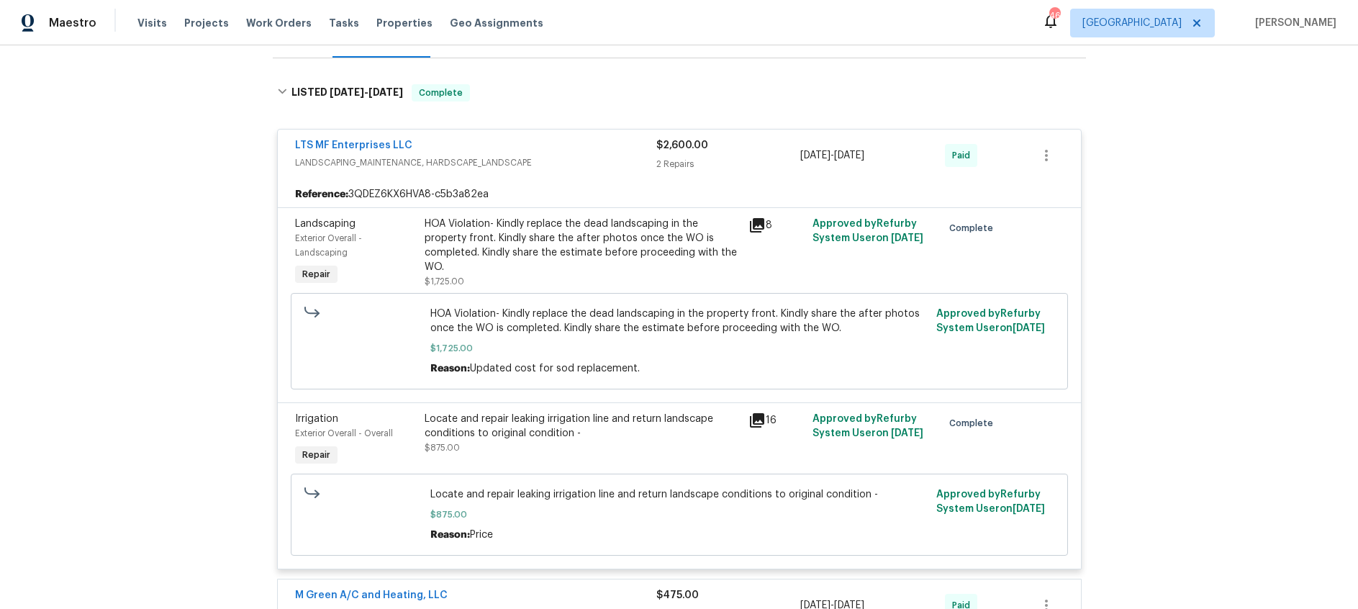
scroll to position [204, 0]
click at [757, 419] on icon at bounding box center [757, 419] width 14 height 14
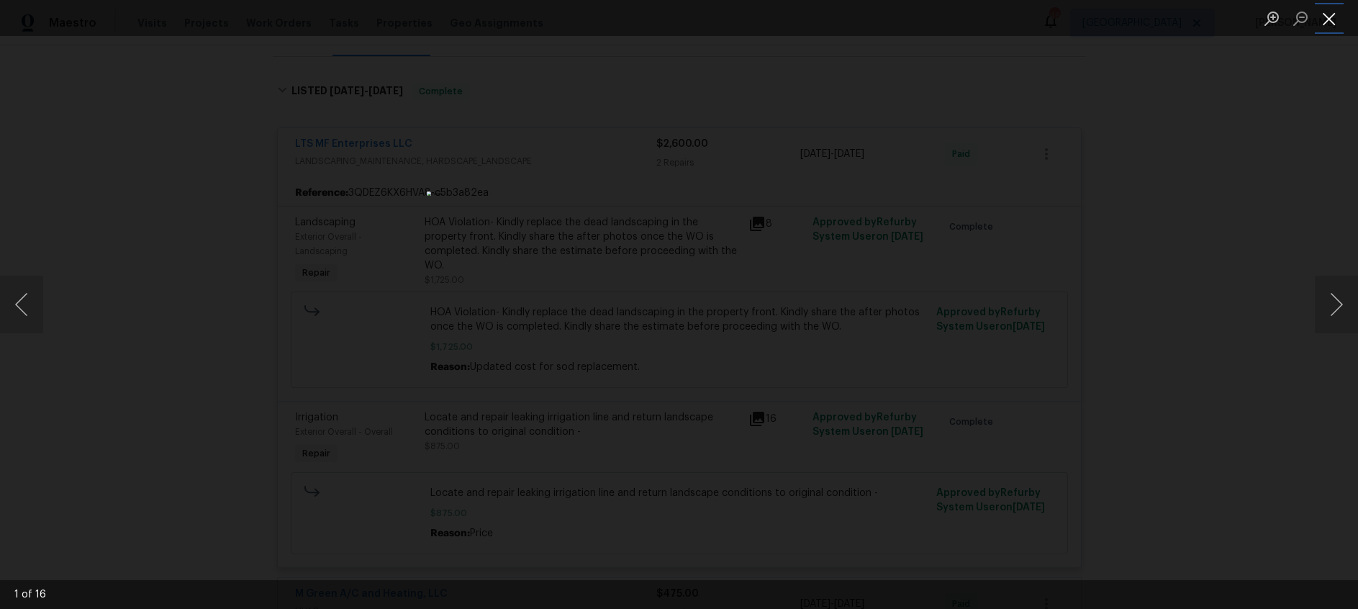
click at [1337, 17] on button "Close lightbox" at bounding box center [1329, 18] width 29 height 25
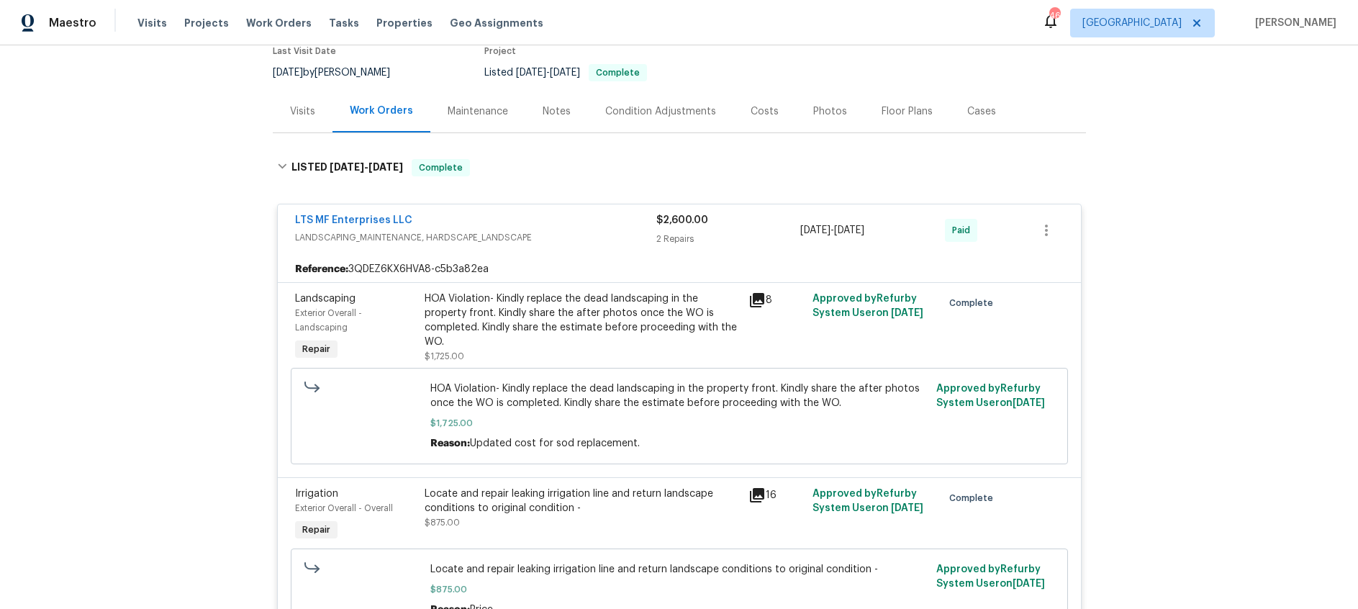
scroll to position [104, 0]
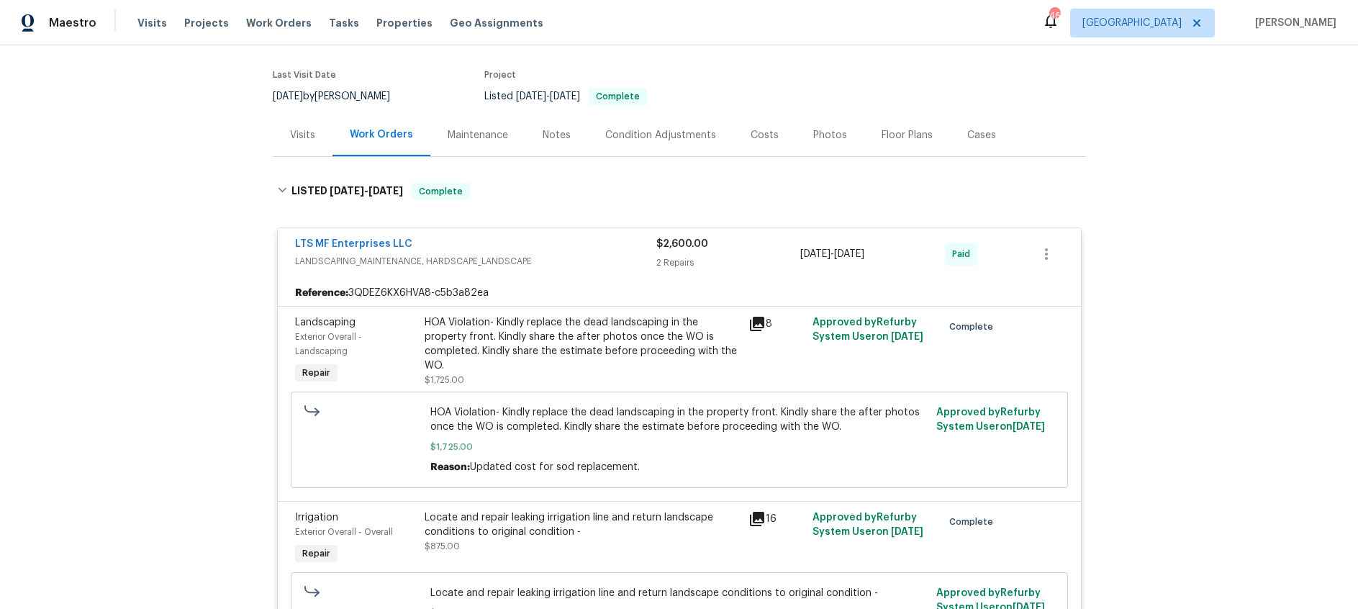
click at [298, 138] on div "Visits" at bounding box center [302, 135] width 25 height 14
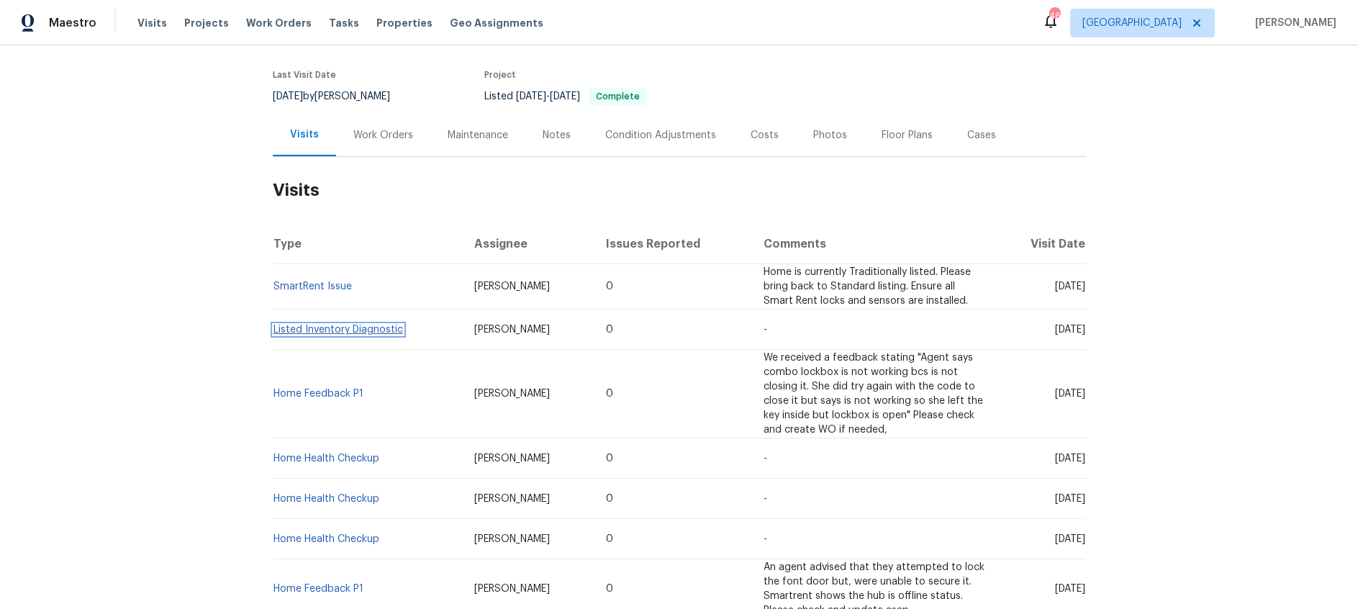
click at [349, 327] on link "Listed Inventory Diagnostic" at bounding box center [338, 330] width 130 height 10
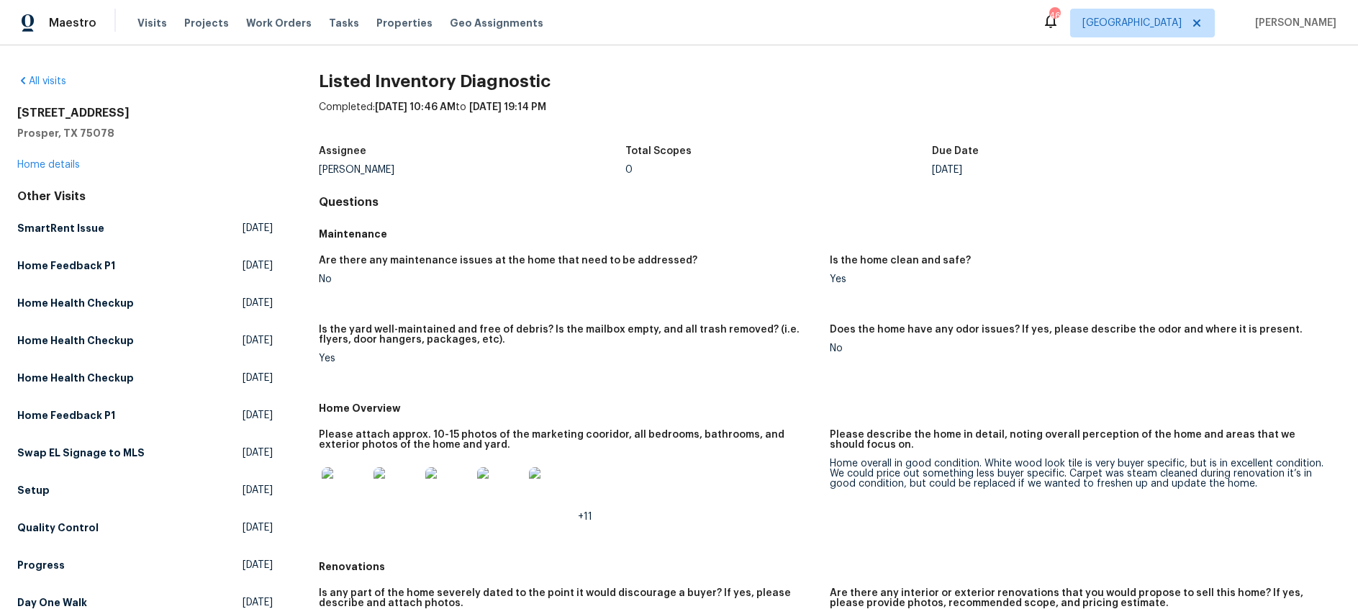
click at [350, 484] on img at bounding box center [345, 490] width 46 height 46
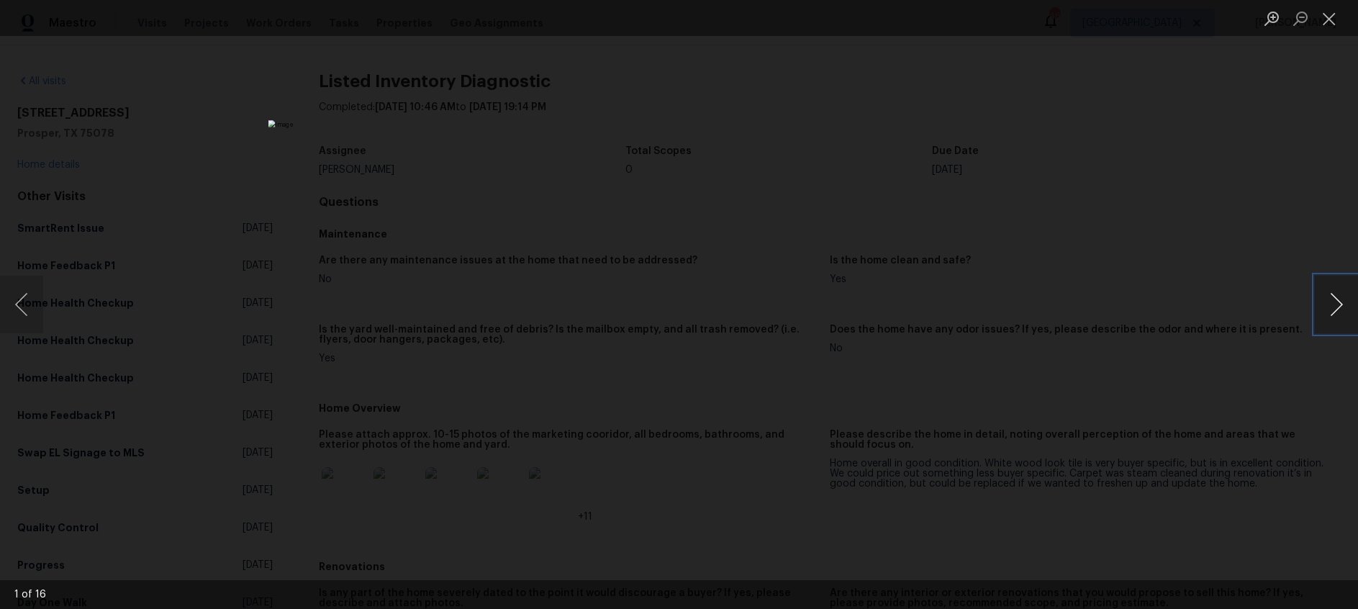
click at [1331, 300] on button "Next image" at bounding box center [1336, 305] width 43 height 58
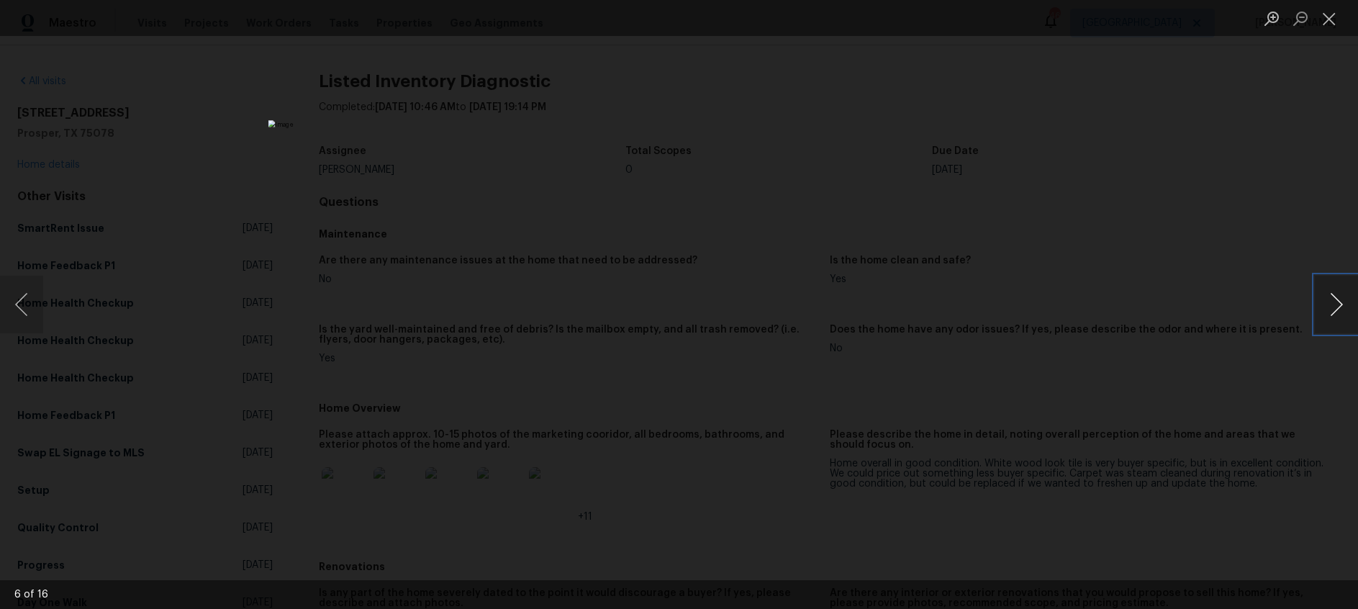
click at [1331, 300] on button "Next image" at bounding box center [1336, 305] width 43 height 58
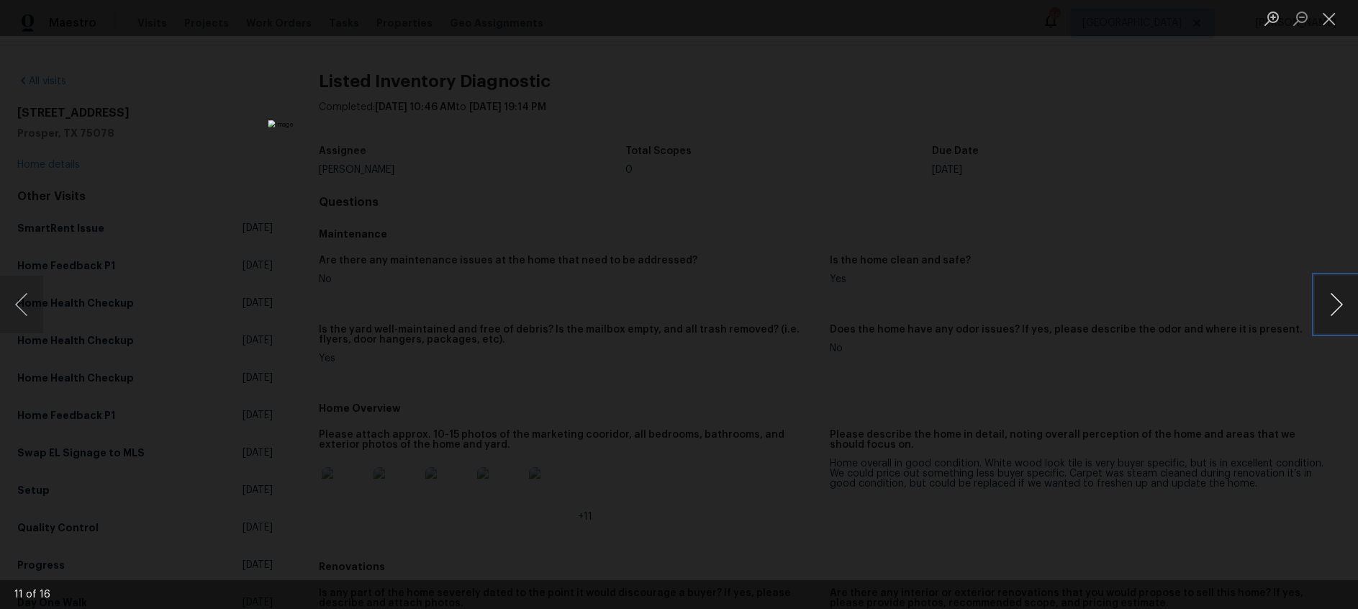
click at [1331, 300] on button "Next image" at bounding box center [1336, 305] width 43 height 58
click at [1323, 21] on button "Close lightbox" at bounding box center [1329, 18] width 29 height 25
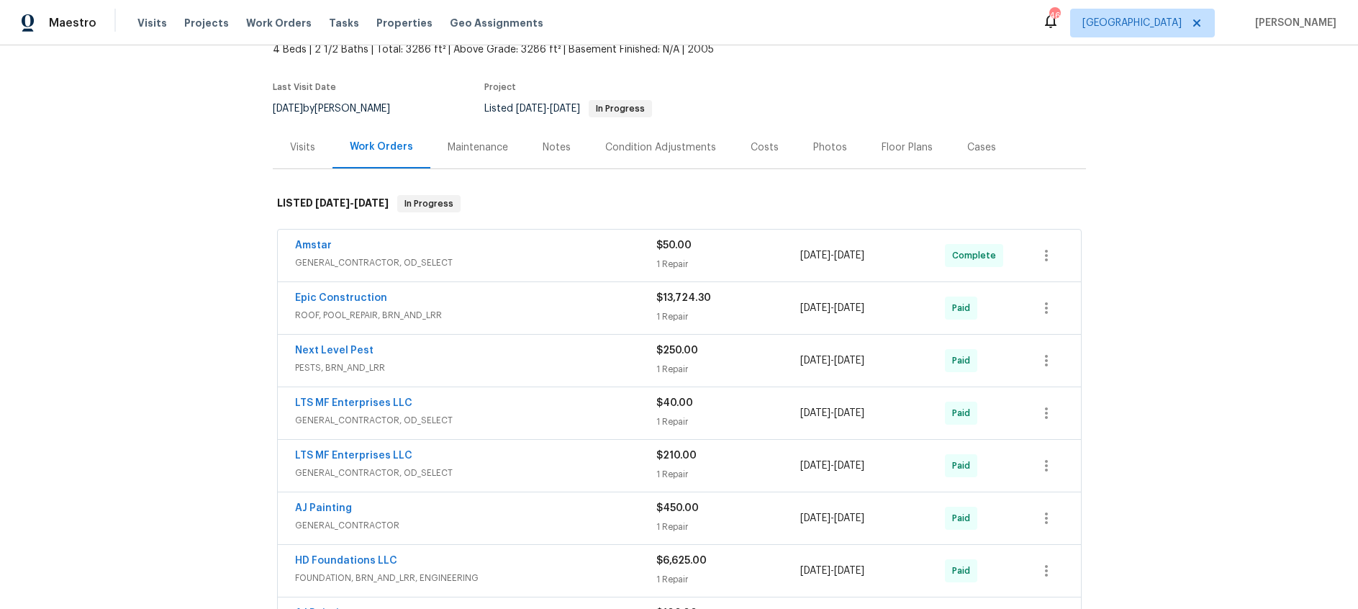
scroll to position [107, 0]
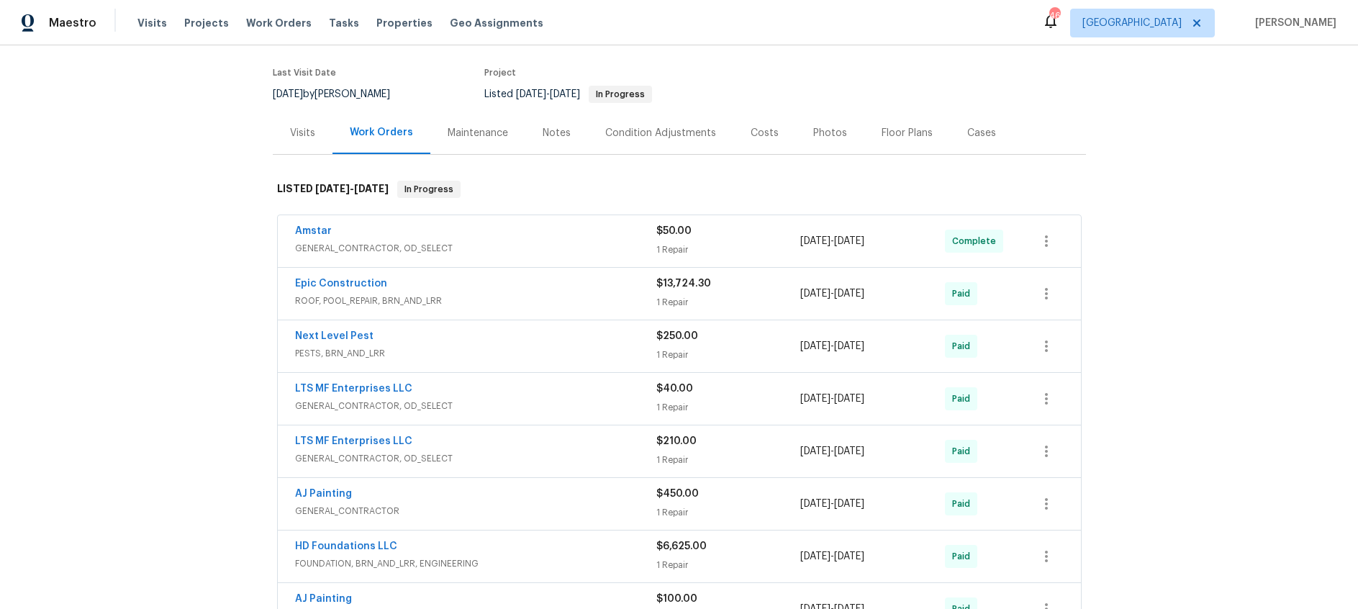
click at [514, 288] on div "Epic Construction" at bounding box center [475, 284] width 361 height 17
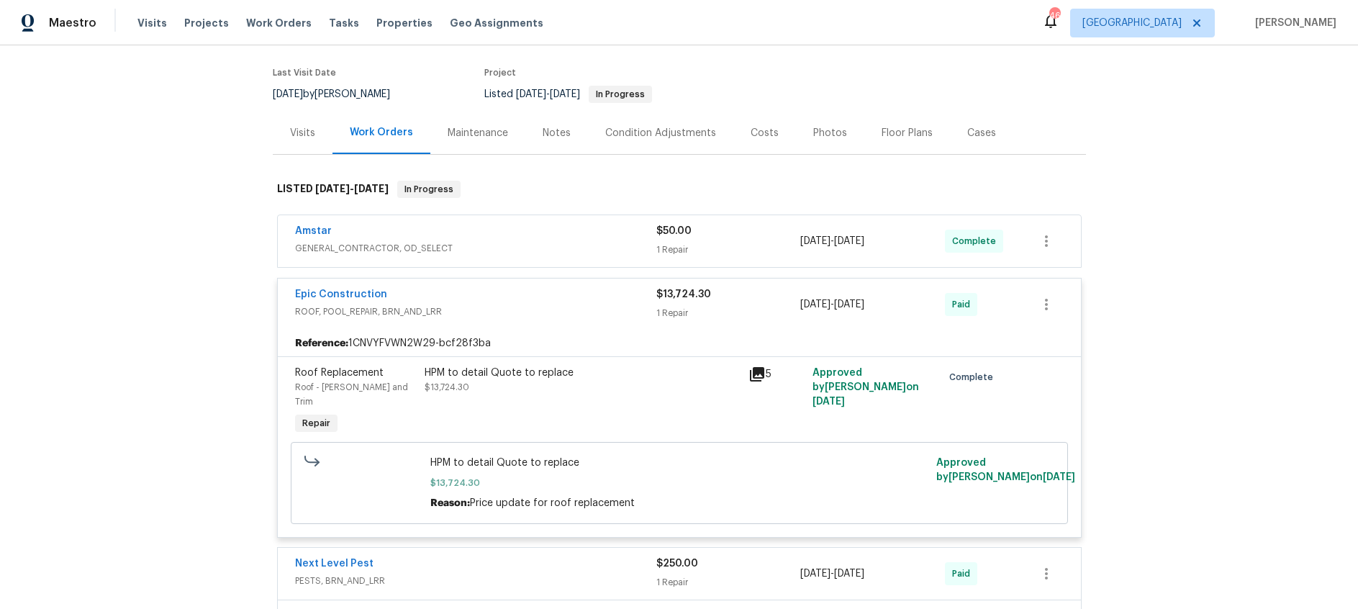
click at [539, 302] on div "Epic Construction" at bounding box center [475, 295] width 361 height 17
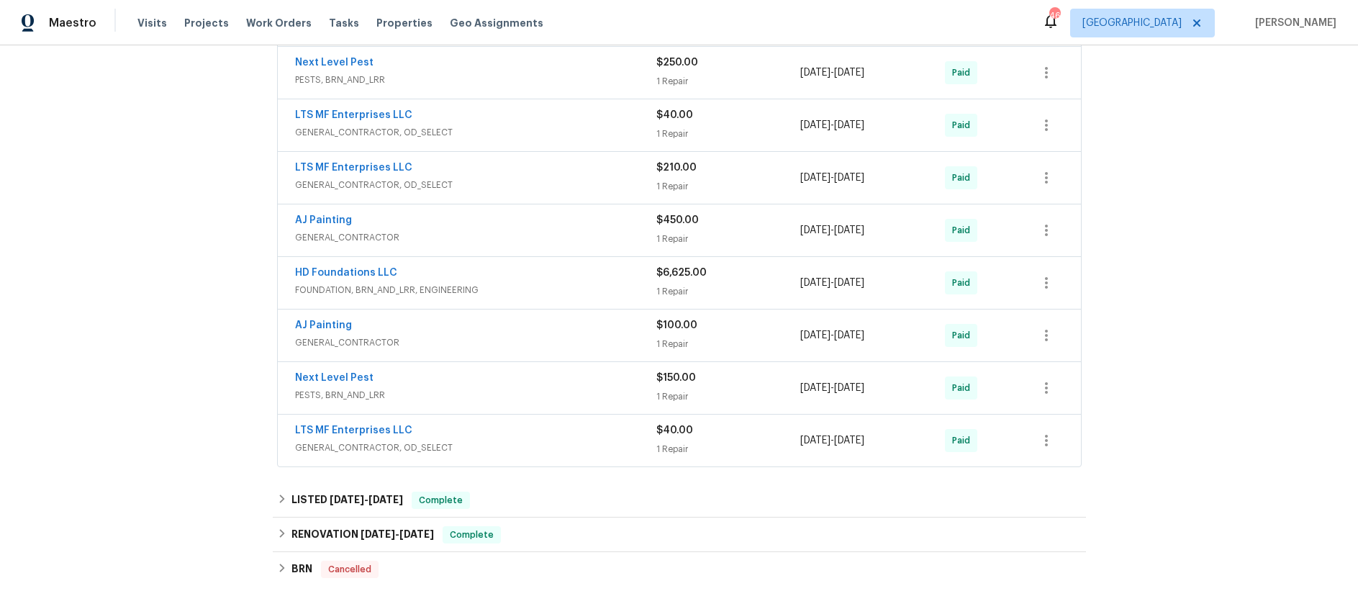
scroll to position [382, 0]
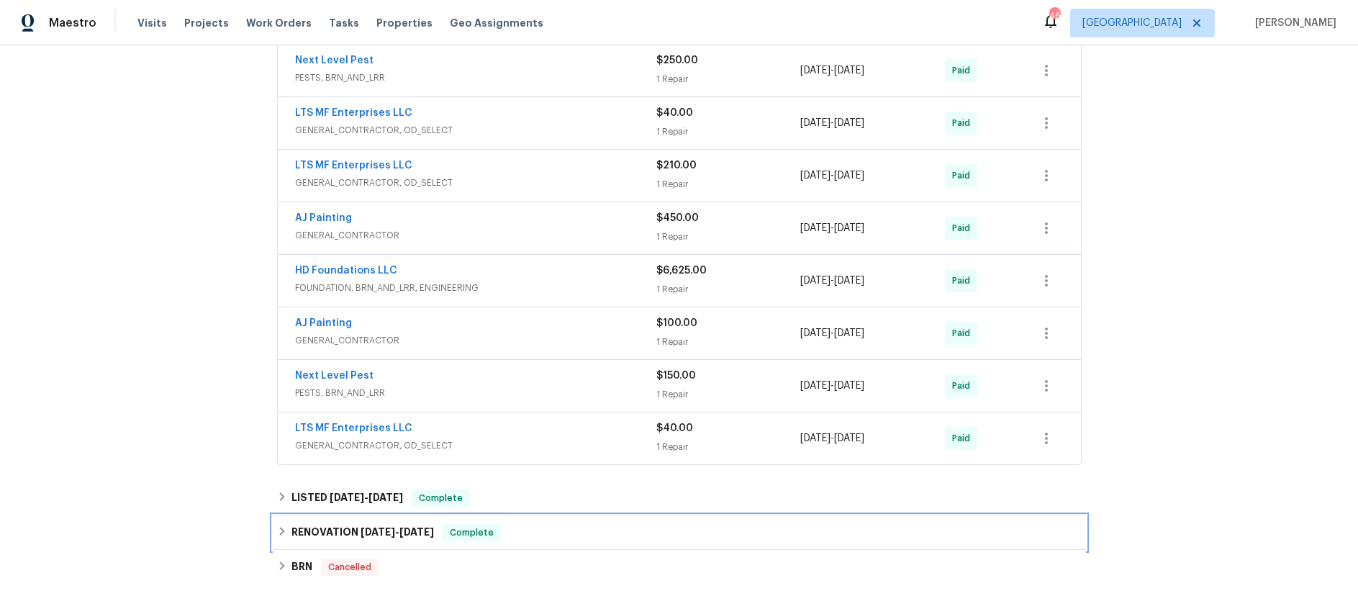
click at [397, 532] on span "6/17/24 - 7/1/24" at bounding box center [397, 532] width 73 height 10
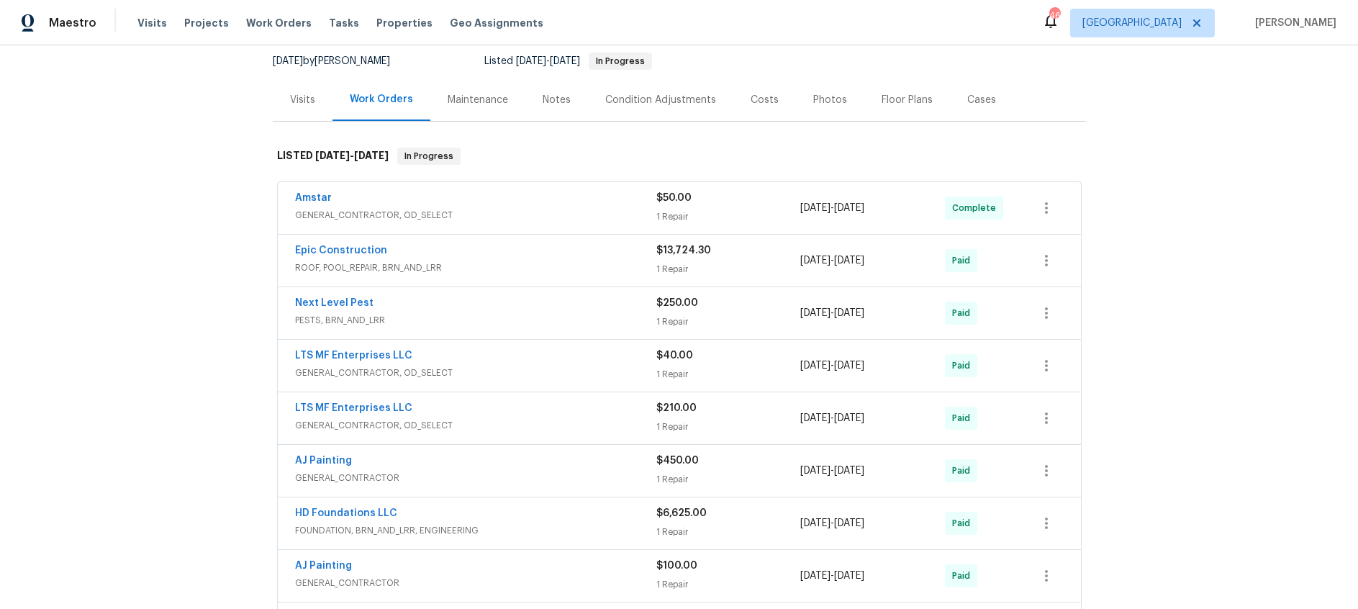
scroll to position [50, 0]
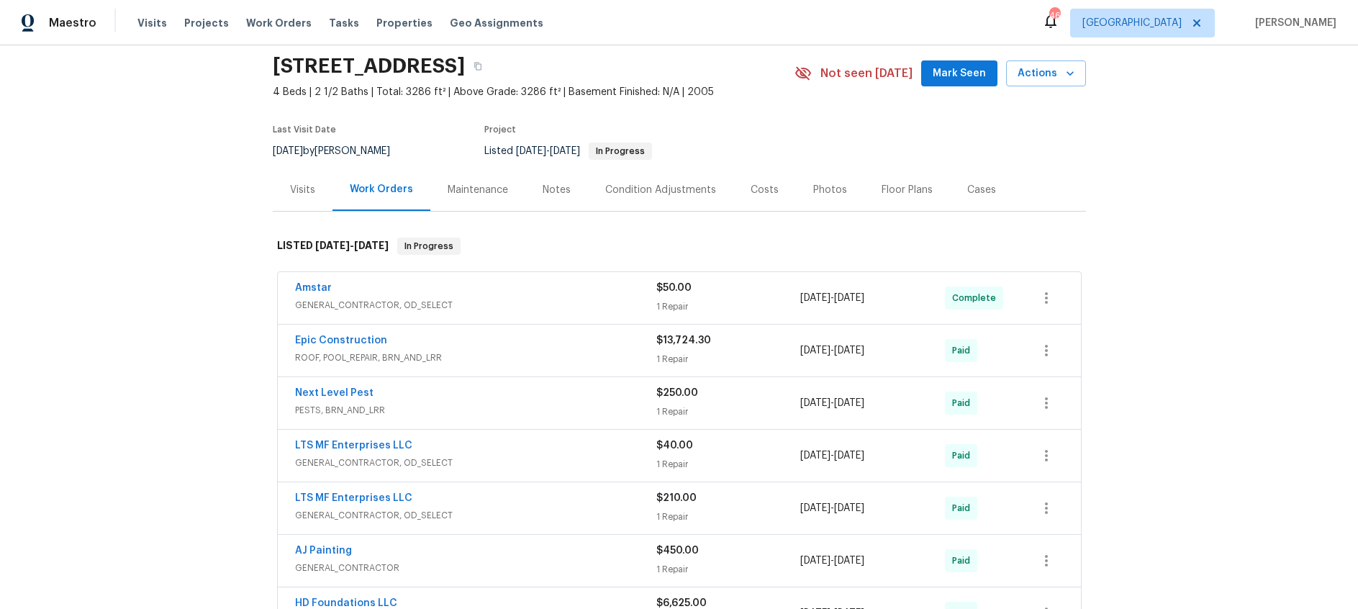
click at [312, 190] on div "Visits" at bounding box center [302, 190] width 25 height 14
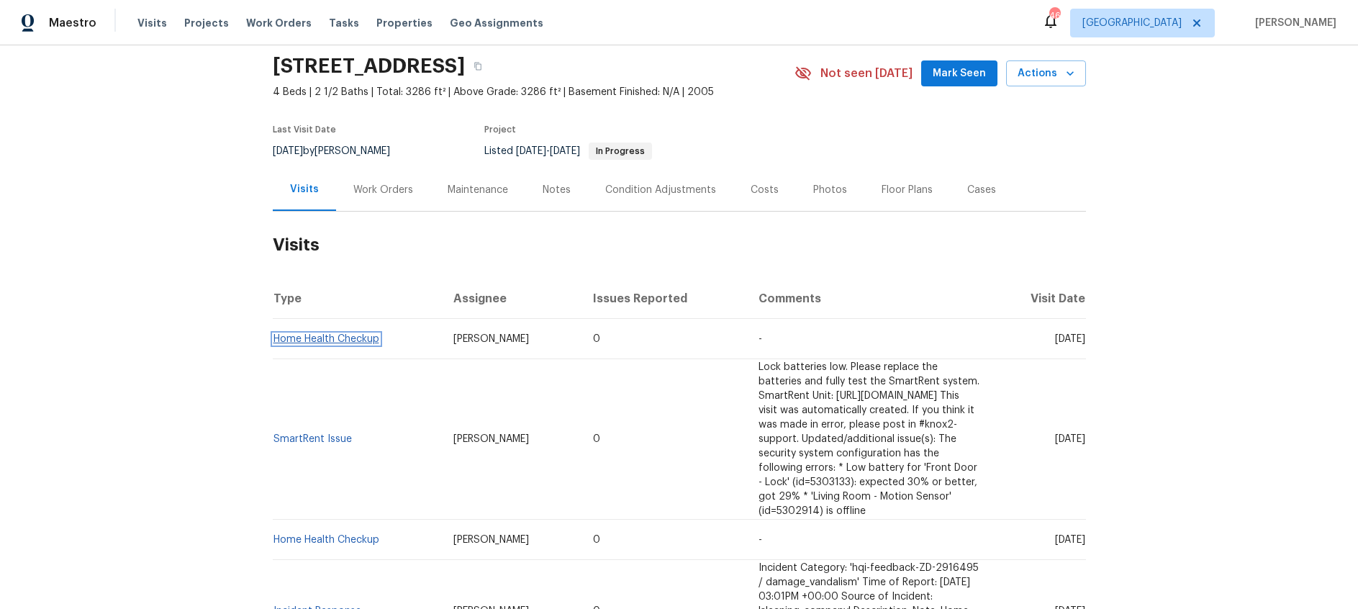
click at [353, 341] on link "Home Health Checkup" at bounding box center [326, 339] width 106 height 10
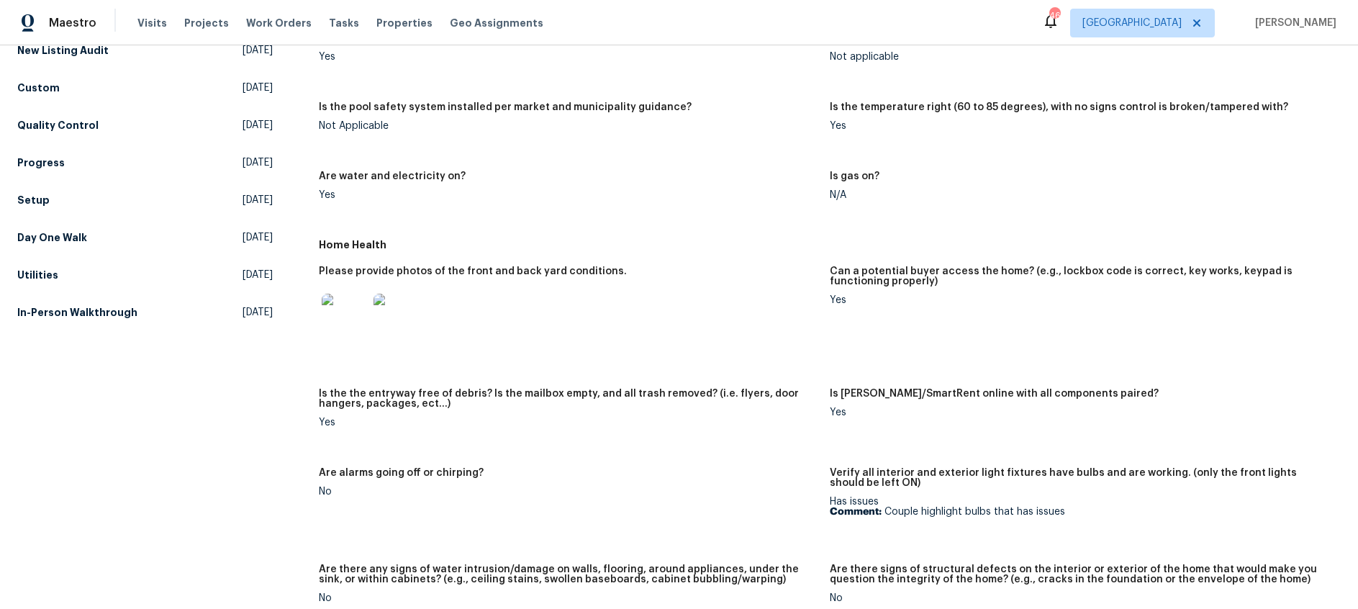
scroll to position [539, 0]
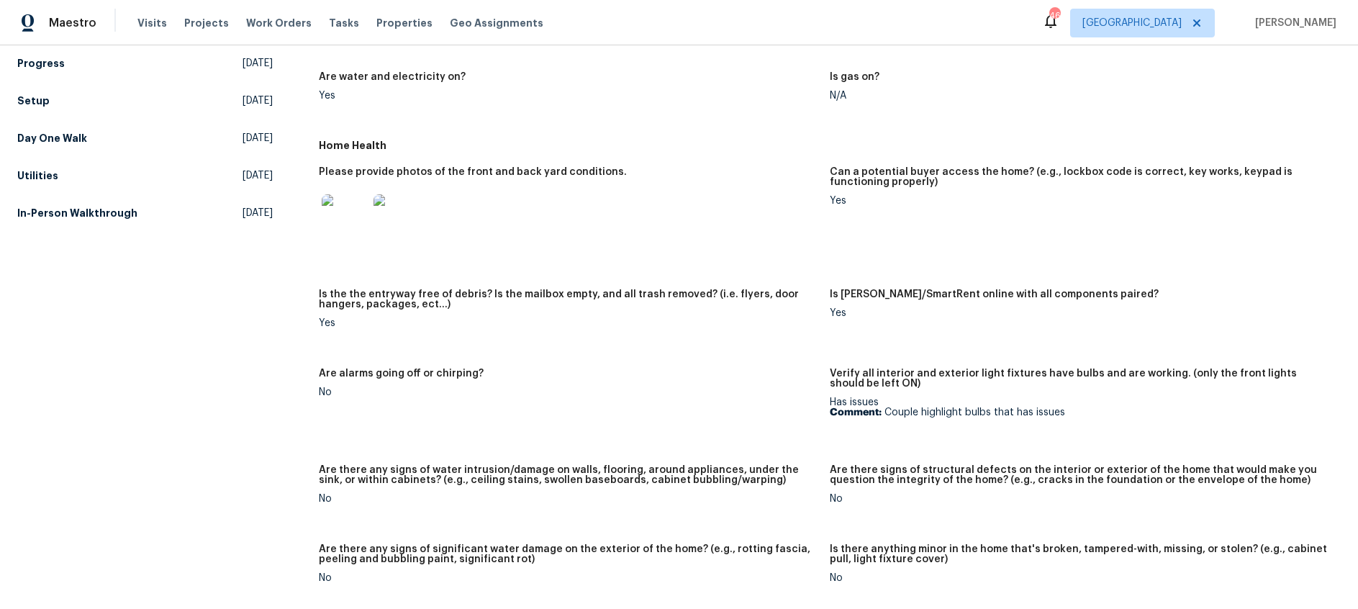
click at [335, 207] on img at bounding box center [345, 217] width 46 height 46
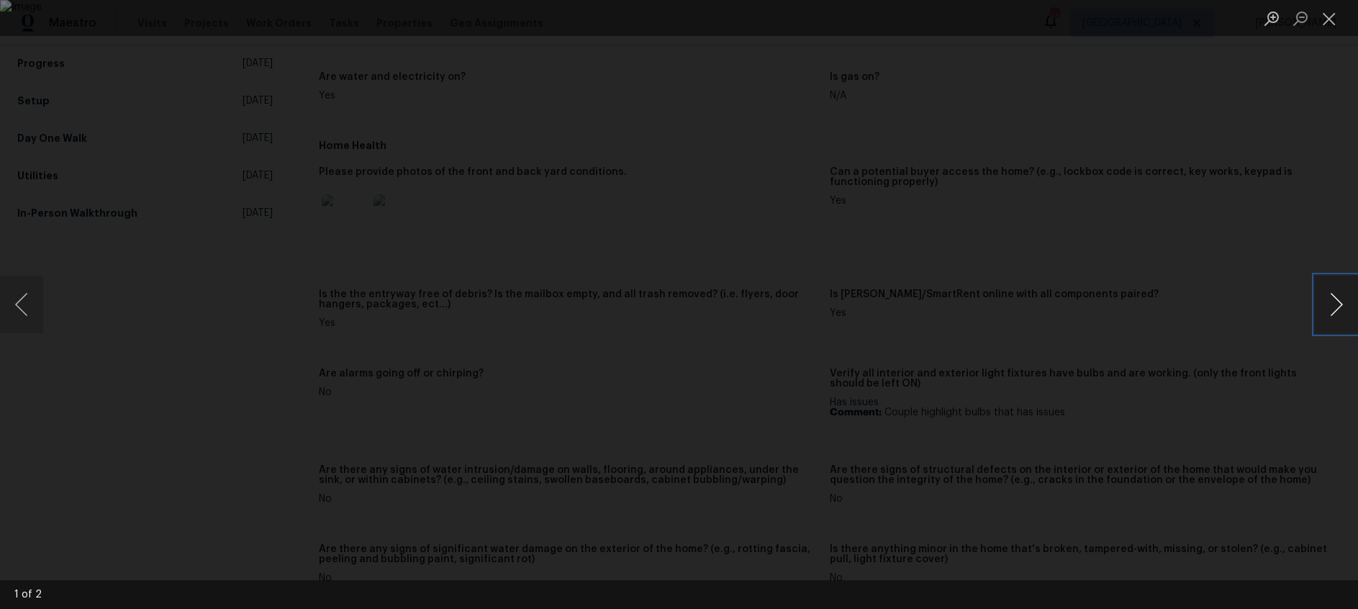
click at [1335, 297] on button "Next image" at bounding box center [1336, 305] width 43 height 58
click at [1330, 19] on button "Close lightbox" at bounding box center [1329, 18] width 29 height 25
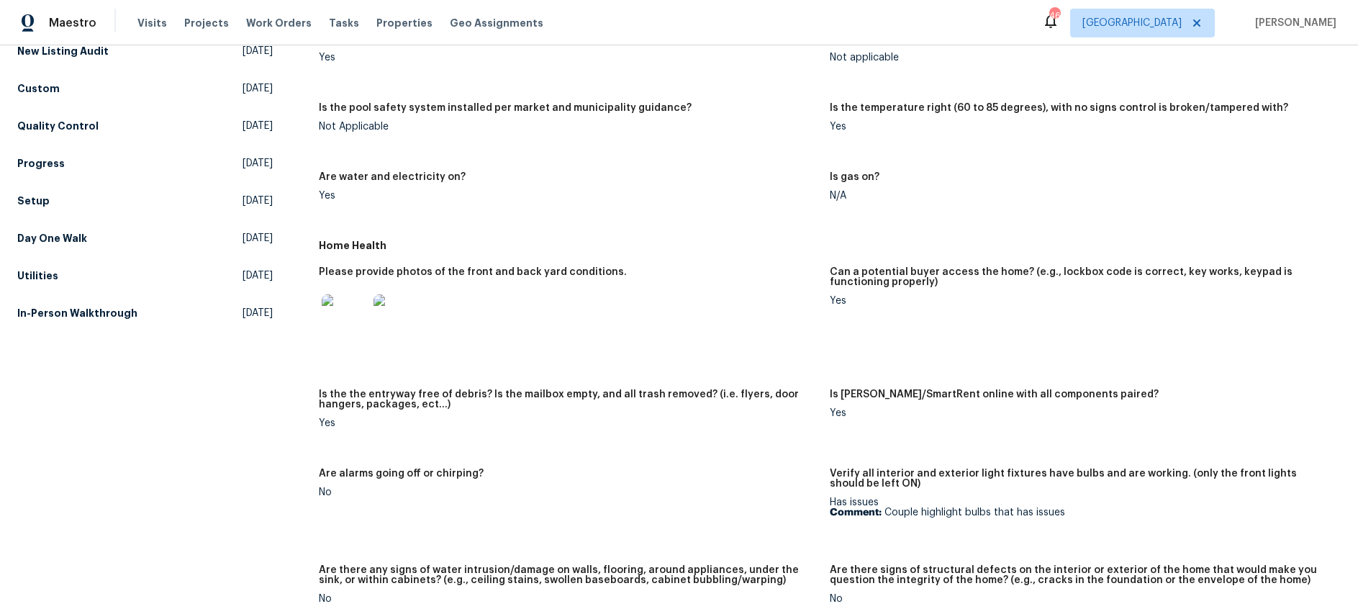
scroll to position [0, 0]
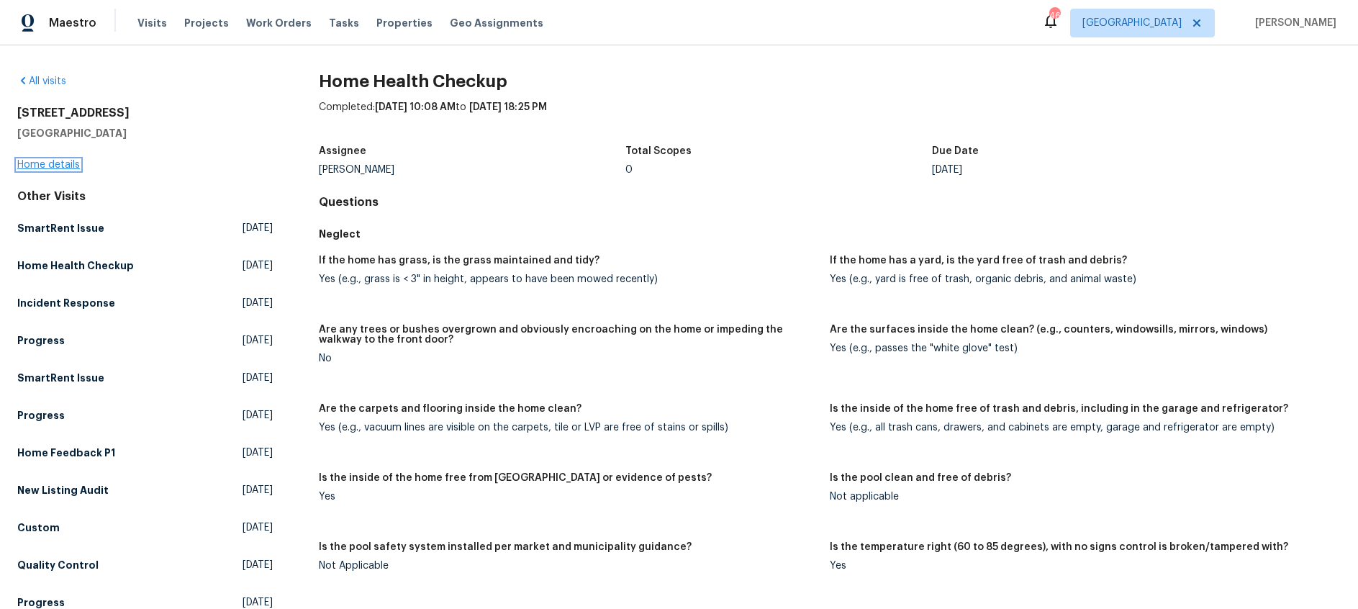
click at [45, 163] on link "Home details" at bounding box center [48, 165] width 63 height 10
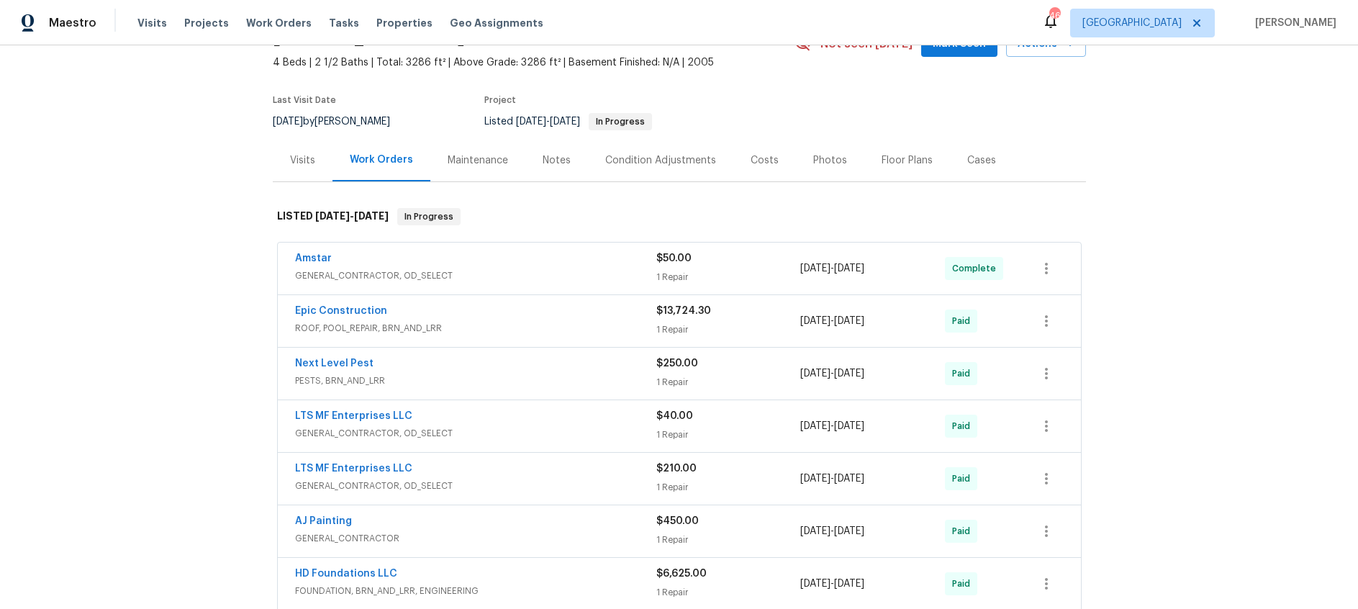
scroll to position [52, 0]
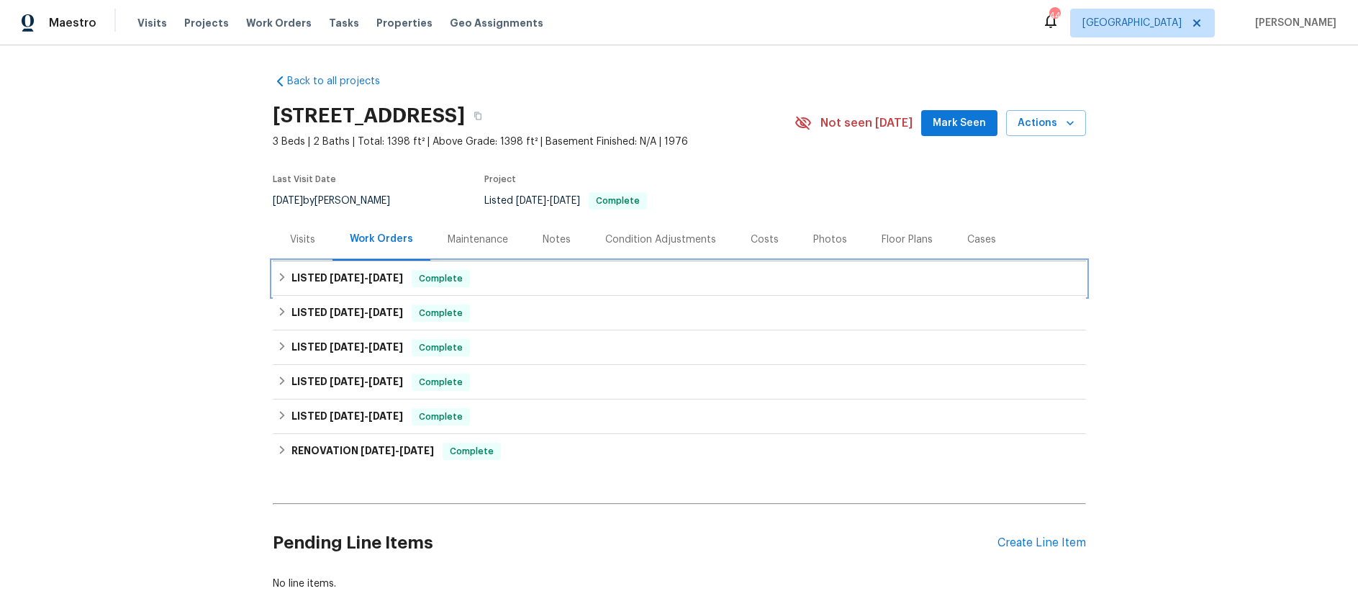
click at [360, 279] on span "[DATE]" at bounding box center [347, 278] width 35 height 10
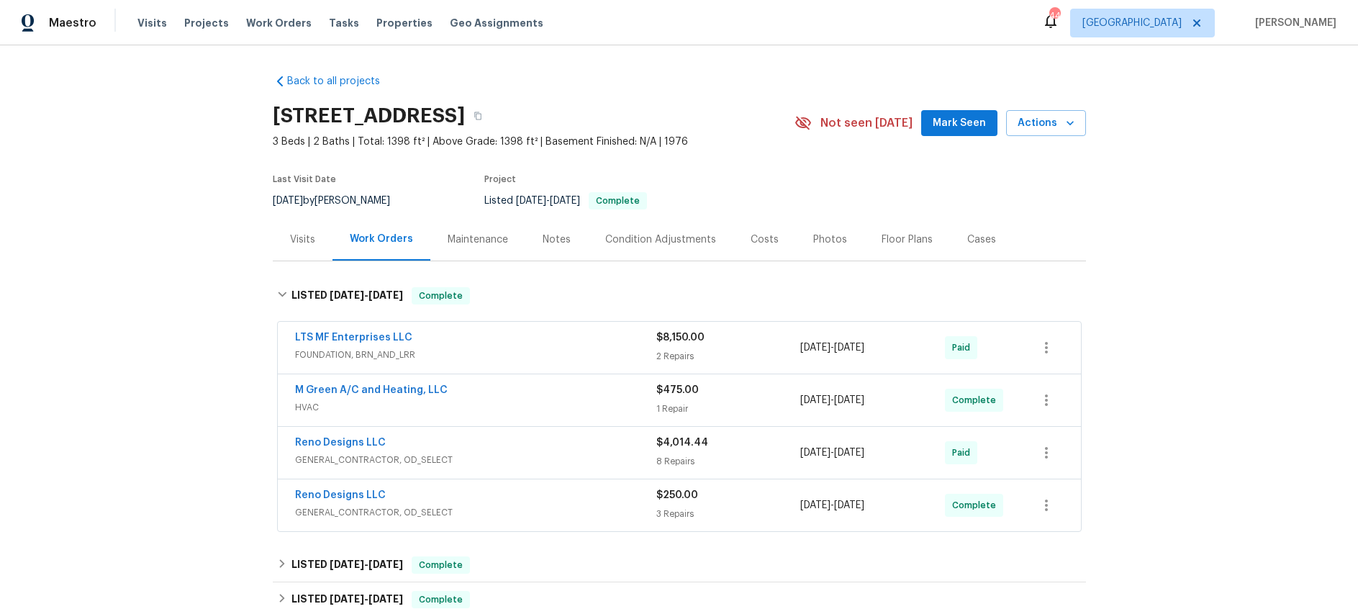
click at [552, 346] on div "LTS MF Enterprises LLC" at bounding box center [475, 338] width 361 height 17
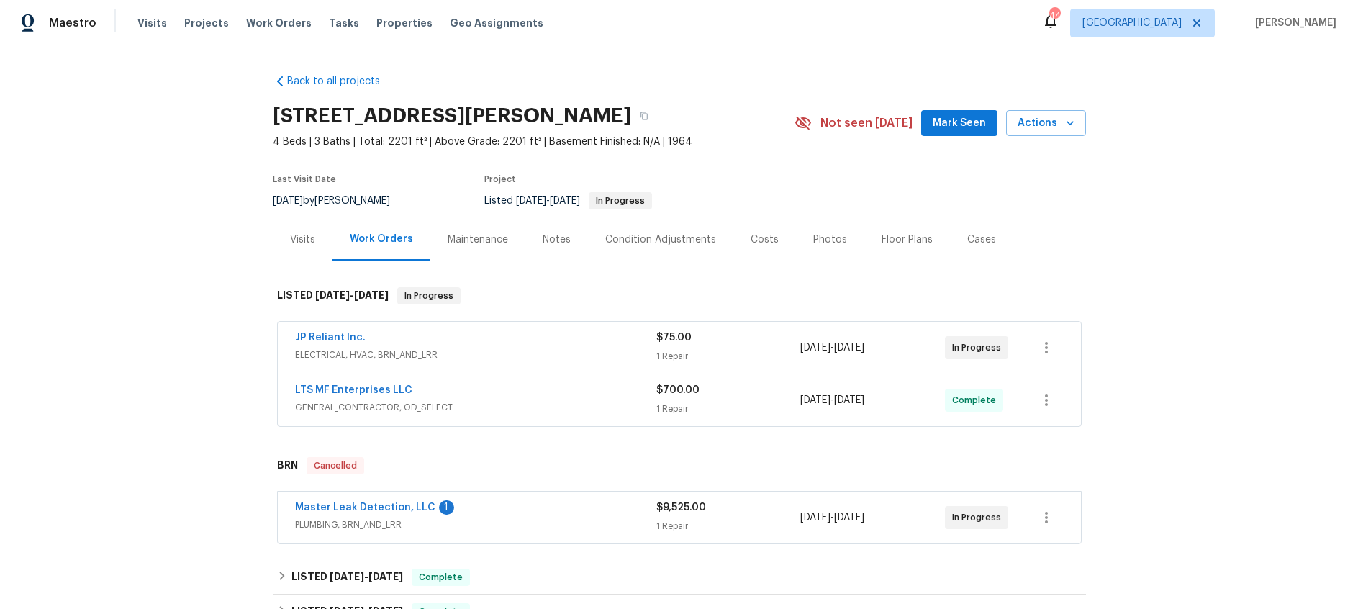
click at [530, 392] on div "LTS MF Enterprises LLC" at bounding box center [475, 391] width 361 height 17
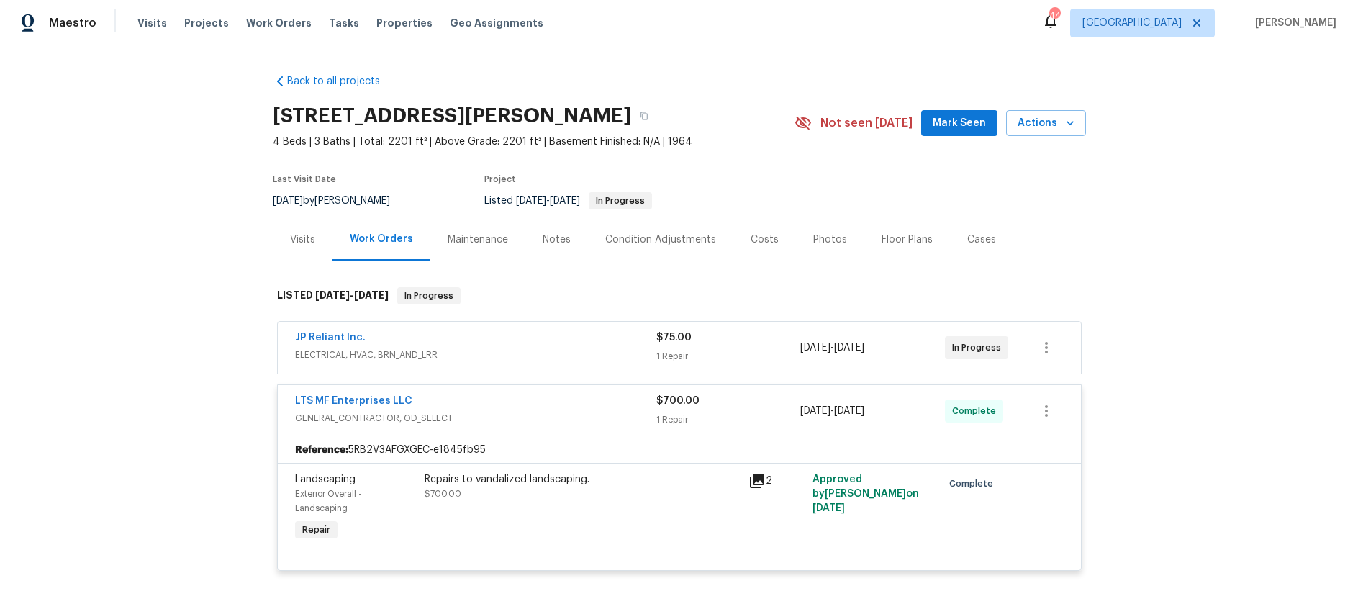
click at [759, 480] on icon at bounding box center [757, 481] width 14 height 14
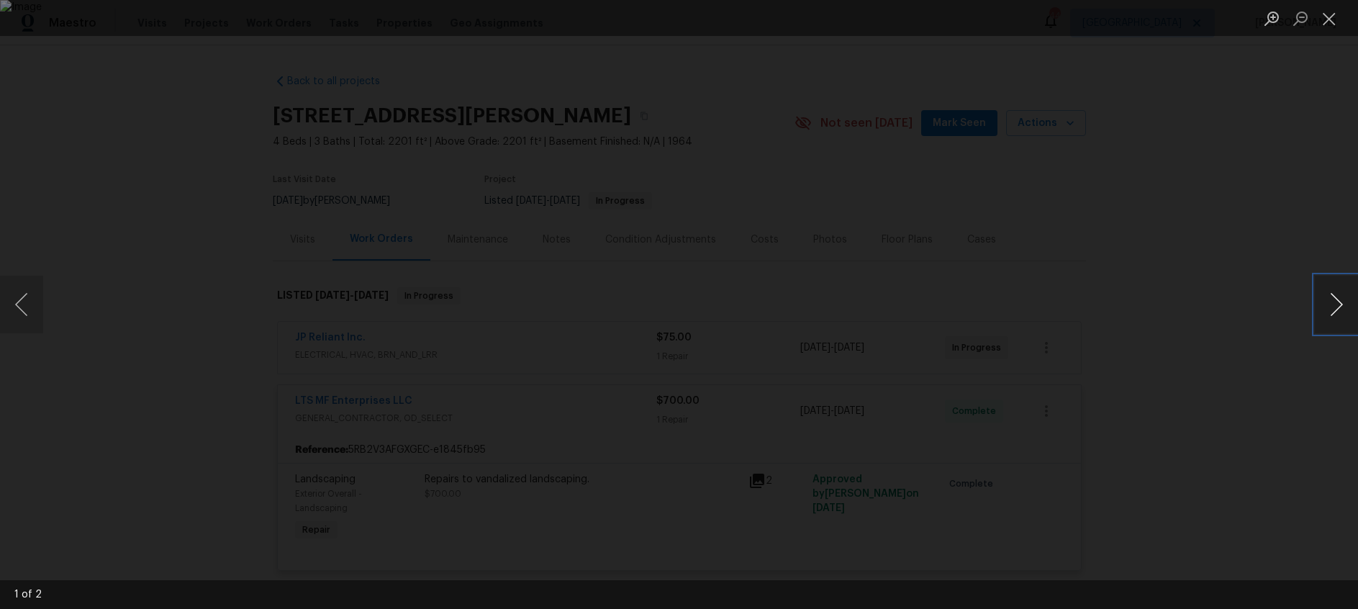
click at [1331, 301] on button "Next image" at bounding box center [1336, 305] width 43 height 58
click at [1328, 18] on button "Close lightbox" at bounding box center [1329, 18] width 29 height 25
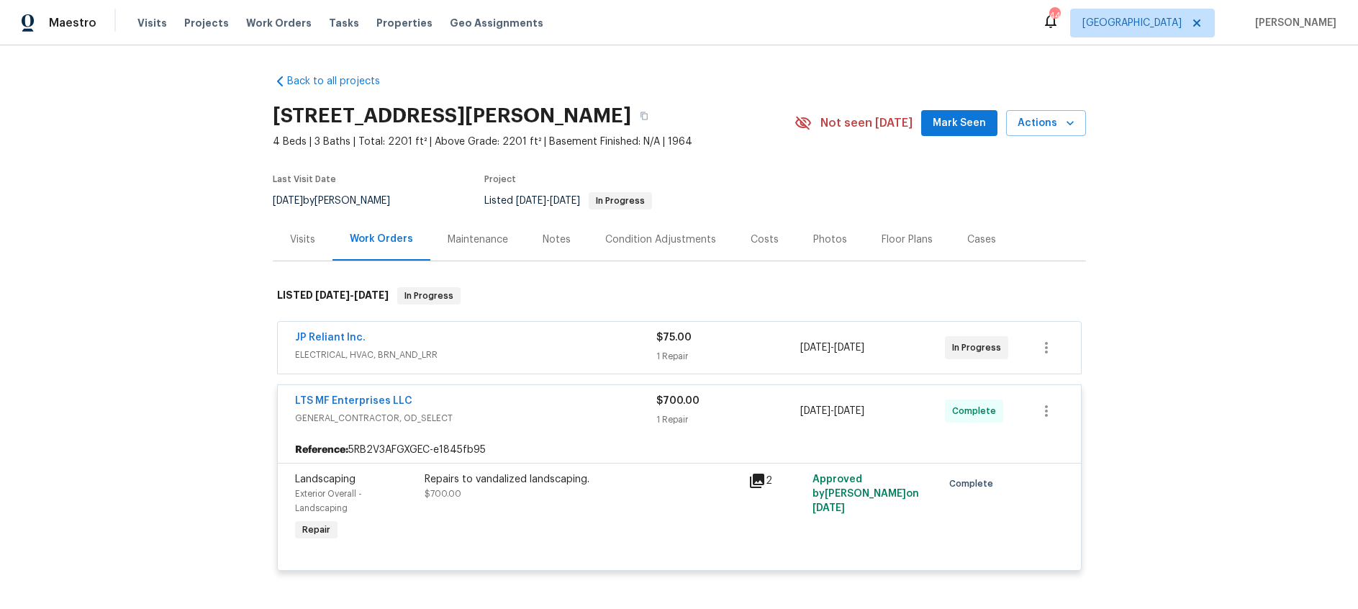
click at [593, 414] on span "GENERAL_CONTRACTOR, OD_SELECT" at bounding box center [475, 418] width 361 height 14
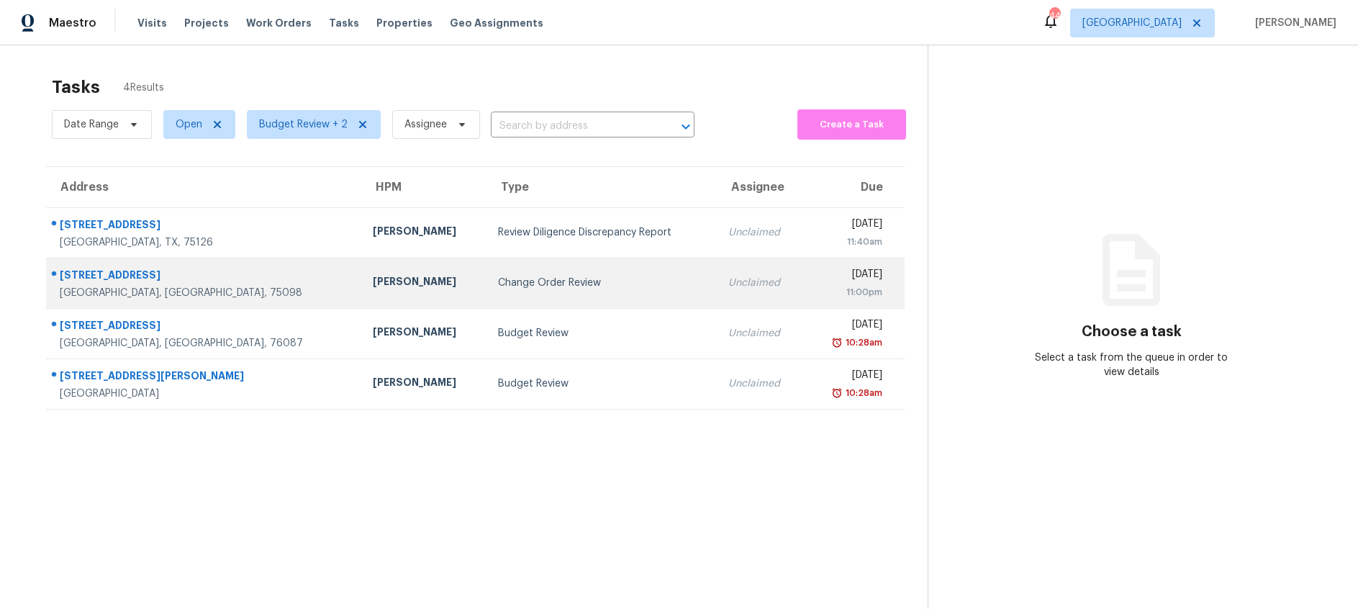
click at [563, 277] on div "Change Order Review" at bounding box center [602, 283] width 208 height 14
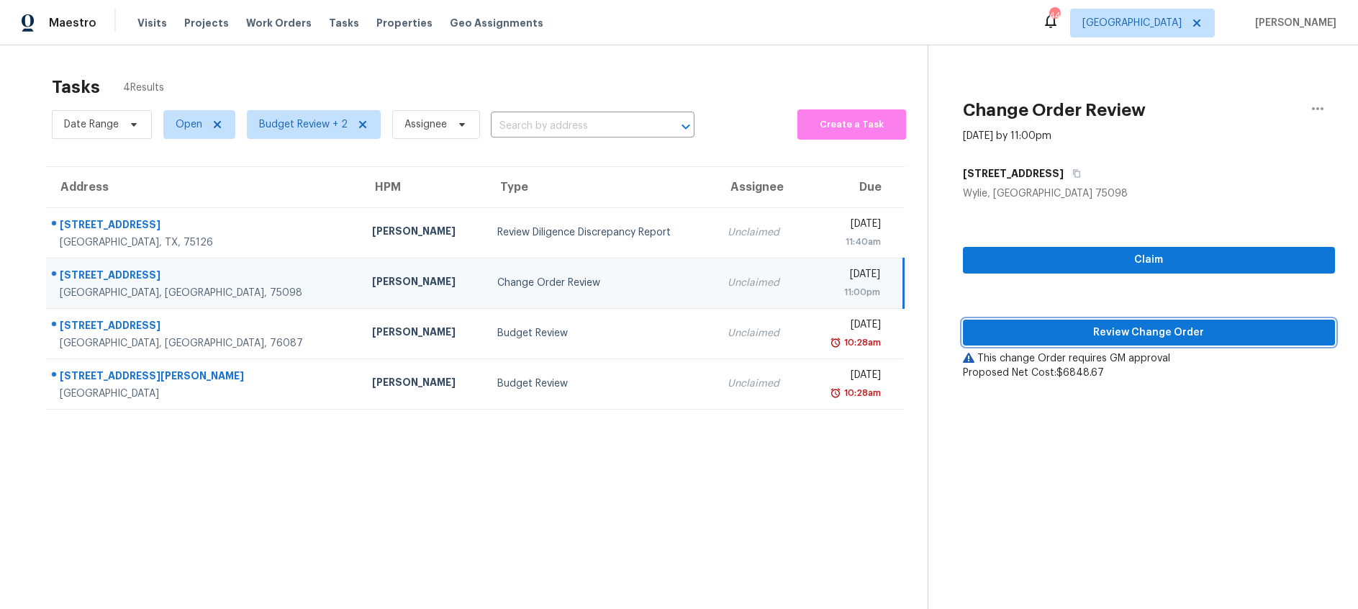
click at [1131, 332] on span "Review Change Order" at bounding box center [1148, 333] width 349 height 18
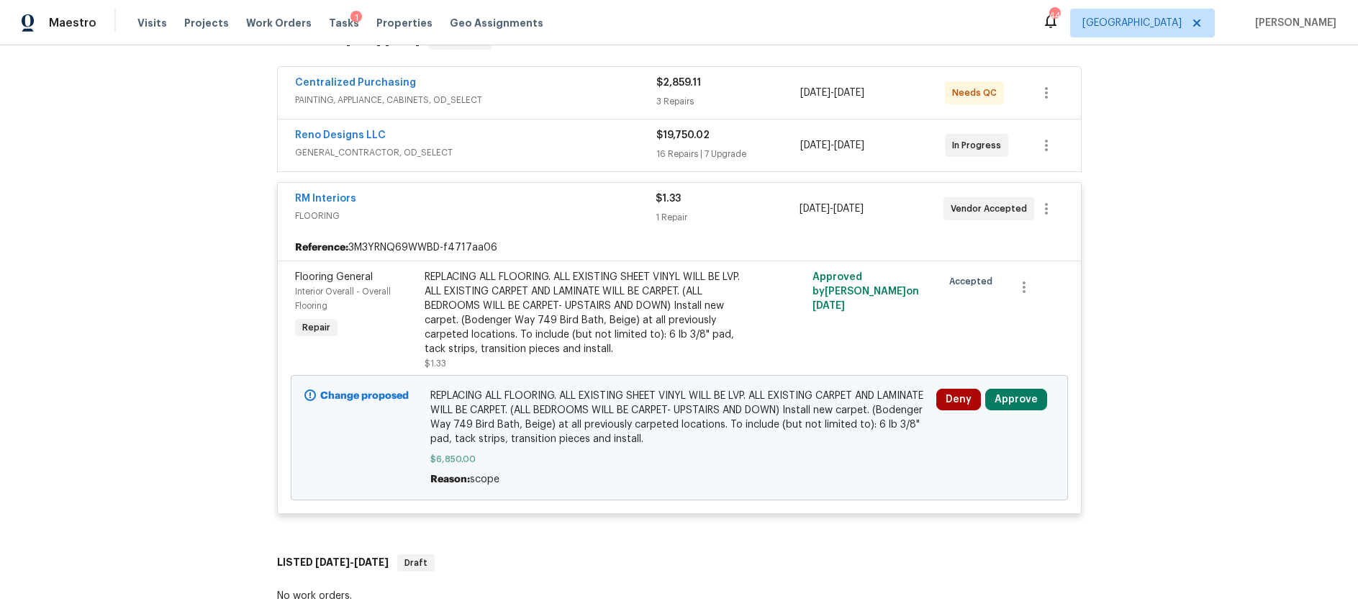
scroll to position [288, 0]
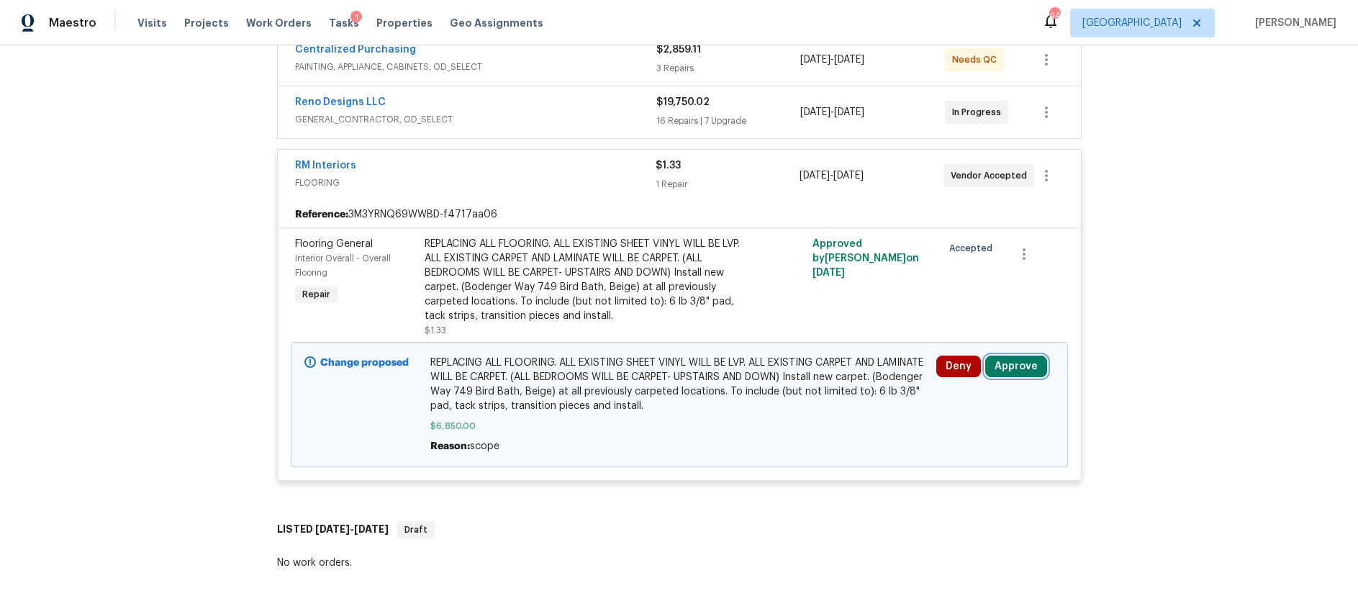
click at [1012, 363] on button "Approve" at bounding box center [1016, 367] width 62 height 22
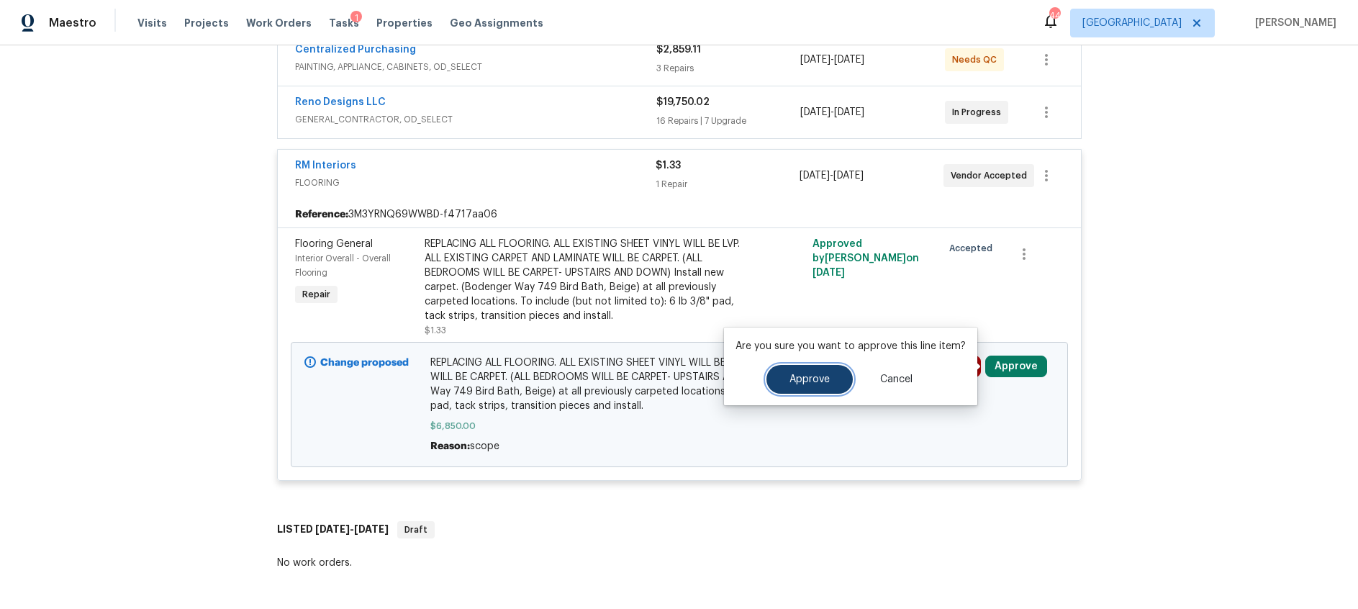
click at [814, 379] on span "Approve" at bounding box center [809, 379] width 40 height 11
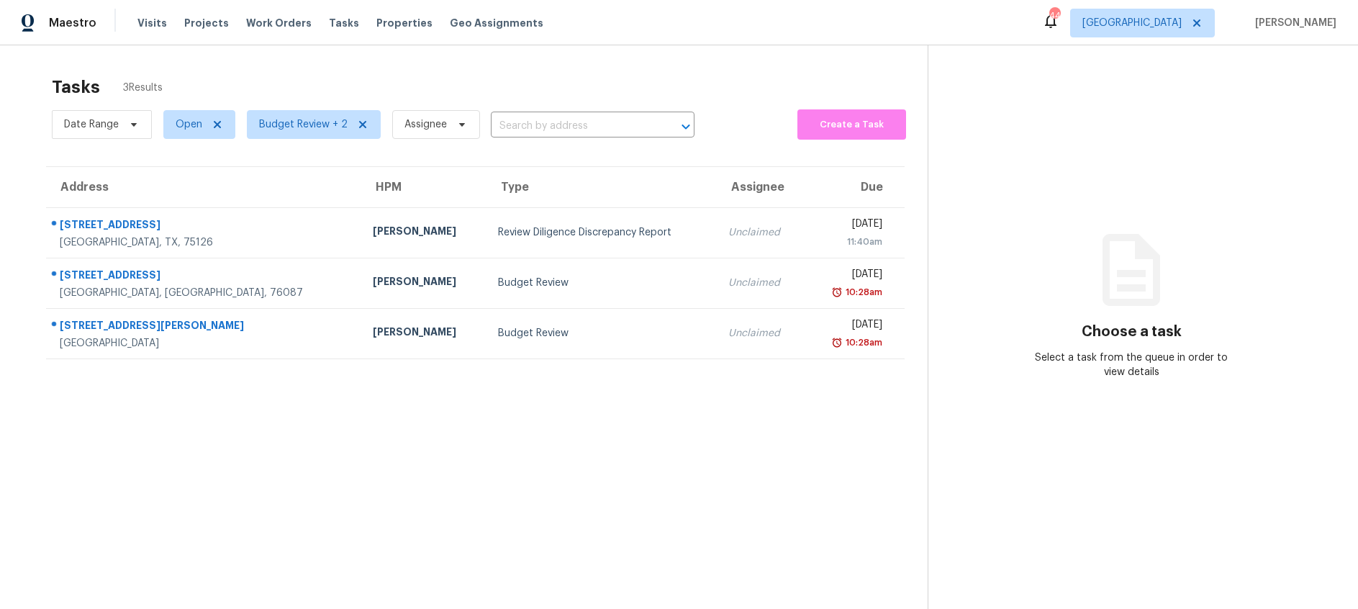
click at [407, 445] on section "Tasks 3 Results Date Range Open Budget Review + 2 Assignee ​ Create a Task Addr…" at bounding box center [475, 361] width 905 height 586
